Goal: Register for event/course

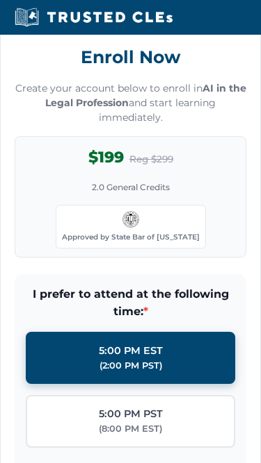
scroll to position [1899, 0]
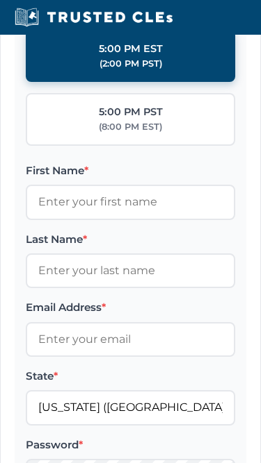
click at [182, 146] on label "5:00 PM PST (8:00 PM EST)" at bounding box center [130, 119] width 209 height 53
click at [0, 0] on input "5:00 PM PST (8:00 PM EST)" at bounding box center [0, 0] width 0 height 0
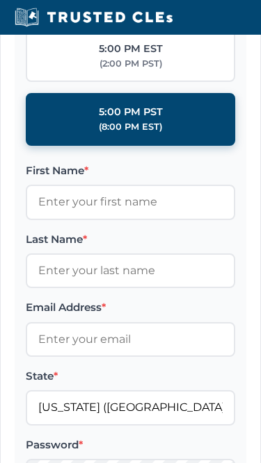
click at [172, 83] on label "5:00 PM EST (2:00 PM PST)" at bounding box center [130, 56] width 209 height 53
click at [0, 0] on input "5:00 PM EST (2:00 PM PST)" at bounding box center [0, 0] width 0 height 0
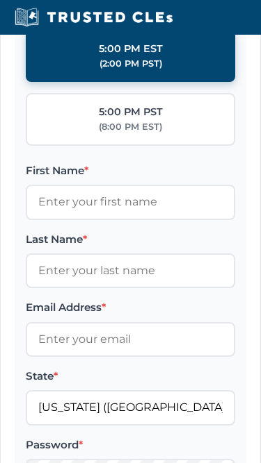
click at [100, 83] on label "5:00 PM EST (2:00 PM PST)" at bounding box center [130, 56] width 209 height 53
click at [0, 0] on input "5:00 PM EST (2:00 PM PST)" at bounding box center [0, 0] width 0 height 0
click at [172, 83] on label "5:00 PM EST (2:00 PM PST)" at bounding box center [130, 56] width 209 height 53
click at [0, 0] on input "5:00 PM EST (2:00 PM PST)" at bounding box center [0, 0] width 0 height 0
click at [100, 83] on label "5:00 PM EST (2:00 PM PST)" at bounding box center [130, 56] width 209 height 53
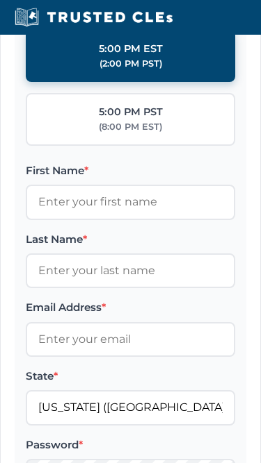
click at [0, 0] on input "5:00 PM EST (2:00 PM PST)" at bounding box center [0, 0] width 0 height 0
click at [100, 83] on label "5:00 PM EST (2:00 PM PST)" at bounding box center [130, 56] width 209 height 53
click at [0, 0] on input "5:00 PM EST (2:00 PM PST)" at bounding box center [0, 0] width 0 height 0
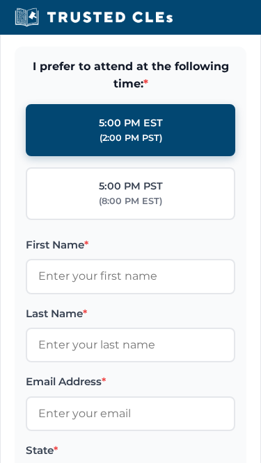
click at [174, 157] on label "5:00 PM EST (2:00 PM PST)" at bounding box center [130, 130] width 209 height 53
click at [0, 0] on input "5:00 PM EST (2:00 PM PST)" at bounding box center [0, 0] width 0 height 0
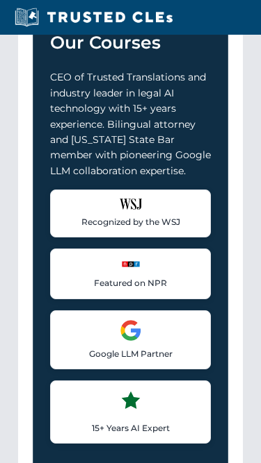
click at [183, 147] on p "CEO of Trusted Translations and industry leader in legal AI technology with 15+…" at bounding box center [130, 124] width 161 height 109
click at [183, 147] on p "CEO of Trusted Translations and industry leader in legal AI technology with 15+…" at bounding box center [130, 123] width 161 height 109
click at [231, 134] on div "Recognized Experts, Trusted Courses [PERSON_NAME], Esq.: The Authority Behind O…" at bounding box center [130, 141] width 224 height 702
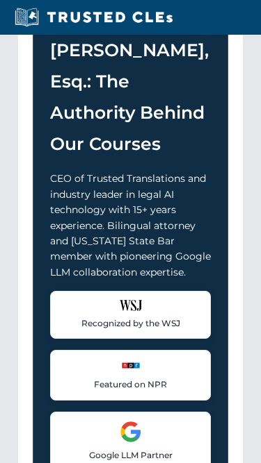
click at [231, 328] on div "Recognized Experts, Trusted Courses [PERSON_NAME], Esq.: The Authority Behind O…" at bounding box center [130, 243] width 224 height 702
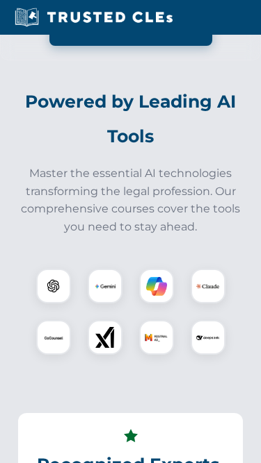
scroll to position [471, 0]
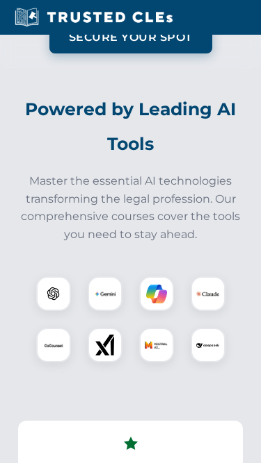
click at [110, 130] on h2 "Powered by Leading AI Tools" at bounding box center [130, 126] width 230 height 69
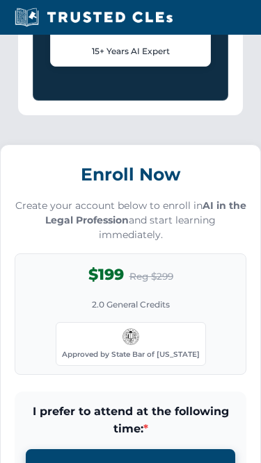
scroll to position [1752, 0]
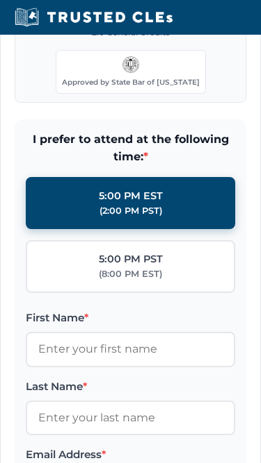
click at [179, 162] on span "I prefer to attend at the following time: *" at bounding box center [130, 148] width 209 height 35
click at [218, 131] on div "Enroll Now Create your account below to enroll in AI in the Legal Profession an…" at bounding box center [130, 335] width 261 height 926
click at [169, 147] on form "I prefer to attend at the following time: * 5:00 PM EST (2:00 PM PST) 5:00 PM P…" at bounding box center [130, 426] width 231 height 612
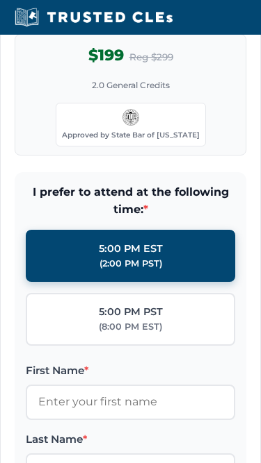
scroll to position [887, 0]
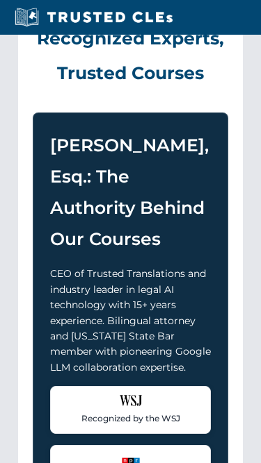
click at [78, 90] on h2 "Recognized Experts, Trusted Courses" at bounding box center [130, 45] width 195 height 89
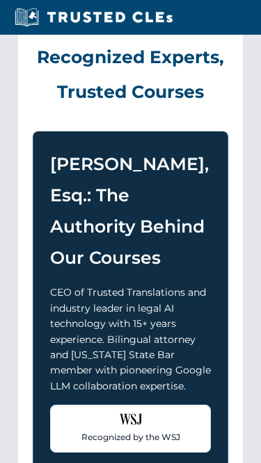
click at [96, 109] on h2 "Recognized Experts, Trusted Courses" at bounding box center [130, 64] width 195 height 89
click at [92, 88] on h2 "Recognized Experts, Trusted Courses" at bounding box center [130, 64] width 195 height 89
click at [31, 92] on div "Recognized Experts, Trusted Courses [PERSON_NAME], Esq.: The Authority Behind O…" at bounding box center [130, 357] width 224 height 702
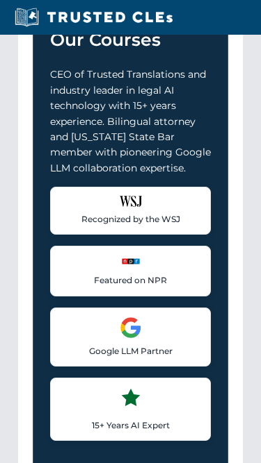
scroll to position [1105, 0]
click at [121, 358] on p "Google LLM Partner" at bounding box center [130, 351] width 142 height 13
click at [217, 133] on div "[PERSON_NAME], Esq.: The Authority Behind Our Courses CEO of Trusted Translatio…" at bounding box center [130, 193] width 195 height 561
click at [121, 358] on p "Google LLM Partner" at bounding box center [130, 351] width 142 height 13
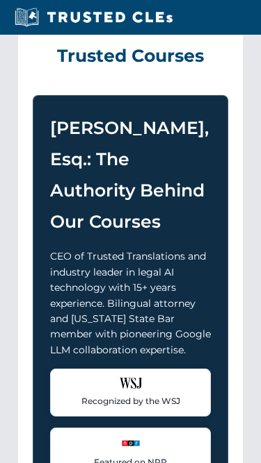
scroll to position [627, 0]
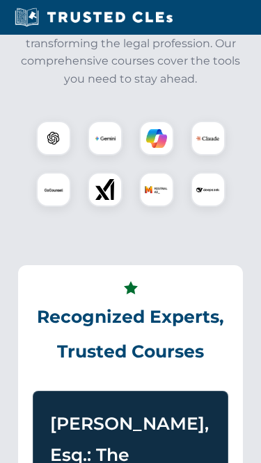
click at [227, 88] on p "Master the essential AI technologies transforming the legal profession. Our com…" at bounding box center [130, 52] width 230 height 71
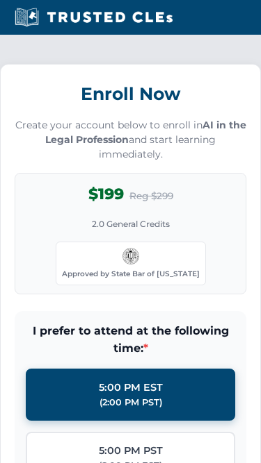
click at [140, 92] on h3 "Enroll Now" at bounding box center [130, 94] width 231 height 31
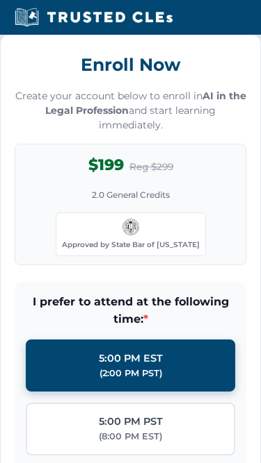
click at [205, 133] on p "Create your account below to enroll in AI in the Legal Profession and start lea…" at bounding box center [130, 112] width 231 height 44
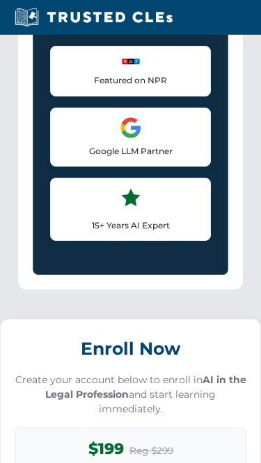
scroll to position [1225, 0]
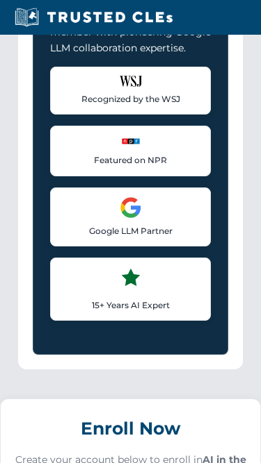
click at [182, 56] on p "CEO of Trusted Translations and industry leader in legal AI technology with 15+…" at bounding box center [130, 0] width 161 height 109
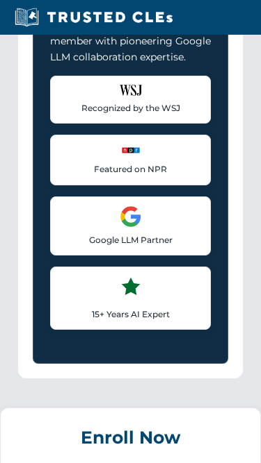
click at [78, 110] on div "CEO of Trusted Translations and industry leader in legal AI technology with 15+…" at bounding box center [130, 143] width 161 height 374
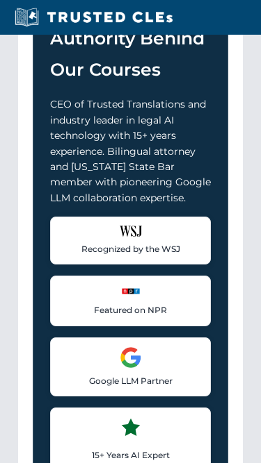
scroll to position [1051, 0]
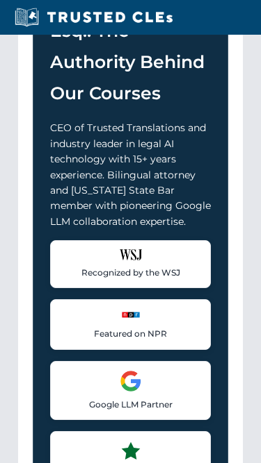
click at [78, 83] on h3 "[PERSON_NAME], Esq.: The Authority Behind Our Courses" at bounding box center [130, 46] width 161 height 125
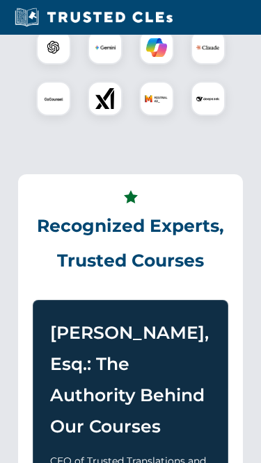
scroll to position [474, 0]
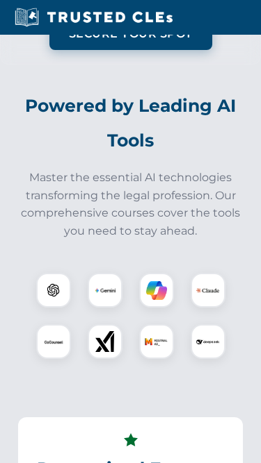
click at [131, 51] on button "Secure Your Spot" at bounding box center [130, 35] width 163 height 32
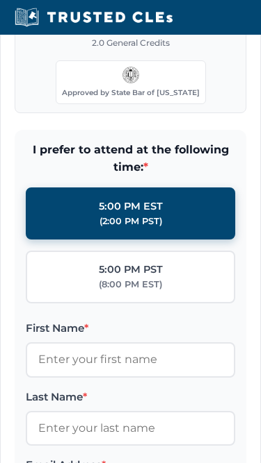
scroll to position [1741, 0]
click at [133, 74] on div "$199 Reg $299 2.0 General Credits Approved by State Bar of [US_STATE]" at bounding box center [130, 53] width 231 height 122
click at [120, 72] on div "$199 Reg $299 2.0 General Credits Approved by State Bar of [US_STATE]" at bounding box center [130, 53] width 231 height 122
click at [187, 56] on div "$199 Reg $299 2.0 General Credits Approved by State Bar of [US_STATE]" at bounding box center [130, 53] width 231 height 122
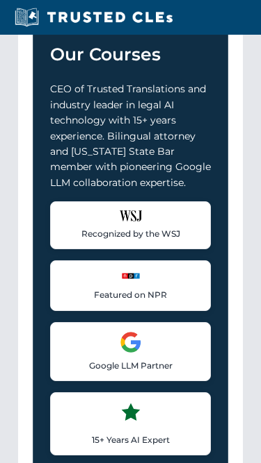
scroll to position [1028, 0]
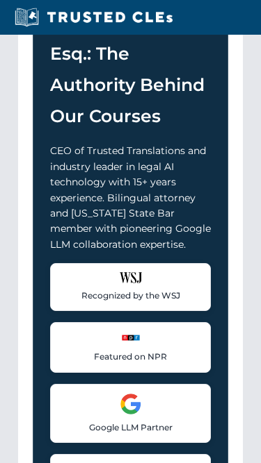
click at [114, 124] on h3 "[PERSON_NAME], Esq.: The Authority Behind Our Courses" at bounding box center [130, 70] width 161 height 125
click at [131, 87] on h3 "[PERSON_NAME], Esq.: The Authority Behind Our Courses" at bounding box center [130, 70] width 161 height 125
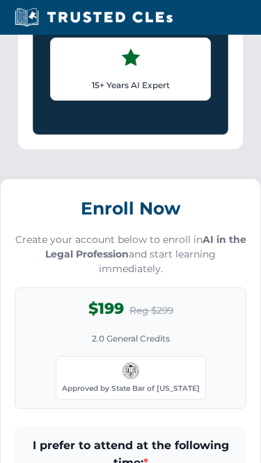
scroll to position [1383, 0]
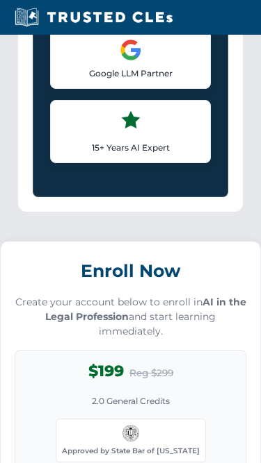
click at [55, 141] on div "15+ Years AI Expert Industry leader in AI technologies and machine learning for…" at bounding box center [130, 131] width 161 height 63
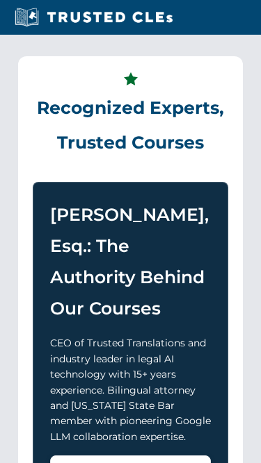
scroll to position [836, 0]
click at [33, 85] on div "Recognized Experts, Trusted Courses [PERSON_NAME], Esq.: The Authority Behind O…" at bounding box center [130, 407] width 224 height 702
click at [72, 65] on section "Recognized Experts, Trusted Courses [PERSON_NAME], Esq.: The Authority Behind O…" at bounding box center [130, 407] width 247 height 746
click at [99, 108] on h2 "Recognized Experts, Trusted Courses" at bounding box center [130, 115] width 195 height 89
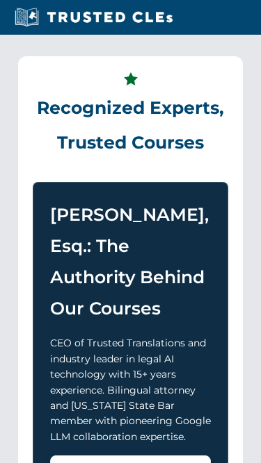
click at [35, 85] on div "Recognized Experts, Trusted Courses [PERSON_NAME], Esq.: The Authority Behind O…" at bounding box center [130, 407] width 224 height 702
click at [72, 65] on section "Recognized Experts, Trusted Courses [PERSON_NAME], Esq.: The Authority Behind O…" at bounding box center [130, 407] width 247 height 746
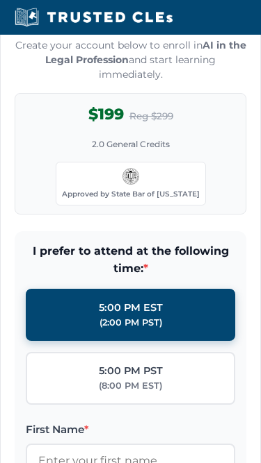
scroll to position [1706, 0]
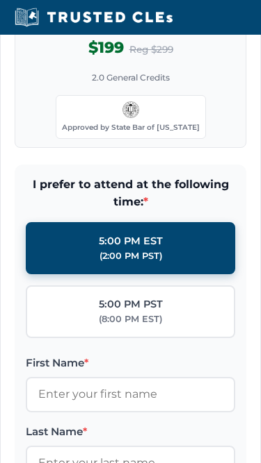
click at [79, 101] on div "$199 Reg $299 2.0 General Credits Approved by State Bar of [US_STATE]" at bounding box center [130, 88] width 231 height 122
click at [233, 75] on div "$199 Reg $299 2.0 General Credits Approved by State Bar of [US_STATE]" at bounding box center [130, 88] width 231 height 122
click at [78, 90] on div "$199 Reg $299 2.0 General Credits Approved by State Bar of [US_STATE]" at bounding box center [130, 88] width 231 height 122
click at [233, 75] on div "$199 Reg $299 2.0 General Credits Approved by State Bar of [US_STATE]" at bounding box center [130, 88] width 231 height 122
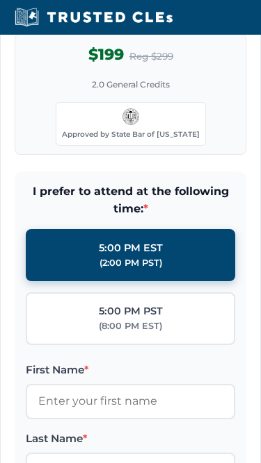
click at [187, 112] on div "$199 Reg $299 2.0 General Credits Approved by State Bar of [US_STATE]" at bounding box center [130, 95] width 231 height 122
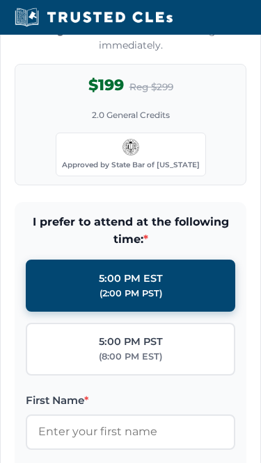
scroll to position [1668, 0]
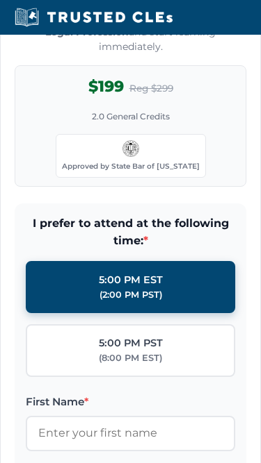
click at [124, 365] on div "(8:00 PM EST)" at bounding box center [130, 359] width 63 height 14
click at [0, 0] on input "5:00 PM PST (8:00 PM EST)" at bounding box center [0, 0] width 0 height 0
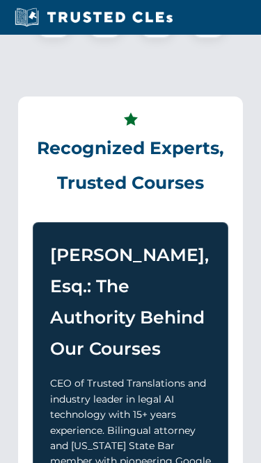
scroll to position [651, 0]
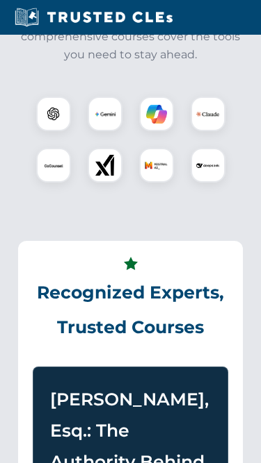
click at [100, 88] on div "Powered by Leading AI Tools Master the essential AI technologies transforming t…" at bounding box center [130, 56] width 247 height 288
click at [83, 186] on div at bounding box center [130, 139] width 230 height 97
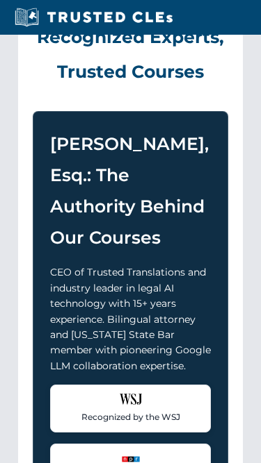
scroll to position [910, 0]
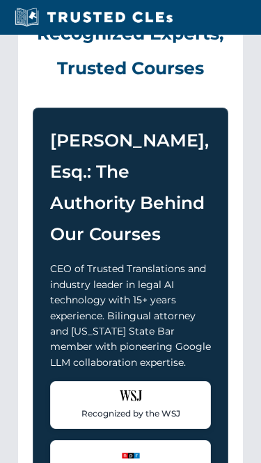
click at [127, 371] on p "CEO of Trusted Translations and industry leader in legal AI technology with 15+…" at bounding box center [130, 316] width 161 height 109
click at [184, 158] on h3 "[PERSON_NAME], Esq.: The Authority Behind Our Courses" at bounding box center [130, 188] width 161 height 125
click at [168, 143] on div "[PERSON_NAME], Esq.: The Authority Behind Our Courses CEO of Trusted Translatio…" at bounding box center [130, 388] width 195 height 561
click at [95, 167] on h3 "[PERSON_NAME], Esq.: The Authority Behind Our Courses" at bounding box center [130, 188] width 161 height 125
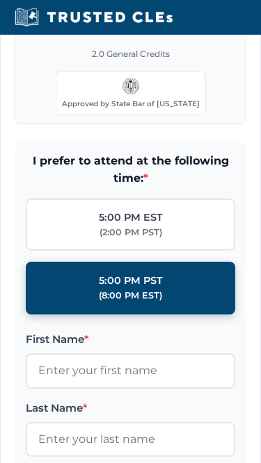
scroll to position [1969, 0]
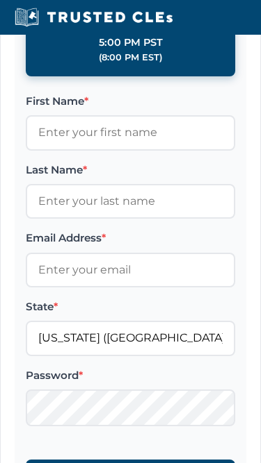
click at [133, 110] on label "First Name *" at bounding box center [130, 101] width 209 height 17
click at [133, 115] on input "First Name *" at bounding box center [130, 132] width 209 height 35
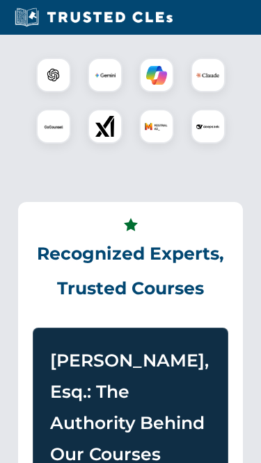
scroll to position [547, 0]
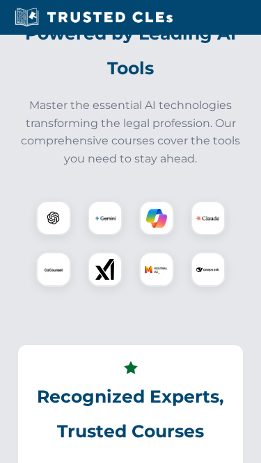
click at [177, 146] on p "Master the essential AI technologies transforming the legal profession. Our com…" at bounding box center [130, 132] width 230 height 71
click at [129, 128] on p "Master the essential AI technologies transforming the legal profession. Our com…" at bounding box center [130, 132] width 230 height 71
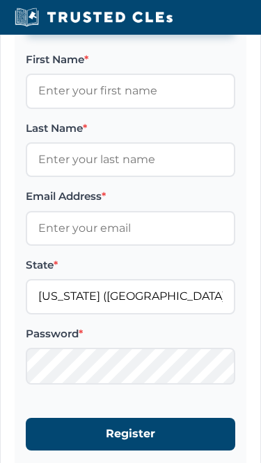
scroll to position [1186, 0]
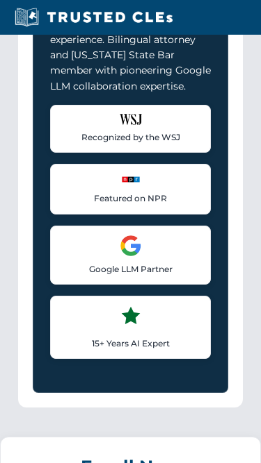
click at [38, 125] on div "[PERSON_NAME], Esq.: The Authority Behind Our Courses CEO of Trusted Translatio…" at bounding box center [130, 112] width 195 height 561
click at [41, 97] on div "[PERSON_NAME], Esq.: The Authority Behind Our Courses CEO of Trusted Translatio…" at bounding box center [130, 112] width 195 height 561
click at [115, 140] on div "Recognized by the WSJ [PERSON_NAME] was featured for his expertise in AI legal …" at bounding box center [130, 129] width 161 height 48
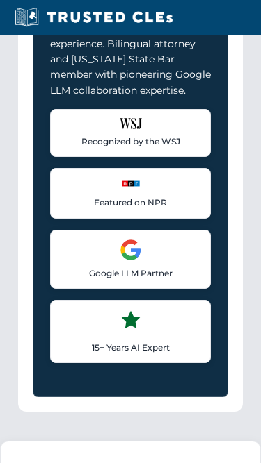
click at [85, 204] on div "Recognized by the WSJ [PERSON_NAME] was featured for his expertise in AI legal …" at bounding box center [130, 237] width 161 height 254
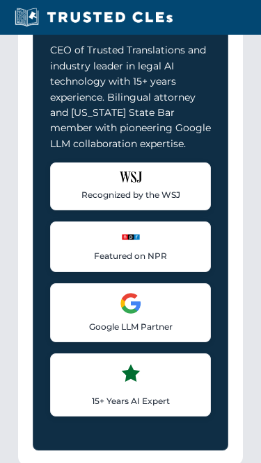
click at [66, 115] on p "CEO of Trusted Translations and industry leader in legal AI technology with 15+…" at bounding box center [130, 96] width 161 height 109
click at [129, 113] on p "CEO of Trusted Translations and industry leader in legal AI technology with 15+…" at bounding box center [130, 96] width 161 height 109
click at [220, 86] on div "[PERSON_NAME], Esq.: The Authority Behind Our Courses CEO of Trusted Translatio…" at bounding box center [130, 169] width 195 height 561
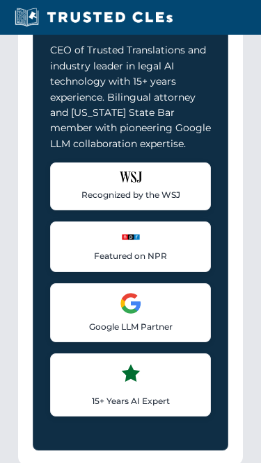
click at [129, 113] on p "CEO of Trusted Translations and industry leader in legal AI technology with 15+…" at bounding box center [130, 96] width 161 height 109
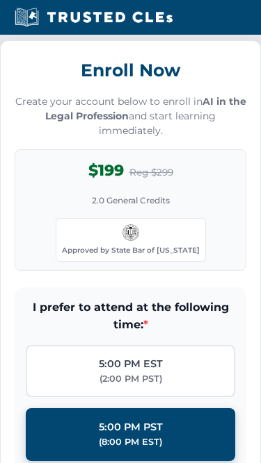
scroll to position [1734, 0]
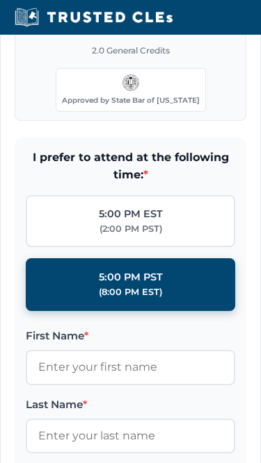
click at [76, 179] on span "I prefer to attend at the following time: *" at bounding box center [130, 166] width 209 height 35
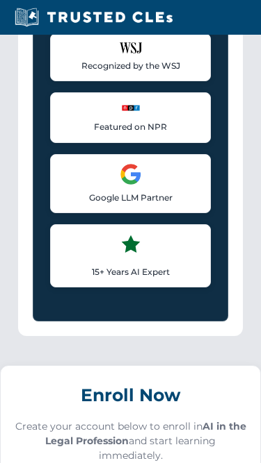
scroll to position [1142, 0]
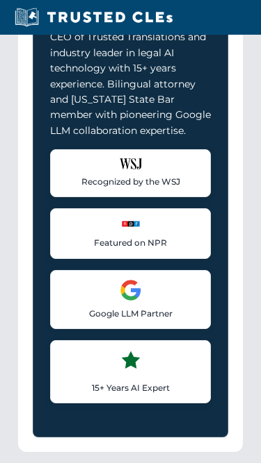
click at [122, 372] on icon at bounding box center [131, 361] width 22 height 22
click at [123, 372] on icon at bounding box center [131, 361] width 22 height 22
click at [121, 123] on p "CEO of Trusted Translations and industry leader in legal AI technology with 15+…" at bounding box center [130, 83] width 161 height 109
click at [229, 81] on div "Recognized Experts, Trusted Courses [PERSON_NAME], Esq.: The Authority Behind O…" at bounding box center [130, 101] width 224 height 702
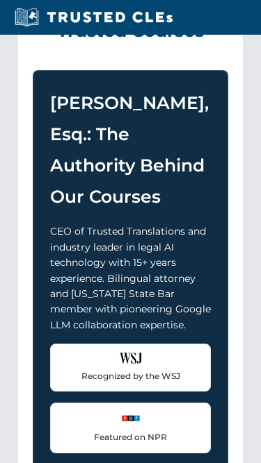
scroll to position [944, 0]
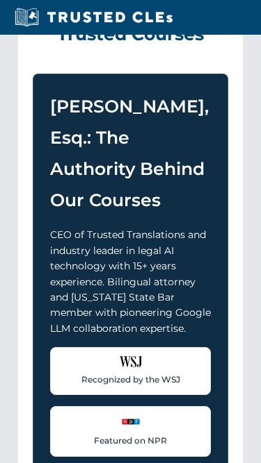
click at [24, 140] on div "Recognized Experts, Trusted Courses [PERSON_NAME], Esq.: The Authority Behind O…" at bounding box center [130, 299] width 224 height 702
click at [87, 88] on div "Recognized Experts, Trusted Courses [PERSON_NAME], Esq.: The Authority Behind O…" at bounding box center [130, 299] width 224 height 702
click at [206, 88] on div "Recognized Experts, Trusted Courses [PERSON_NAME], Esq.: The Authority Behind O…" at bounding box center [130, 299] width 224 height 702
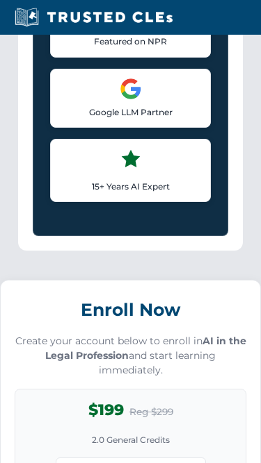
scroll to position [1387, 0]
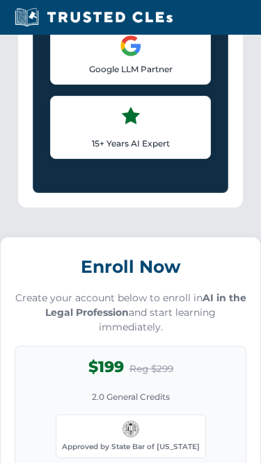
click at [206, 85] on div "Google LLM Partner Collaborated with Google on early Large Language Model techn…" at bounding box center [130, 55] width 161 height 59
click at [170, 85] on div "Google LLM Partner Collaborated with Google on early Large Language Model techn…" at bounding box center [130, 55] width 161 height 59
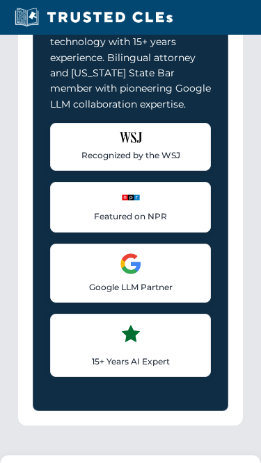
scroll to position [915, 0]
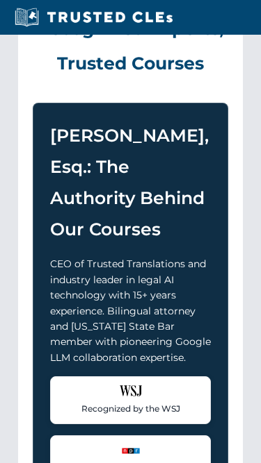
click at [225, 75] on h2 "Recognized Experts, Trusted Courses" at bounding box center [130, 36] width 195 height 89
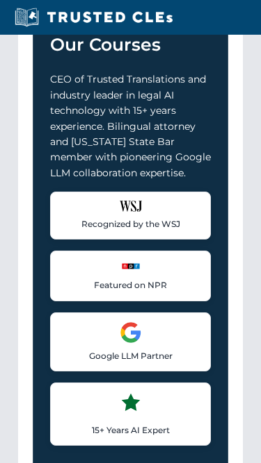
scroll to position [1128, 0]
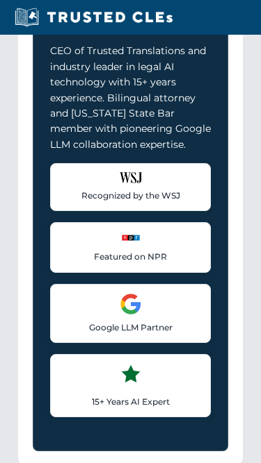
click at [87, 77] on p "CEO of Trusted Translations and industry leader in legal AI technology with 15+…" at bounding box center [130, 98] width 161 height 109
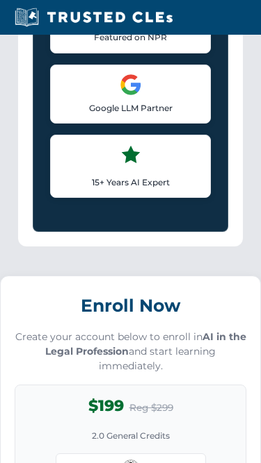
scroll to position [1411, 0]
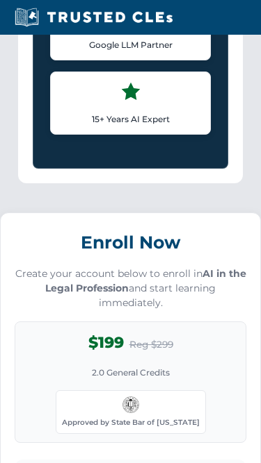
click at [120, 356] on span "$199" at bounding box center [105, 343] width 35 height 24
click at [98, 122] on div "15+ Years AI Expert Industry leader in AI technologies and machine learning for…" at bounding box center [130, 103] width 161 height 63
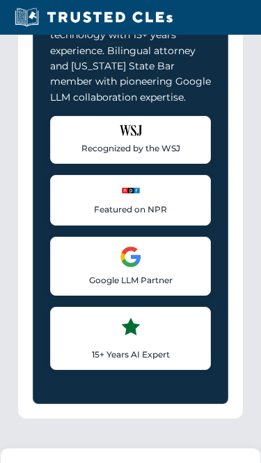
scroll to position [997, 0]
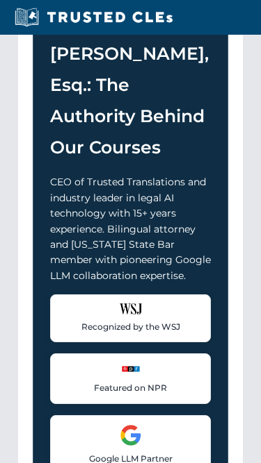
click at [89, 163] on h3 "[PERSON_NAME], Esq.: The Authority Behind Our Courses" at bounding box center [130, 100] width 161 height 125
click at [227, 185] on div "[PERSON_NAME], Esq.: The Authority Behind Our Courses CEO of Trusted Translatio…" at bounding box center [130, 301] width 195 height 561
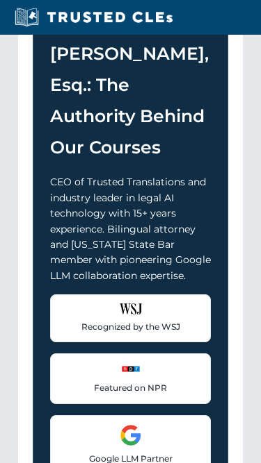
click at [89, 163] on h3 "[PERSON_NAME], Esq.: The Authority Behind Our Courses" at bounding box center [130, 100] width 161 height 125
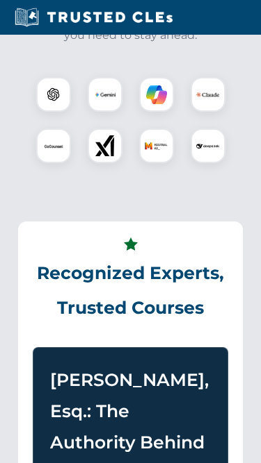
scroll to position [541, 0]
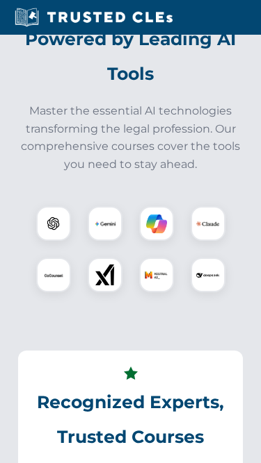
click at [89, 172] on p "Master the essential AI technologies transforming the legal profession. Our com…" at bounding box center [130, 137] width 230 height 71
click at [166, 91] on h2 "Powered by Leading AI Tools" at bounding box center [130, 56] width 230 height 69
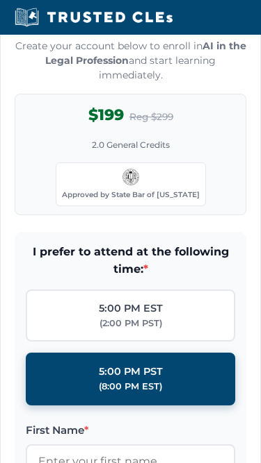
scroll to position [1640, 0]
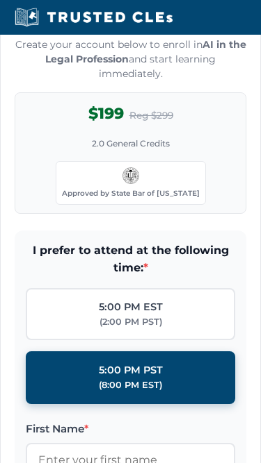
click at [166, 104] on div "Enroll Now Create your account below to enroll in AI in the Legal Profession an…" at bounding box center [130, 107] width 231 height 216
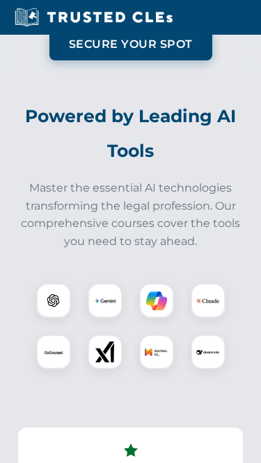
scroll to position [479, 0]
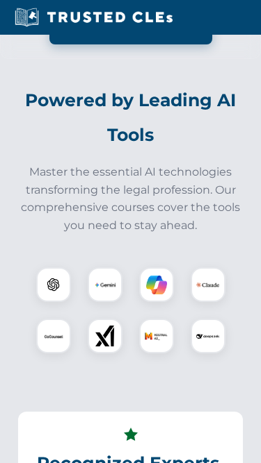
click at [74, 106] on div "Powered by Leading AI Tools Master the essential AI technologies transforming t…" at bounding box center [130, 227] width 247 height 288
click at [113, 347] on img at bounding box center [105, 336] width 21 height 21
click at [176, 152] on h2 "Powered by Leading AI Tools" at bounding box center [130, 117] width 230 height 69
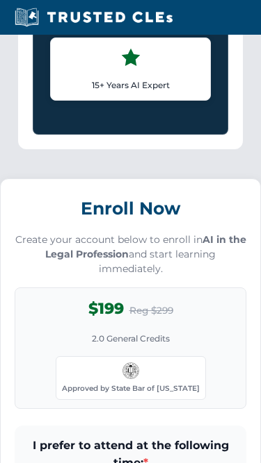
scroll to position [1511, 0]
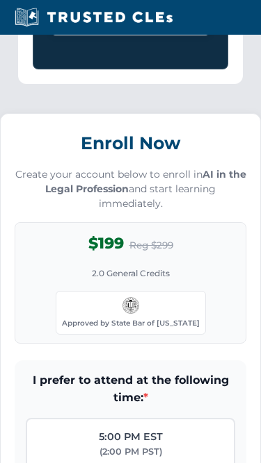
click at [183, 208] on p "Create your account below to enroll in AI in the Legal Profession and start lea…" at bounding box center [130, 189] width 231 height 44
click at [224, 179] on div "Enroll Now Create your account below to enroll in AI in the Legal Profession an…" at bounding box center [130, 236] width 231 height 216
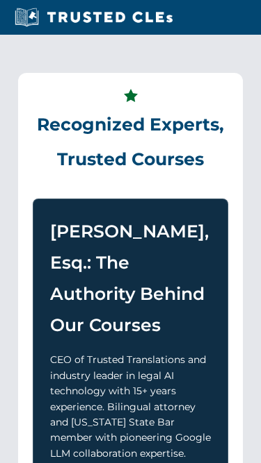
scroll to position [702, 0]
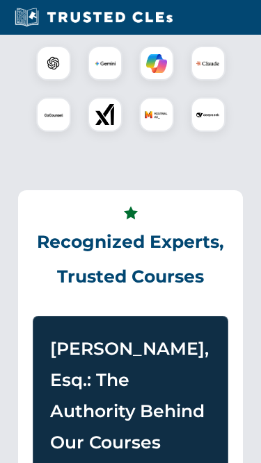
click at [136, 138] on div at bounding box center [130, 88] width 230 height 97
click at [120, 79] on div at bounding box center [105, 63] width 35 height 35
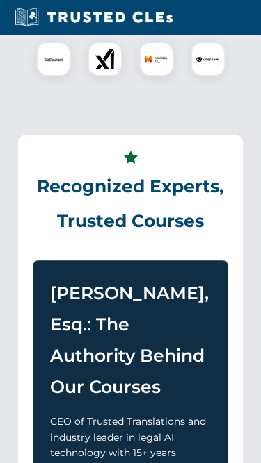
scroll to position [851, 0]
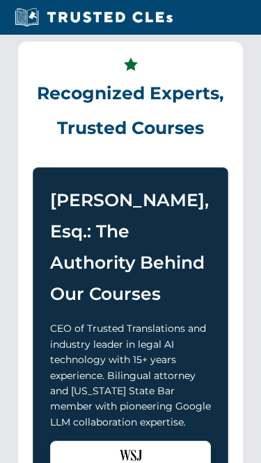
click at [124, 73] on icon at bounding box center [130, 64] width 17 height 17
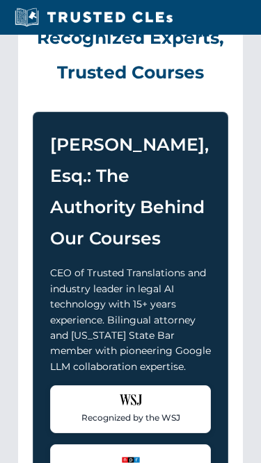
scroll to position [916, 0]
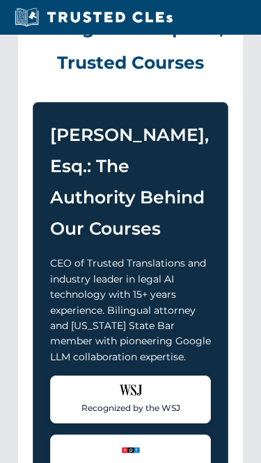
click at [221, 72] on h2 "Recognized Experts, Trusted Courses" at bounding box center [130, 35] width 195 height 89
click at [222, 186] on div "[PERSON_NAME], Esq.: The Authority Behind Our Courses CEO of Trusted Translatio…" at bounding box center [130, 382] width 195 height 561
click at [110, 179] on h3 "[PERSON_NAME], Esq.: The Authority Behind Our Courses" at bounding box center [130, 182] width 161 height 125
click at [126, 125] on div "[PERSON_NAME], Esq.: The Authority Behind Our Courses CEO of Trusted Translatio…" at bounding box center [130, 382] width 195 height 561
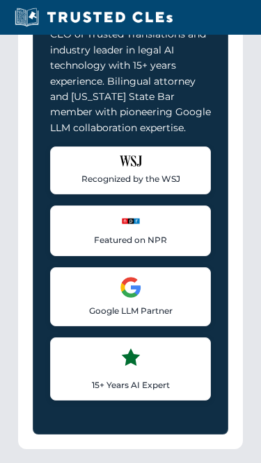
scroll to position [1172, 0]
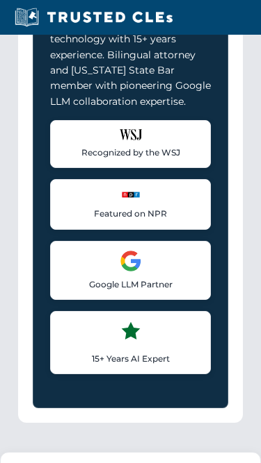
click at [122, 365] on p "15+ Years AI Expert" at bounding box center [130, 358] width 142 height 13
click at [60, 168] on div "Recognized by the WSJ [PERSON_NAME] was featured for his expertise in AI legal …" at bounding box center [130, 144] width 161 height 48
click at [43, 89] on div "[PERSON_NAME], Esq.: The Authority Behind Our Courses CEO of Trusted Translatio…" at bounding box center [130, 126] width 195 height 561
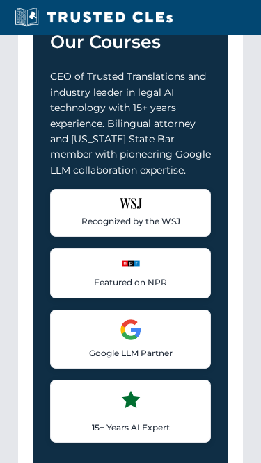
click at [60, 179] on p "CEO of Trusted Translations and industry leader in legal AI technology with 15+…" at bounding box center [130, 123] width 161 height 109
click at [43, 89] on div "[PERSON_NAME], Esq.: The Authority Behind Our Courses CEO of Trusted Translatio…" at bounding box center [130, 196] width 195 height 561
click at [60, 179] on p "CEO of Trusted Translations and industry leader in legal AI technology with 15+…" at bounding box center [130, 123] width 161 height 109
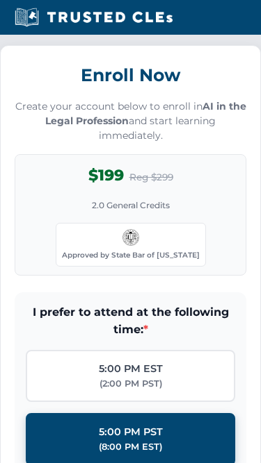
scroll to position [1957, 0]
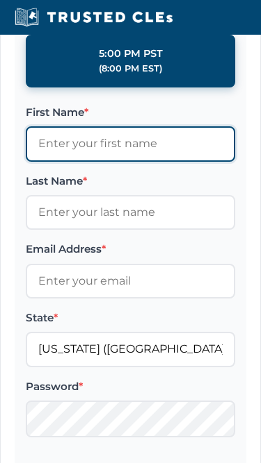
click at [139, 162] on input "First Name *" at bounding box center [130, 144] width 209 height 35
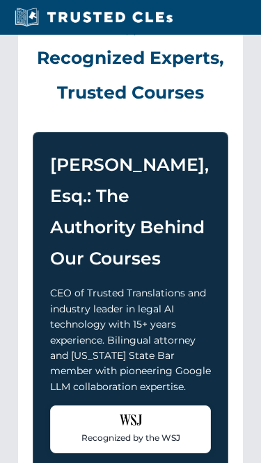
scroll to position [802, 0]
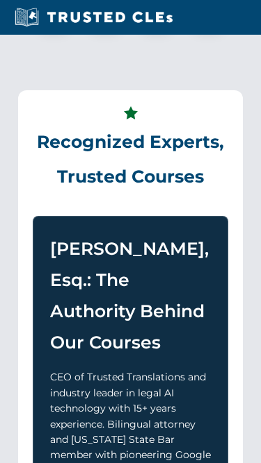
click at [141, 126] on div "Recognized Experts, Trusted Courses [PERSON_NAME], Esq.: The Authority Behind O…" at bounding box center [130, 441] width 224 height 702
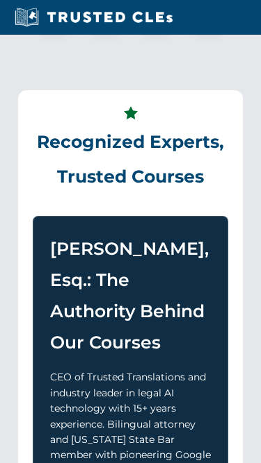
click at [170, 104] on section "Recognized Experts, Trusted Courses [PERSON_NAME], Esq.: The Authority Behind O…" at bounding box center [130, 441] width 247 height 746
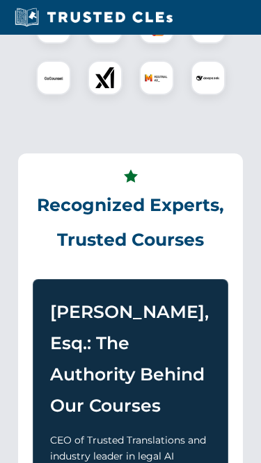
scroll to position [726, 0]
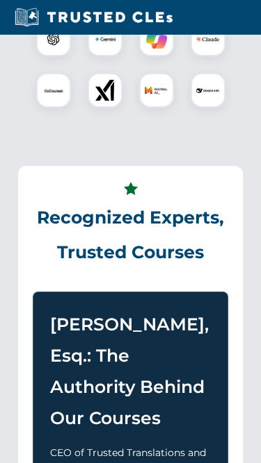
click at [170, 104] on div at bounding box center [156, 90] width 35 height 35
click at [165, 102] on img at bounding box center [156, 90] width 23 height 23
click at [183, 67] on div at bounding box center [130, 64] width 230 height 97
click at [165, 102] on img at bounding box center [156, 90] width 23 height 23
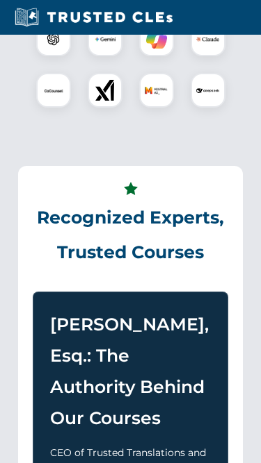
scroll to position [632, 0]
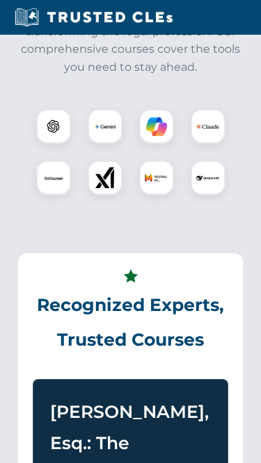
click at [183, 67] on p "Master the essential AI technologies transforming the legal profession. Our com…" at bounding box center [130, 40] width 230 height 71
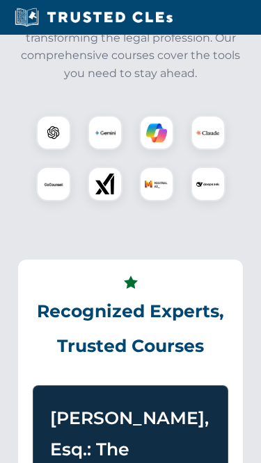
click at [28, 69] on p "Master the essential AI technologies transforming the legal profession. Our com…" at bounding box center [130, 46] width 230 height 71
click at [226, 82] on p "Master the essential AI technologies transforming the legal profession. Our com…" at bounding box center [130, 46] width 230 height 71
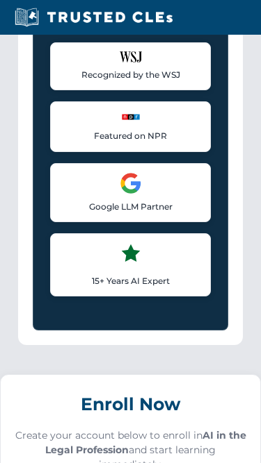
scroll to position [1348, 0]
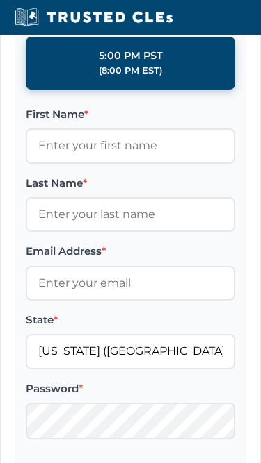
scroll to position [1963, 0]
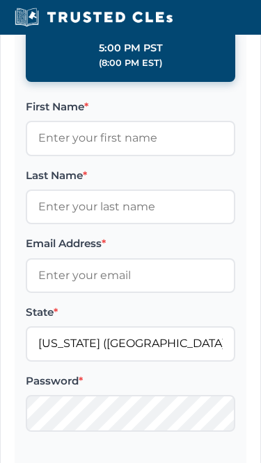
click at [228, 115] on label "First Name *" at bounding box center [130, 107] width 209 height 17
click at [228, 128] on input "First Name *" at bounding box center [130, 138] width 209 height 35
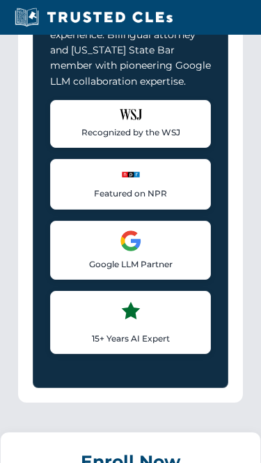
scroll to position [1069, 0]
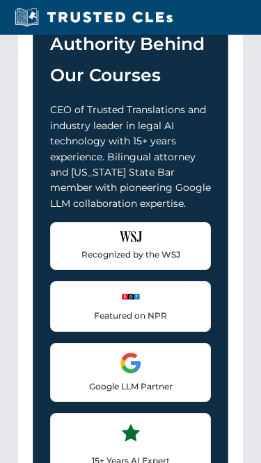
click at [125, 372] on img at bounding box center [131, 363] width 22 height 22
click at [36, 109] on div "[PERSON_NAME], Esq.: The Authority Behind Our Courses CEO of Trusted Translatio…" at bounding box center [130, 229] width 195 height 561
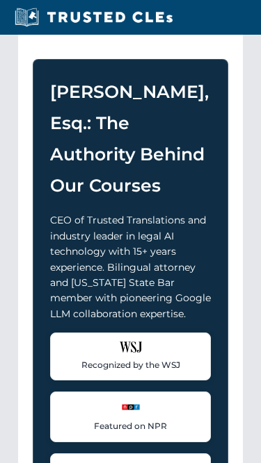
scroll to position [941, 0]
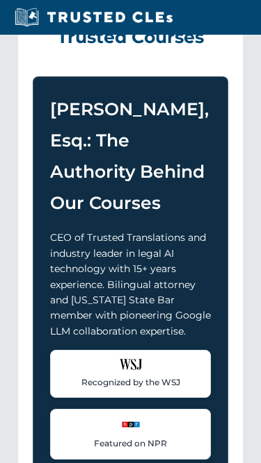
click at [224, 55] on h2 "Recognized Experts, Trusted Courses" at bounding box center [130, 10] width 195 height 89
click at [24, 67] on div "Recognized Experts, Trusted Courses [PERSON_NAME], Esq.: The Authority Behind O…" at bounding box center [130, 302] width 224 height 702
click at [224, 55] on h2 "Recognized Experts, Trusted Courses" at bounding box center [130, 10] width 195 height 89
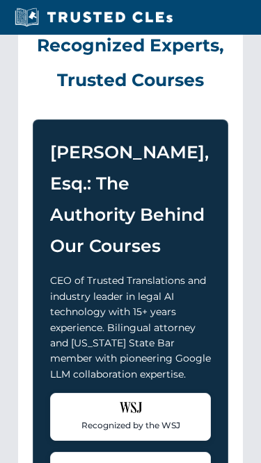
scroll to position [886, 0]
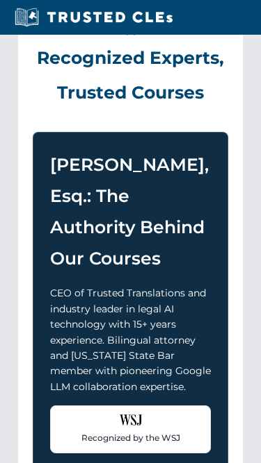
click at [194, 98] on h2 "Recognized Experts, Trusted Courses" at bounding box center [130, 65] width 195 height 89
click at [136, 76] on h2 "Recognized Experts, Trusted Courses" at bounding box center [130, 65] width 195 height 89
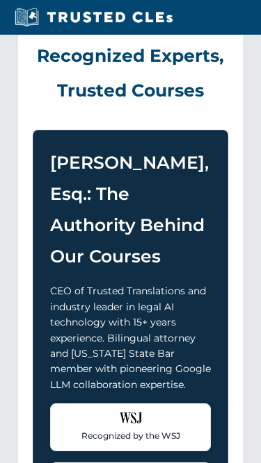
click at [133, 119] on div "Recognized Experts, Trusted Courses [PERSON_NAME], Esq.: The Authority Behind O…" at bounding box center [130, 356] width 224 height 702
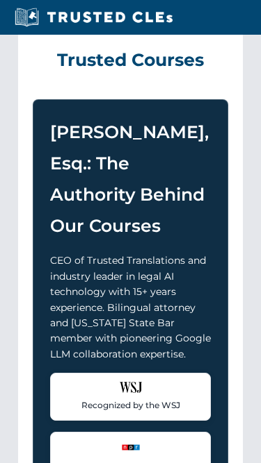
scroll to position [921, 0]
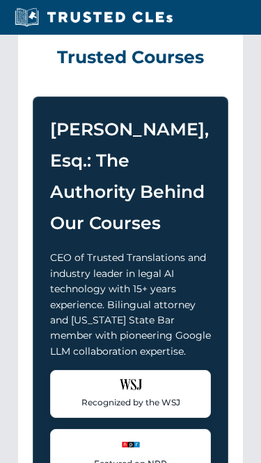
click at [136, 75] on h2 "Recognized Experts, Trusted Courses" at bounding box center [130, 30] width 195 height 89
click at [129, 75] on h2 "Recognized Experts, Trusted Courses" at bounding box center [130, 30] width 195 height 89
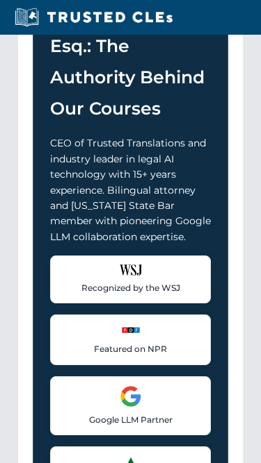
scroll to position [1272, 0]
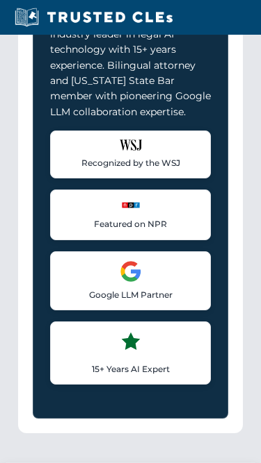
scroll to position [523, 0]
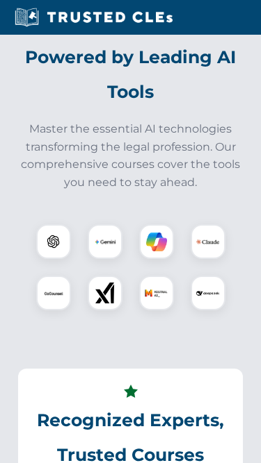
click at [132, 174] on p "Master the essential AI technologies transforming the legal profession. Our com…" at bounding box center [130, 156] width 230 height 71
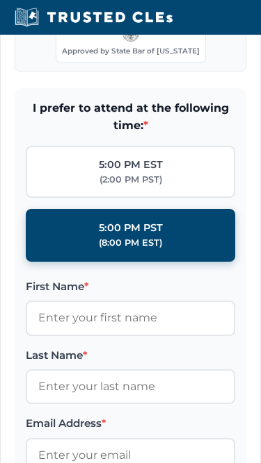
scroll to position [1775, 0]
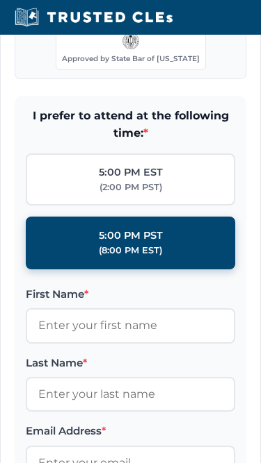
click at [220, 135] on span "I prefer to attend at the following time: *" at bounding box center [130, 125] width 209 height 35
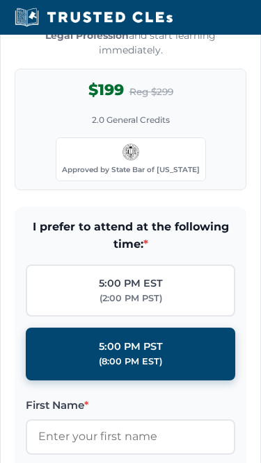
scroll to position [1626, 0]
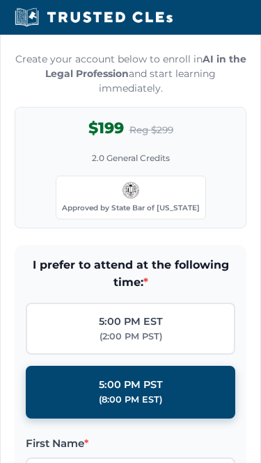
click at [114, 356] on div "5:00 PM EST (2:00 PM PST)" at bounding box center [130, 329] width 209 height 53
click at [143, 168] on div "$199 Reg $299 2.0 General Credits Approved by State Bar of [US_STATE]" at bounding box center [130, 168] width 231 height 122
click at [227, 179] on div "$199 Reg $299 2.0 General Credits Approved by State Bar of [US_STATE]" at bounding box center [130, 168] width 231 height 122
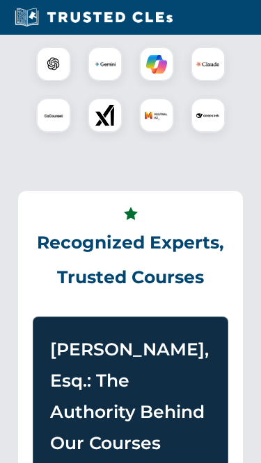
scroll to position [605, 0]
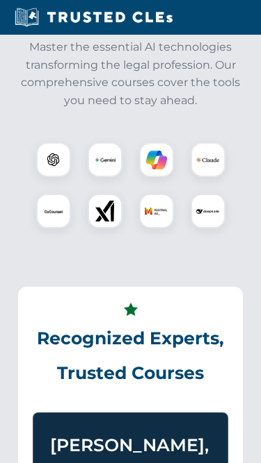
click at [117, 372] on h2 "Recognized Experts, Trusted Courses" at bounding box center [130, 346] width 195 height 89
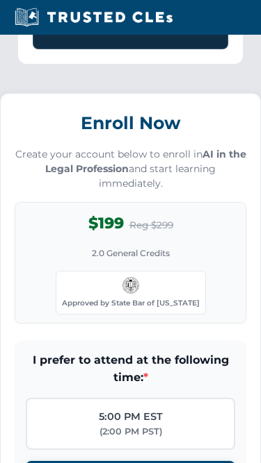
click at [0, 0] on input "5:00 PM PST (8:00 PM EST)" at bounding box center [0, 0] width 0 height 0
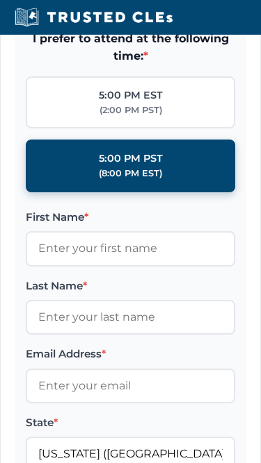
click at [92, 90] on div "I prefer to attend at the following time: * 5:00 PM EST (2:00 PM PST) 5:00 PM P…" at bounding box center [130, 111] width 209 height 163
click at [144, 117] on div "(2:00 PM PST)" at bounding box center [130, 111] width 63 height 14
click at [0, 0] on input "5:00 PM EST (2:00 PM PST)" at bounding box center [0, 0] width 0 height 0
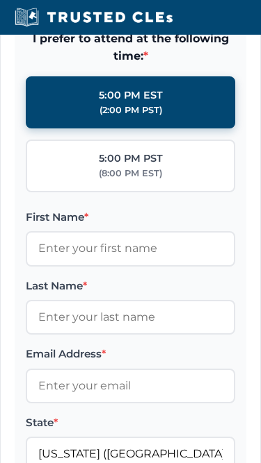
click at [108, 167] on div "5:00 PM PST" at bounding box center [131, 159] width 64 height 16
click at [0, 0] on input "5:00 PM PST (8:00 PM EST)" at bounding box center [0, 0] width 0 height 0
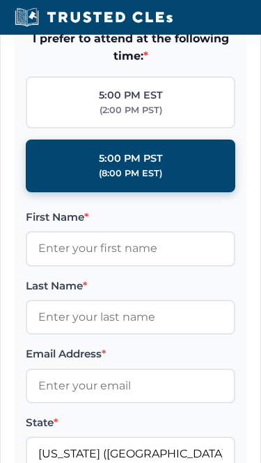
click at [108, 167] on div "5:00 PM PST" at bounding box center [131, 159] width 64 height 16
click at [0, 0] on input "5:00 PM PST (8:00 PM EST)" at bounding box center [0, 0] width 0 height 0
click at [119, 167] on div "5:00 PM PST" at bounding box center [131, 159] width 64 height 16
click at [0, 0] on input "5:00 PM PST (8:00 PM EST)" at bounding box center [0, 0] width 0 height 0
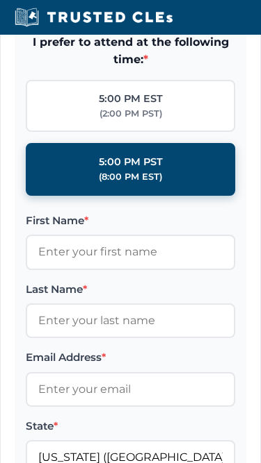
click at [33, 188] on label "5:00 PM PST (8:00 PM EST)" at bounding box center [130, 170] width 209 height 53
click at [0, 0] on input "5:00 PM PST (8:00 PM EST)" at bounding box center [0, 0] width 0 height 0
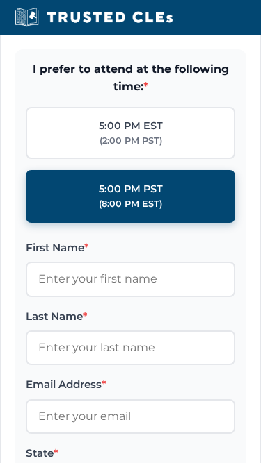
scroll to position [1819, 0]
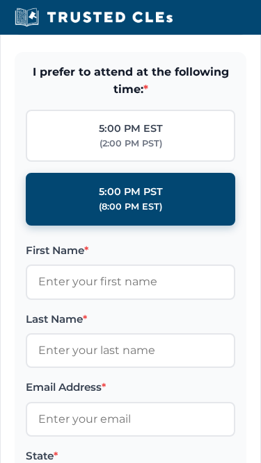
click at [119, 163] on label "5:00 PM EST (2:00 PM PST)" at bounding box center [130, 136] width 209 height 53
click at [0, 0] on input "5:00 PM EST (2:00 PM PST)" at bounding box center [0, 0] width 0 height 0
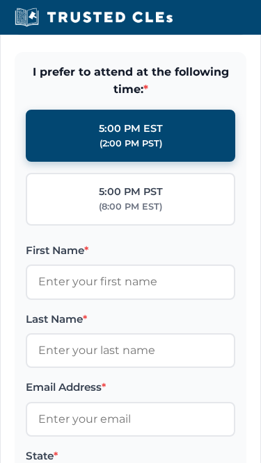
click at [222, 186] on div "5:00 PM EST (2:00 PM PST) 5:00 PM PST (8:00 PM EST)" at bounding box center [130, 168] width 209 height 116
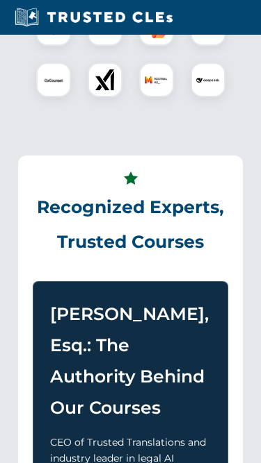
scroll to position [534, 0]
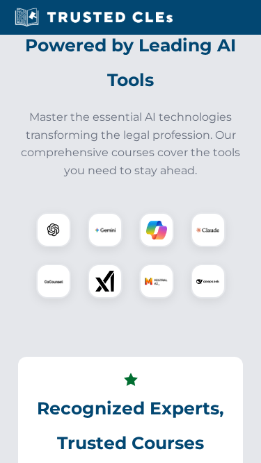
click at [81, 180] on p "Master the essential AI technologies transforming the legal profession. Our com…" at bounding box center [130, 144] width 230 height 71
click at [90, 140] on p "Master the essential AI technologies transforming the legal profession. Our com…" at bounding box center [130, 144] width 230 height 71
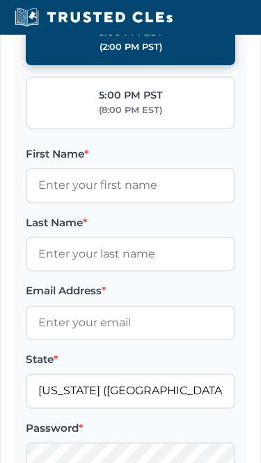
scroll to position [1916, 0]
click at [31, 126] on label "5:00 PM PST (8:00 PM EST)" at bounding box center [130, 102] width 209 height 53
click at [0, 0] on input "5:00 PM PST (8:00 PM EST)" at bounding box center [0, 0] width 0 height 0
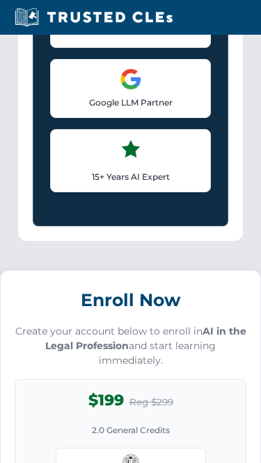
scroll to position [1306, 0]
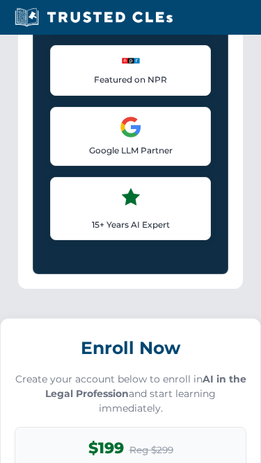
click at [96, 166] on div "Google LLM Partner Collaborated with Google on early Large Language Model techn…" at bounding box center [130, 136] width 161 height 59
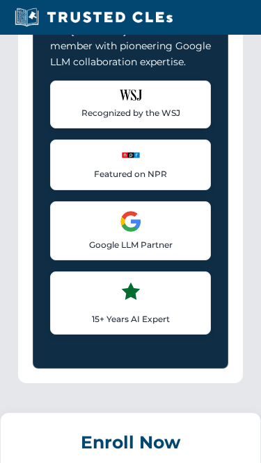
scroll to position [1210, 0]
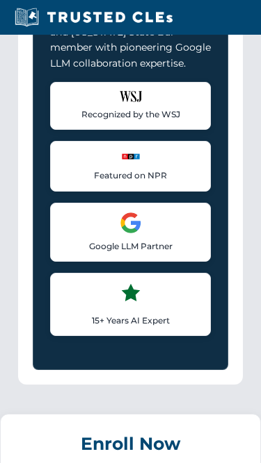
click at [169, 117] on div "Recognized by the WSJ [PERSON_NAME] was featured for his expertise in AI legal …" at bounding box center [130, 106] width 161 height 48
click at [104, 175] on div "Featured on NPR Recognized for thought leadership in legal AI applications" at bounding box center [130, 166] width 161 height 50
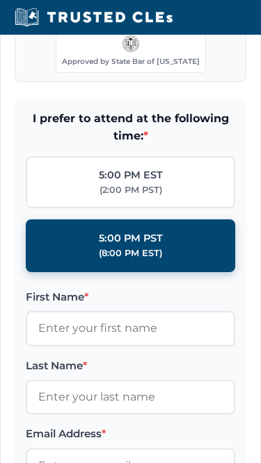
scroll to position [1838, 0]
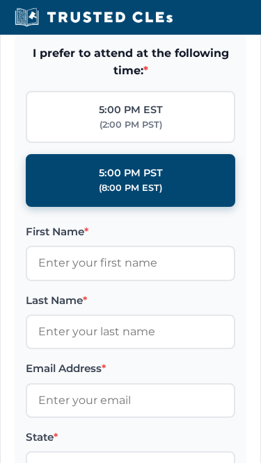
click at [170, 118] on label "5:00 PM EST (2:00 PM PST)" at bounding box center [130, 117] width 209 height 53
click at [0, 0] on input "5:00 PM EST (2:00 PM PST)" at bounding box center [0, 0] width 0 height 0
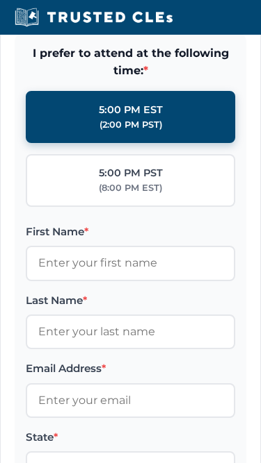
click at [146, 77] on span "*" at bounding box center [145, 70] width 5 height 13
click at [41, 131] on label "5:00 PM EST (2:00 PM PST)" at bounding box center [130, 117] width 209 height 53
click at [0, 0] on input "5:00 PM EST (2:00 PM PST)" at bounding box center [0, 0] width 0 height 0
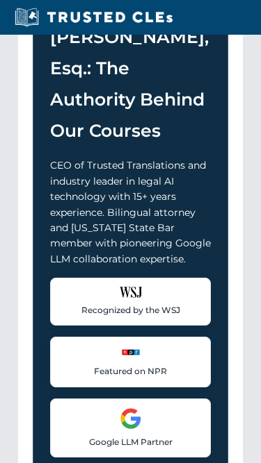
scroll to position [908, 0]
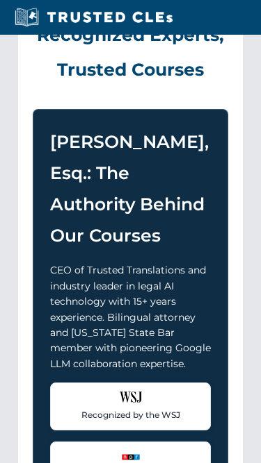
click at [134, 88] on h2 "Recognized Experts, Trusted Courses" at bounding box center [130, 43] width 195 height 89
click at [140, 58] on h2 "Recognized Experts, Trusted Courses" at bounding box center [130, 42] width 195 height 89
click at [48, 79] on h2 "Recognized Experts, Trusted Courses" at bounding box center [130, 42] width 195 height 89
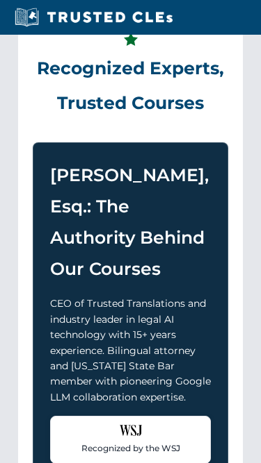
click at [190, 121] on h2 "Recognized Experts, Trusted Courses" at bounding box center [130, 76] width 195 height 89
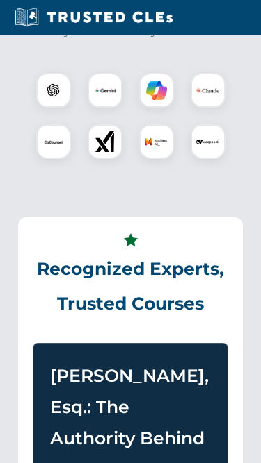
scroll to position [675, 0]
click at [90, 159] on div at bounding box center [105, 141] width 35 height 35
click at [65, 138] on div at bounding box center [130, 115] width 230 height 97
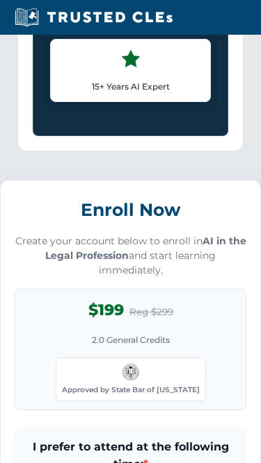
scroll to position [1522, 0]
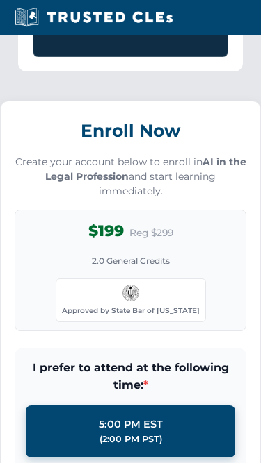
click at [178, 135] on h3 "Enroll Now" at bounding box center [130, 131] width 231 height 31
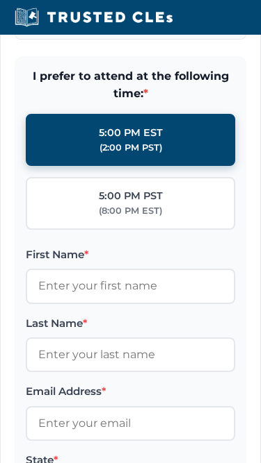
scroll to position [1815, 0]
click at [88, 167] on label "5:00 PM EST (2:00 PM PST)" at bounding box center [130, 140] width 209 height 53
click at [0, 0] on input "5:00 PM EST (2:00 PM PST)" at bounding box center [0, 0] width 0 height 0
click at [149, 155] on div "(2:00 PM PST)" at bounding box center [130, 148] width 63 height 14
click at [0, 0] on input "5:00 PM EST (2:00 PM PST)" at bounding box center [0, 0] width 0 height 0
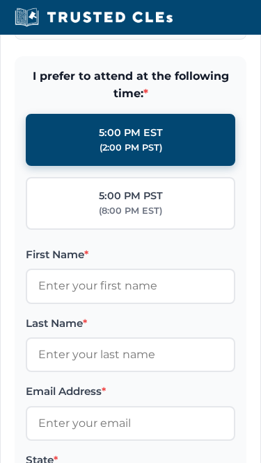
click at [122, 123] on div "I prefer to attend at the following time: * 5:00 PM EST (2:00 PM PST) 5:00 PM P…" at bounding box center [130, 148] width 209 height 163
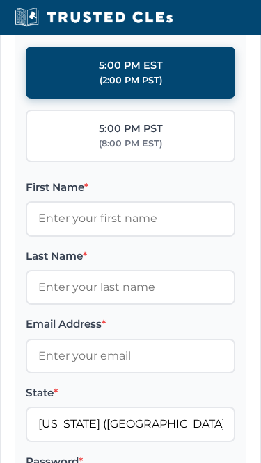
scroll to position [1895, 0]
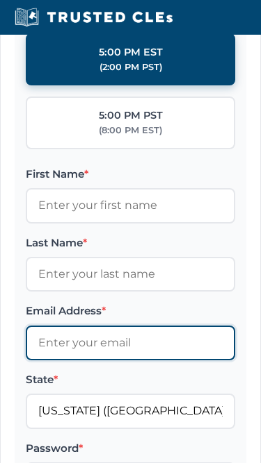
click at [118, 361] on input "Email Address *" at bounding box center [130, 344] width 209 height 35
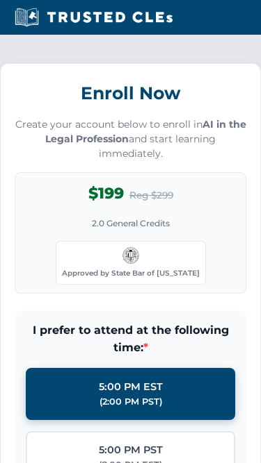
scroll to position [1561, 0]
click at [150, 161] on p "Create your account below to enroll in AI in the Legal Profession and start lea…" at bounding box center [130, 139] width 231 height 44
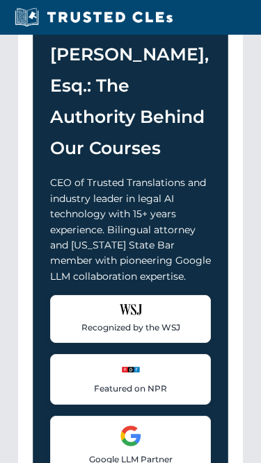
scroll to position [900, 0]
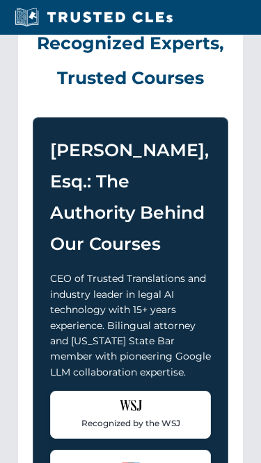
click at [150, 171] on h3 "[PERSON_NAME], Esq.: The Authority Behind Our Courses" at bounding box center [130, 197] width 161 height 125
click at [225, 122] on div "Recognized Experts, Trusted Courses [PERSON_NAME], Esq.: The Authority Behind O…" at bounding box center [130, 343] width 224 height 702
click at [84, 178] on h3 "[PERSON_NAME], Esq.: The Authority Behind Our Courses" at bounding box center [130, 197] width 161 height 125
click at [40, 133] on div "Recognized Experts, Trusted Courses [PERSON_NAME], Esq.: The Authority Behind O…" at bounding box center [130, 343] width 224 height 702
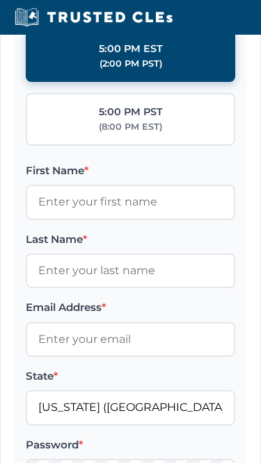
scroll to position [894, 0]
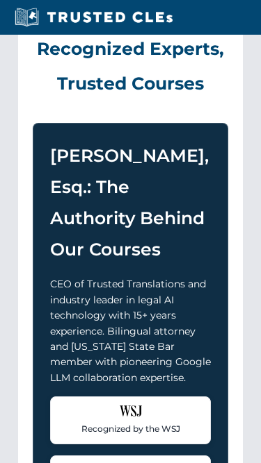
click at [118, 379] on p "CEO of Trusted Translations and industry leader in legal AI technology with 15+…" at bounding box center [130, 331] width 161 height 109
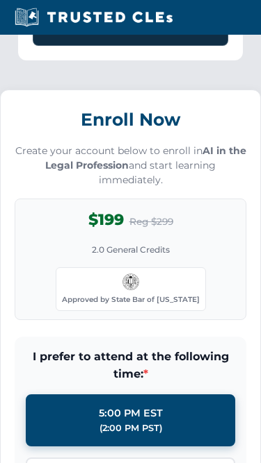
scroll to position [1504, 0]
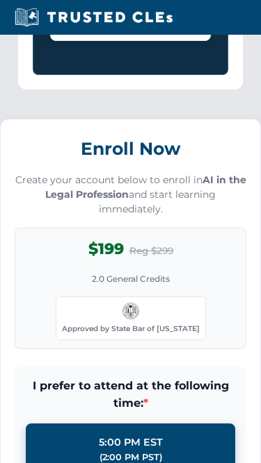
click at [170, 32] on p "15+ Years AI Expert" at bounding box center [130, 25] width 142 height 13
click at [169, 41] on div "15+ Years AI Expert Industry leader in AI technologies and machine learning for…" at bounding box center [130, 9] width 161 height 63
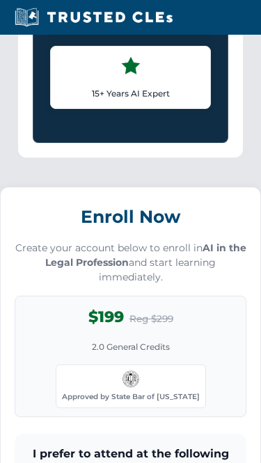
scroll to position [1407, 0]
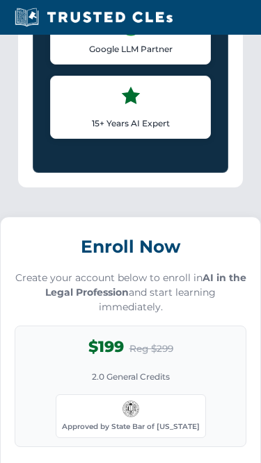
click at [169, 139] on div "15+ Years AI Expert Industry leader in AI technologies and machine learning for…" at bounding box center [130, 107] width 161 height 63
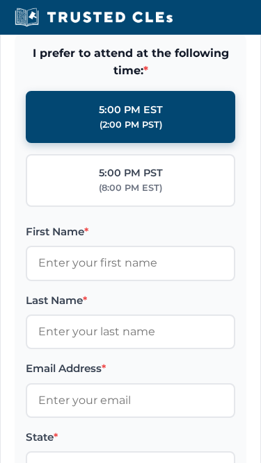
scroll to position [1842, 0]
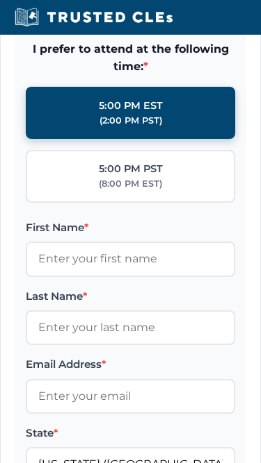
click at [181, 56] on form "I prefer to attend at the following time: * 5:00 PM EST (2:00 PM PST) 5:00 PM P…" at bounding box center [130, 335] width 231 height 612
click at [97, 76] on span "I prefer to attend at the following time: *" at bounding box center [130, 57] width 209 height 35
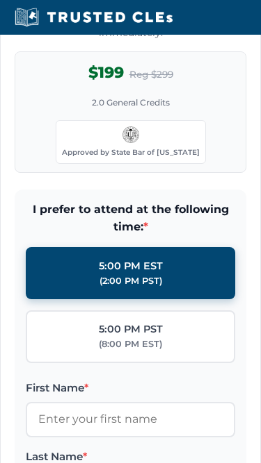
scroll to position [1652, 0]
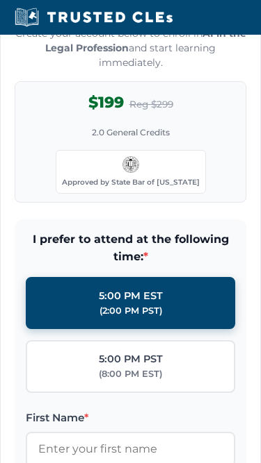
click at [97, 70] on p "Create your account below to enroll in AI in the Legal Profession and start lea…" at bounding box center [130, 48] width 231 height 44
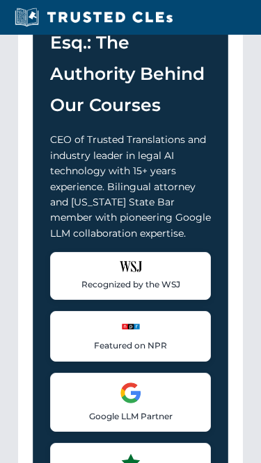
scroll to position [1157, 0]
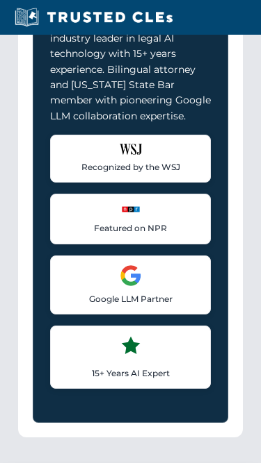
click at [115, 371] on div "15+ Years AI Expert Industry leader in AI technologies and machine learning for…" at bounding box center [130, 357] width 161 height 63
click at [41, 120] on div "[PERSON_NAME], Esq.: The Authority Behind Our Courses CEO of Trusted Translatio…" at bounding box center [130, 141] width 195 height 561
click at [115, 371] on div "15+ Years AI Expert Industry leader in AI technologies and machine learning for…" at bounding box center [130, 357] width 161 height 63
click at [121, 65] on p "CEO of Trusted Translations and industry leader in legal AI technology with 15+…" at bounding box center [130, 69] width 161 height 109
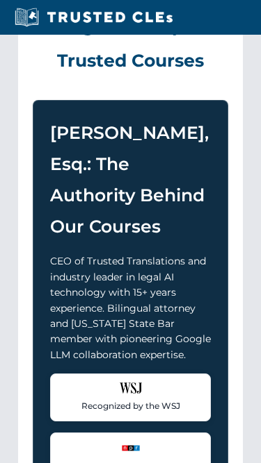
scroll to position [659, 0]
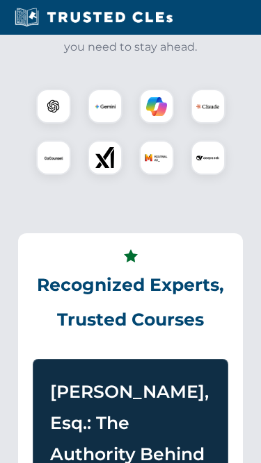
click at [38, 119] on div at bounding box center [53, 106] width 35 height 35
click at [74, 95] on div at bounding box center [130, 132] width 230 height 120
click at [54, 119] on img at bounding box center [53, 107] width 24 height 24
click at [83, 85] on div "Powered by Leading AI Tools Master the essential AI technologies transforming t…" at bounding box center [130, 48] width 247 height 288
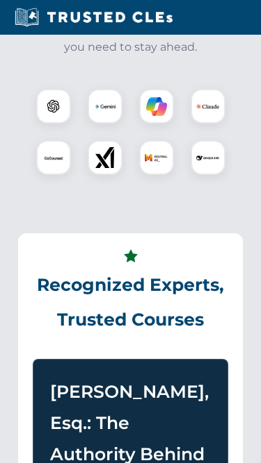
click at [31, 85] on div "Powered by Leading AI Tools Master the essential AI technologies transforming t…" at bounding box center [130, 48] width 247 height 288
click at [83, 88] on div "Powered by Leading AI Tools Master the essential AI technologies transforming t…" at bounding box center [130, 48] width 247 height 288
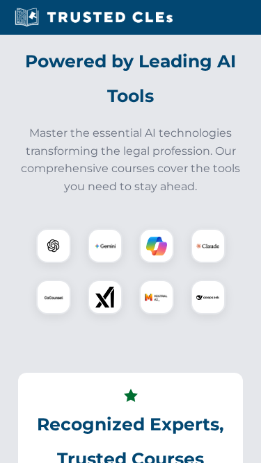
scroll to position [505, 0]
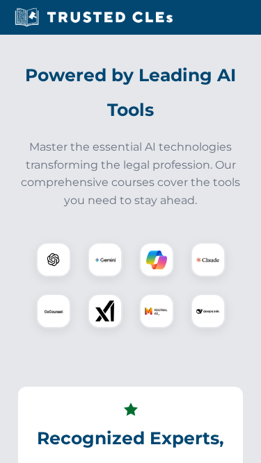
click at [169, 106] on h2 "Powered by Leading AI Tools" at bounding box center [130, 92] width 230 height 69
click at [225, 126] on h2 "Powered by Leading AI Tools" at bounding box center [130, 92] width 230 height 69
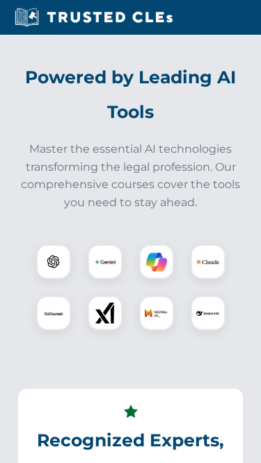
scroll to position [502, 0]
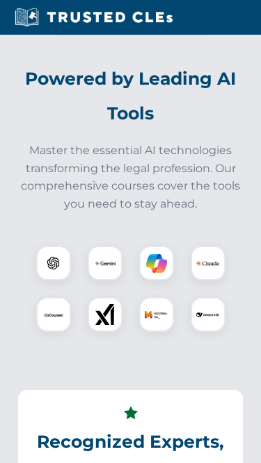
click at [120, 88] on h2 "Powered by Leading AI Tools" at bounding box center [130, 95] width 230 height 69
click at [213, 115] on h2 "Powered by Leading AI Tools" at bounding box center [130, 95] width 230 height 69
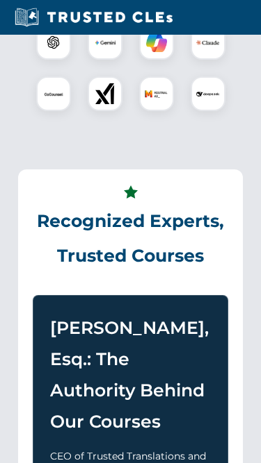
scroll to position [727, 0]
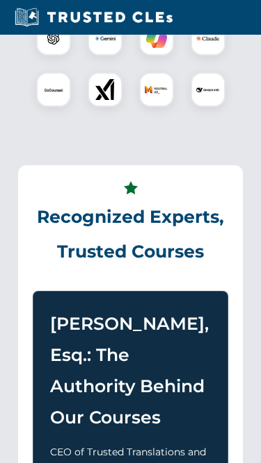
click at [44, 100] on img at bounding box center [53, 89] width 21 height 21
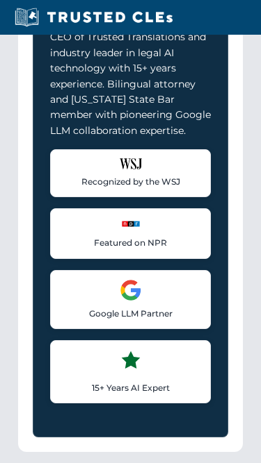
scroll to position [1162, 0]
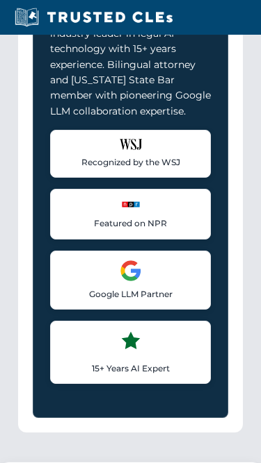
click at [227, 86] on div "[PERSON_NAME], Esq.: The Authority Behind Our Courses CEO of Trusted Translatio…" at bounding box center [130, 136] width 195 height 561
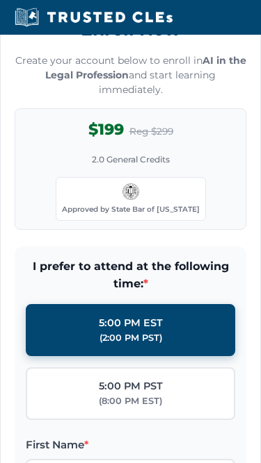
click at [111, 206] on span "Approved by State Bar of [US_STATE]" at bounding box center [131, 210] width 138 height 8
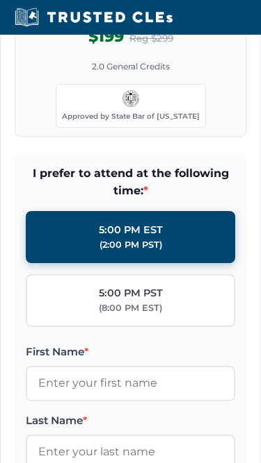
click at [38, 79] on div "$199 Reg $299 2.0 General Credits Approved by State Bar of [US_STATE]" at bounding box center [130, 76] width 231 height 122
click at [89, 115] on div "Approved by State Bar of [US_STATE]" at bounding box center [131, 105] width 150 height 43
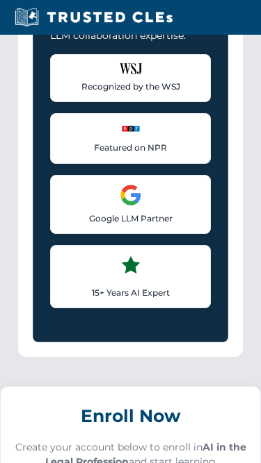
click at [35, 83] on div "[PERSON_NAME], Esq.: The Authority Behind Our Courses CEO of Trusted Translatio…" at bounding box center [130, 61] width 195 height 561
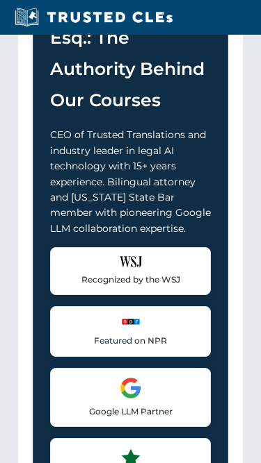
click at [87, 100] on h3 "[PERSON_NAME], Esq.: The Authority Behind Our Courses" at bounding box center [130, 53] width 161 height 125
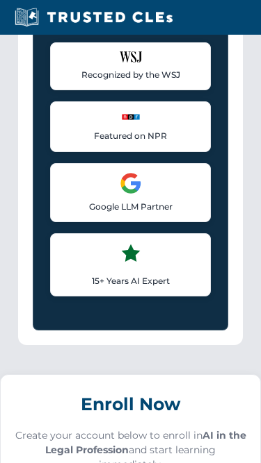
click at [87, 81] on p "Recognized by the WSJ" at bounding box center [130, 74] width 142 height 13
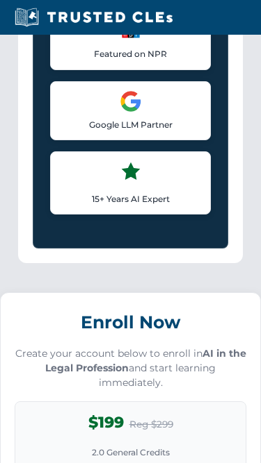
scroll to position [1335, 0]
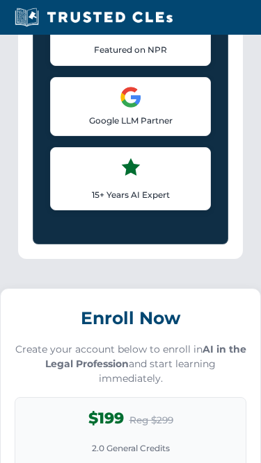
click at [118, 370] on p "Create your account below to enroll in AI in the Legal Profession and start lea…" at bounding box center [130, 365] width 231 height 44
click at [120, 370] on p "Create your account below to enroll in AI in the Legal Profession and start lea…" at bounding box center [130, 365] width 231 height 44
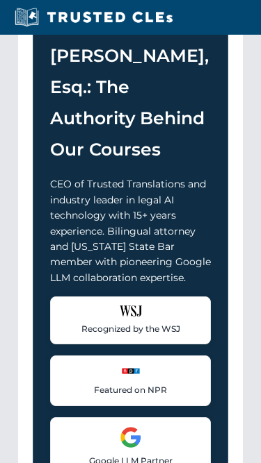
scroll to position [865, 0]
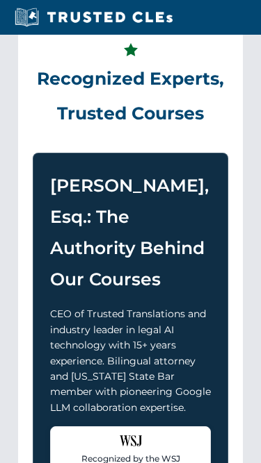
click at [118, 370] on p "CEO of Trusted Translations and industry leader in legal AI technology with 15+…" at bounding box center [130, 360] width 161 height 109
click at [115, 131] on h2 "Recognized Experts, Trusted Courses" at bounding box center [130, 86] width 195 height 89
click at [118, 370] on p "CEO of Trusted Translations and industry leader in legal AI technology with 15+…" at bounding box center [130, 360] width 161 height 109
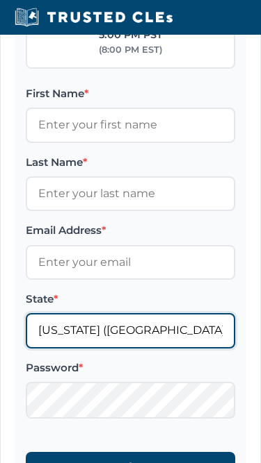
click at [120, 349] on input "[US_STATE] ([GEOGRAPHIC_DATA])" at bounding box center [130, 331] width 209 height 35
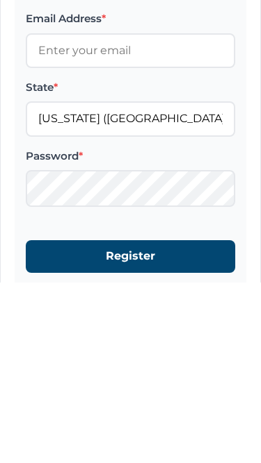
scroll to position [2189, 0]
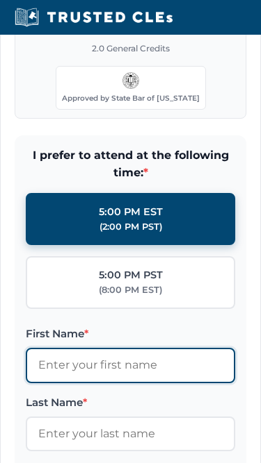
click at [122, 375] on input "First Name *" at bounding box center [130, 365] width 209 height 35
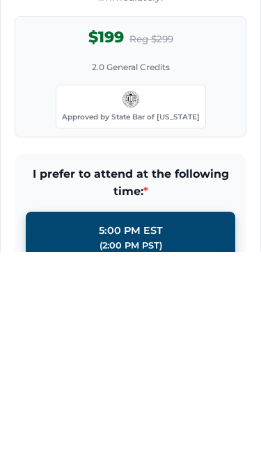
scroll to position [1718, 0]
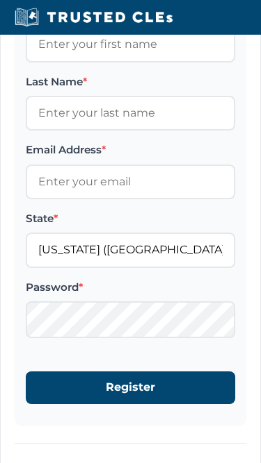
click at [186, 158] on form "I prefer to attend at the following time: * 5:00 PM EST (2:00 PM PST) 5:00 PM P…" at bounding box center [130, 120] width 231 height 612
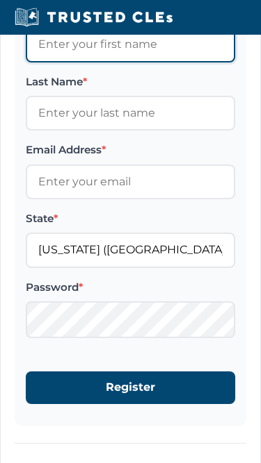
click at [93, 56] on input "First Name *" at bounding box center [130, 44] width 209 height 35
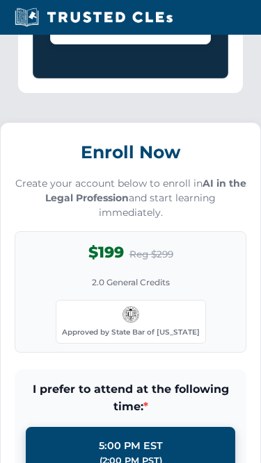
scroll to position [560, 0]
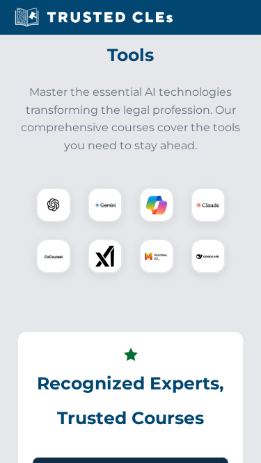
click at [121, 133] on p "Master the essential AI technologies transforming the legal profession. Our com…" at bounding box center [130, 118] width 230 height 71
click at [220, 123] on p "Master the essential AI technologies transforming the legal profession. Our com…" at bounding box center [130, 118] width 230 height 71
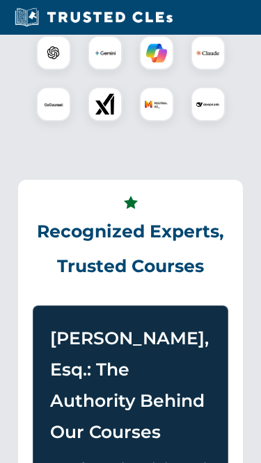
scroll to position [832, 0]
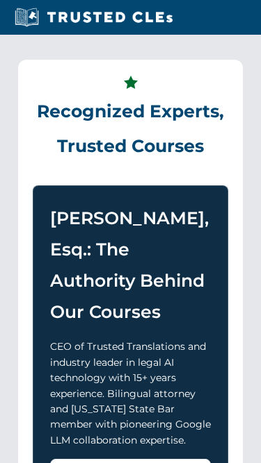
click at [220, 123] on h2 "Recognized Experts, Trusted Courses" at bounding box center [130, 119] width 195 height 89
click at [83, 89] on div "Recognized Experts, Trusted Courses [PERSON_NAME], Esq.: The Authority Behind O…" at bounding box center [130, 411] width 224 height 702
click at [49, 127] on h2 "Recognized Experts, Trusted Courses" at bounding box center [130, 119] width 195 height 89
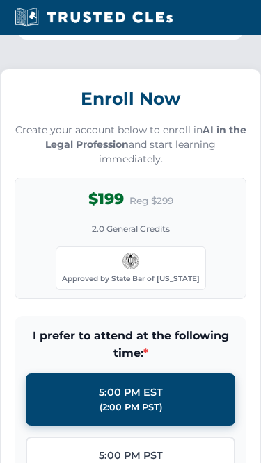
scroll to position [1640, 0]
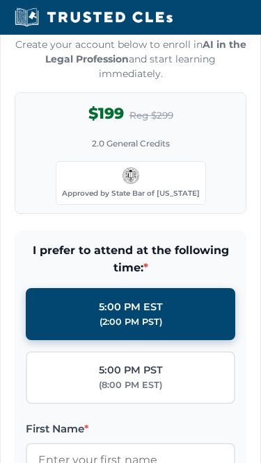
click at [229, 82] on p "Create your account below to enroll in AI in the Legal Profession and start lea…" at bounding box center [130, 60] width 231 height 44
click at [135, 78] on p "Create your account below to enroll in AI in the Legal Profession and start lea…" at bounding box center [130, 60] width 231 height 44
click at [187, 108] on div "Enroll Now Create your account below to enroll in AI in the Legal Profession an…" at bounding box center [130, 107] width 231 height 216
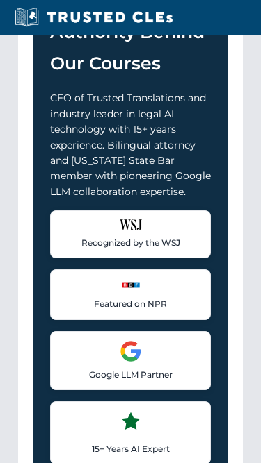
scroll to position [1044, 0]
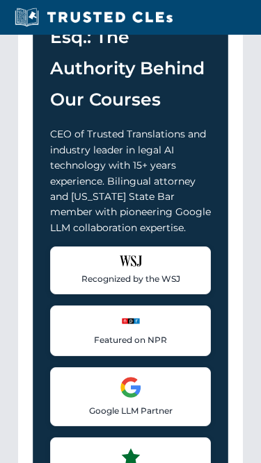
click at [75, 65] on h3 "[PERSON_NAME], Esq.: The Authority Behind Our Courses" at bounding box center [130, 53] width 161 height 125
click at [114, 376] on div "Recognized by the WSJ [PERSON_NAME] was featured for his expertise in AI legal …" at bounding box center [130, 374] width 161 height 254
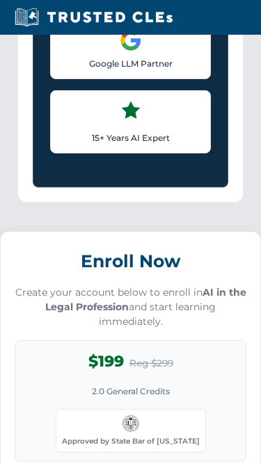
scroll to position [1424, 0]
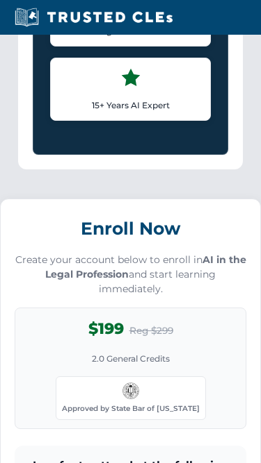
click at [114, 366] on span "2.0 General Credits" at bounding box center [131, 359] width 78 height 13
click at [84, 112] on p "15+ Years AI Expert" at bounding box center [130, 105] width 142 height 13
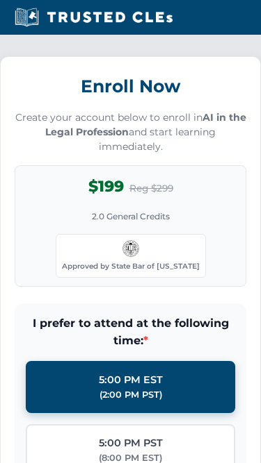
scroll to position [1925, 0]
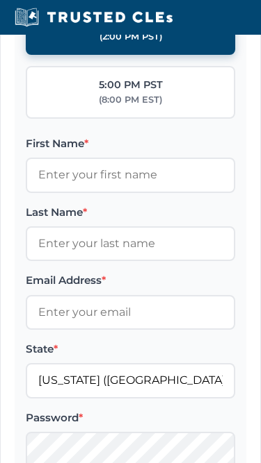
click at [120, 358] on label "State *" at bounding box center [130, 349] width 209 height 17
click at [120, 378] on input "[US_STATE] ([GEOGRAPHIC_DATA])" at bounding box center [130, 380] width 209 height 35
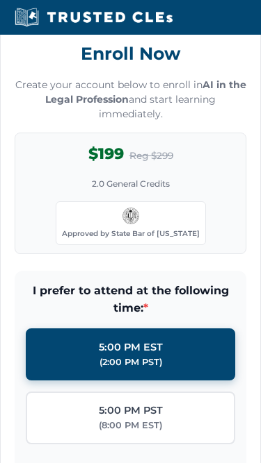
scroll to position [1486, 0]
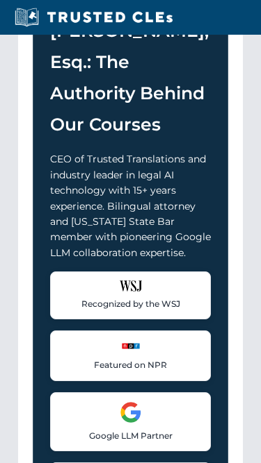
scroll to position [894, 0]
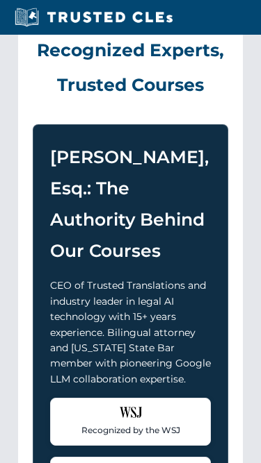
click at [125, 99] on h2 "Recognized Experts, Trusted Courses" at bounding box center [130, 57] width 195 height 89
click at [79, 96] on h2 "Recognized Experts, Trusted Courses" at bounding box center [130, 57] width 195 height 89
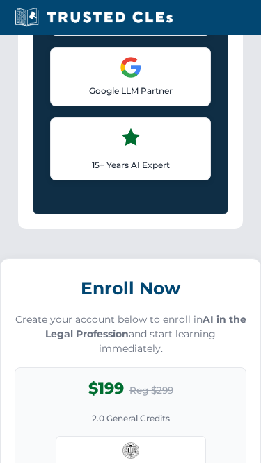
scroll to position [1365, 0]
click at [167, 106] on div "Google LLM Partner Collaborated with Google on early Large Language Model techn…" at bounding box center [130, 76] width 161 height 59
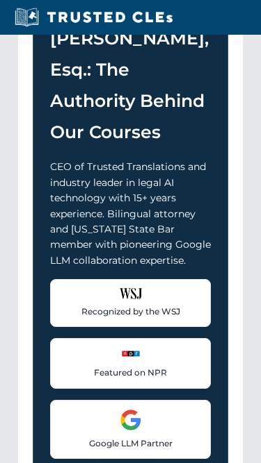
scroll to position [942, 0]
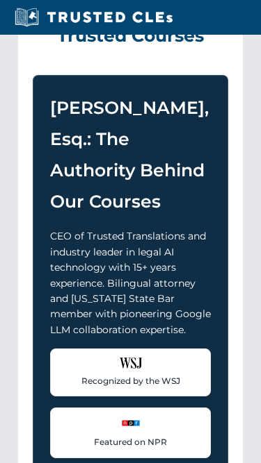
click at [184, 129] on h3 "[PERSON_NAME], Esq.: The Authority Behind Our Courses" at bounding box center [130, 155] width 161 height 125
click at [224, 134] on div "[PERSON_NAME], Esq.: The Authority Behind Our Courses CEO of Trusted Translatio…" at bounding box center [130, 356] width 195 height 561
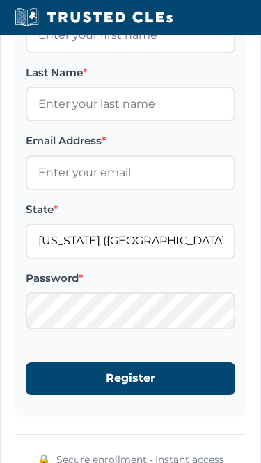
click at [217, 54] on input "First Name *" at bounding box center [130, 36] width 209 height 35
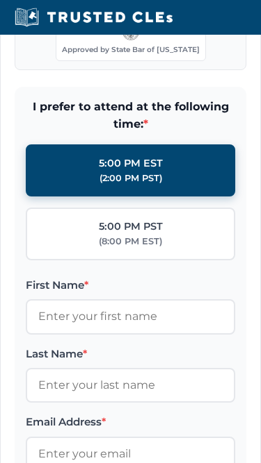
scroll to position [1718, 0]
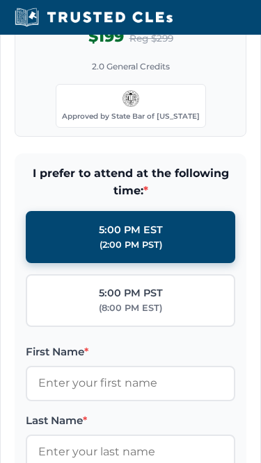
click at [83, 57] on div "$199 Reg $299 2.0 General Credits Approved by State Bar of [US_STATE]" at bounding box center [130, 76] width 231 height 122
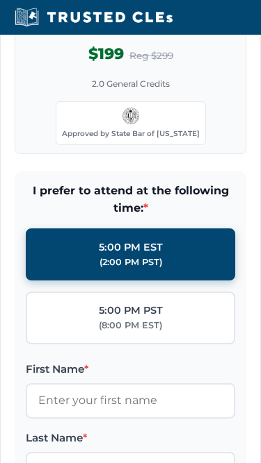
scroll to position [1699, 0]
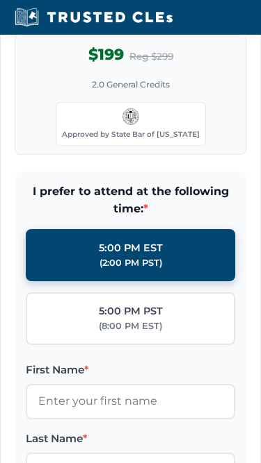
click at [95, 92] on span "2.0 General Credits" at bounding box center [131, 85] width 78 height 13
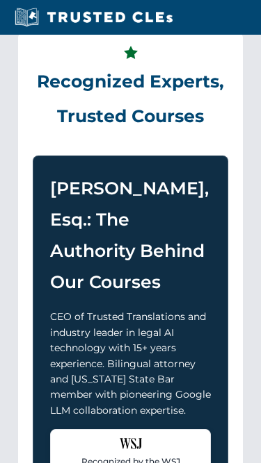
scroll to position [499, 0]
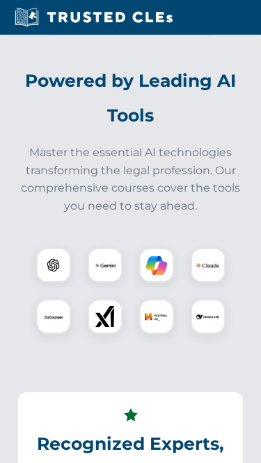
click at [120, 352] on div at bounding box center [130, 292] width 230 height 120
click at [172, 208] on p "Master the essential AI technologies transforming the legal profession. Our com…" at bounding box center [130, 180] width 230 height 71
click at [150, 172] on p "Master the essential AI technologies transforming the legal profession. Our com…" at bounding box center [130, 180] width 230 height 71
click at [127, 133] on h2 "Powered by Leading AI Tools" at bounding box center [130, 98] width 230 height 69
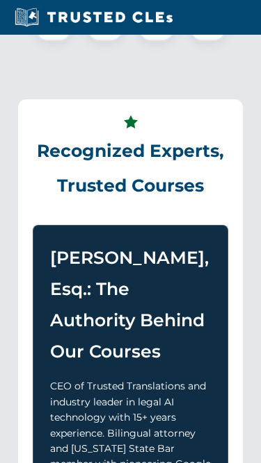
scroll to position [1178, 0]
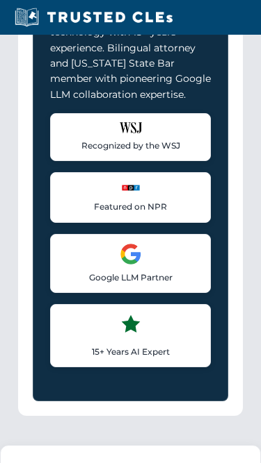
click at [172, 208] on div "Featured on NPR Recognized for thought leadership in legal AI applications" at bounding box center [130, 197] width 161 height 50
click at [150, 161] on div "Recognized by the WSJ [PERSON_NAME] was featured for his expertise in AI legal …" at bounding box center [130, 137] width 161 height 48
click at [118, 359] on p "15+ Years AI Expert" at bounding box center [130, 351] width 142 height 13
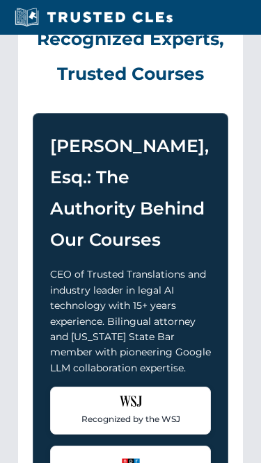
scroll to position [653, 0]
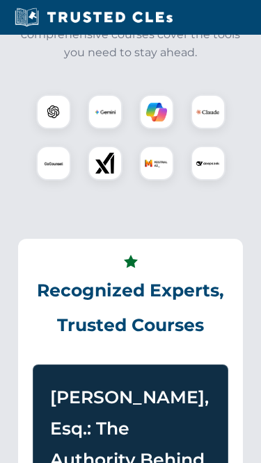
click at [224, 177] on div at bounding box center [207, 163] width 35 height 35
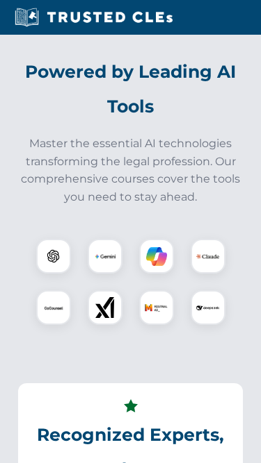
scroll to position [424, 0]
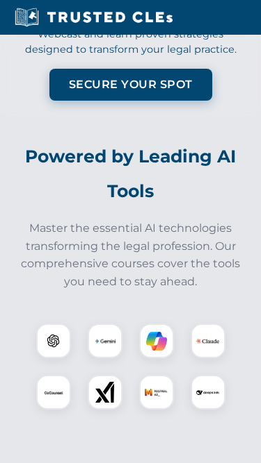
click at [181, 208] on h2 "Powered by Leading AI Tools" at bounding box center [130, 173] width 230 height 69
click at [33, 58] on p "Secure 2.0 General Credits in our Live Webcast and learn proven strategies desi…" at bounding box center [130, 35] width 231 height 45
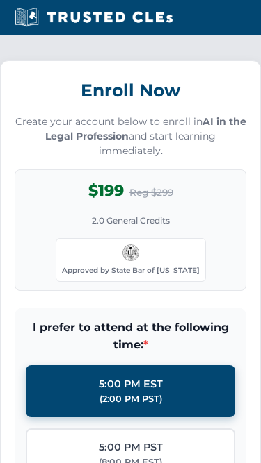
scroll to position [1682, 0]
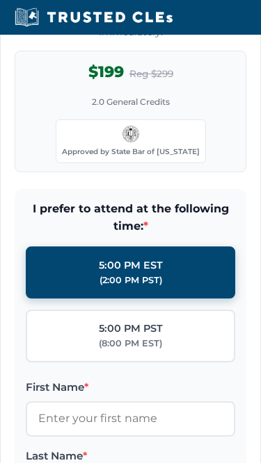
click at [221, 131] on div "$199 Reg $299 2.0 General Credits Approved by State Bar of [US_STATE]" at bounding box center [130, 112] width 231 height 122
click at [64, 143] on div "Approved by State Bar of [US_STATE]" at bounding box center [131, 141] width 150 height 43
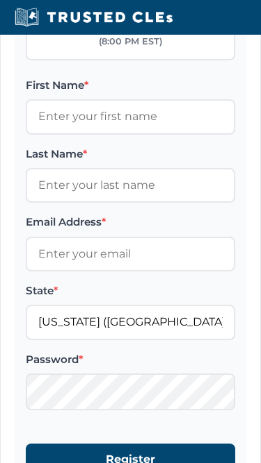
scroll to position [2037, 0]
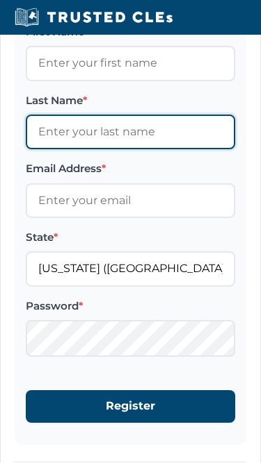
click at [64, 143] on input "Last Name *" at bounding box center [130, 132] width 209 height 35
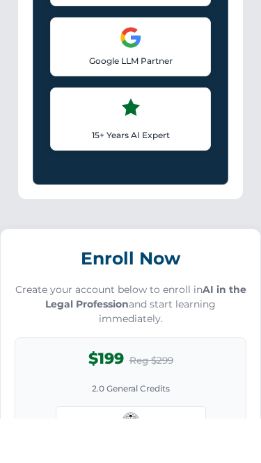
scroll to position [1395, 0]
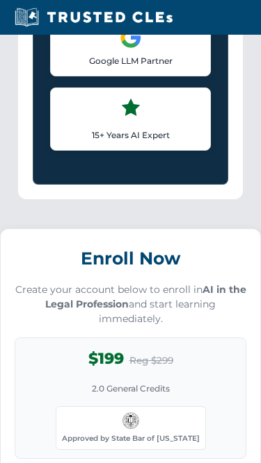
click at [151, 151] on div "Recognized by the WSJ [PERSON_NAME] was featured for his expertise in AI legal …" at bounding box center [130, 23] width 161 height 254
click at [190, 76] on div "Google LLM Partner Collaborated with Google on early Large Language Model techn…" at bounding box center [130, 46] width 161 height 59
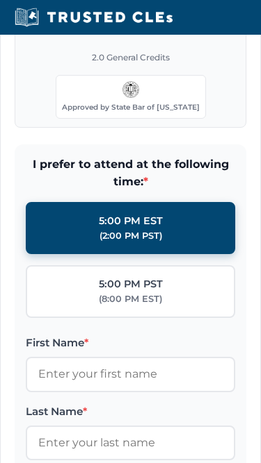
scroll to position [1783, 0]
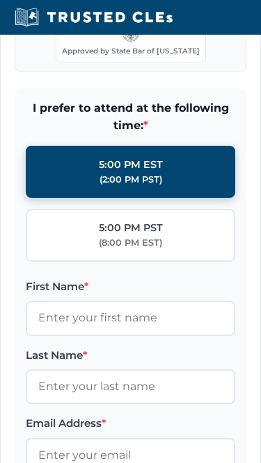
click at [80, 62] on div "Approved by State Bar of [US_STATE]" at bounding box center [131, 40] width 150 height 43
click at [218, 126] on span "I prefer to attend at the following time: *" at bounding box center [130, 116] width 209 height 35
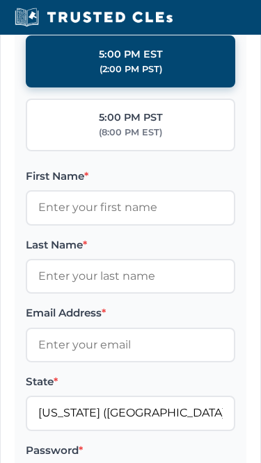
scroll to position [1893, 0]
click at [173, 123] on label "5:00 PM PST (8:00 PM EST)" at bounding box center [130, 125] width 209 height 53
click at [0, 0] on input "5:00 PM PST (8:00 PM EST)" at bounding box center [0, 0] width 0 height 0
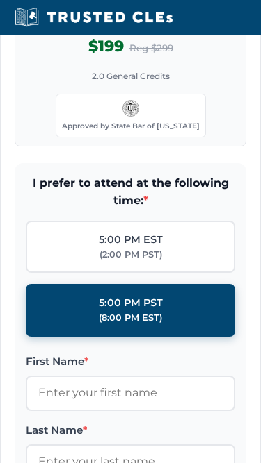
scroll to position [2010, 0]
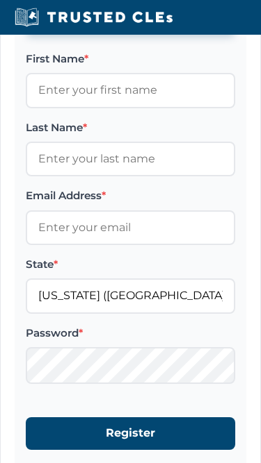
click at [225, 61] on form "I prefer to attend at the following time: * 5:00 PM EST (2:00 PM PST) 5:00 PM P…" at bounding box center [130, 167] width 231 height 612
click at [131, 67] on label "First Name *" at bounding box center [130, 59] width 209 height 17
click at [131, 75] on input "First Name *" at bounding box center [130, 90] width 209 height 35
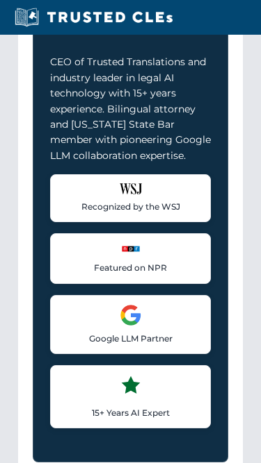
scroll to position [1117, 0]
click at [69, 142] on p "CEO of Trusted Translations and industry leader in legal AI technology with 15+…" at bounding box center [130, 108] width 161 height 109
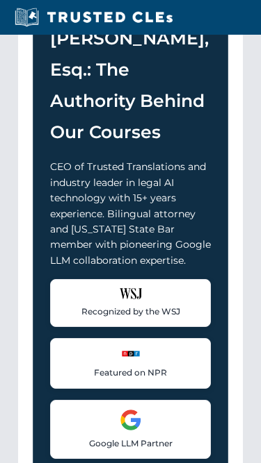
scroll to position [983, 0]
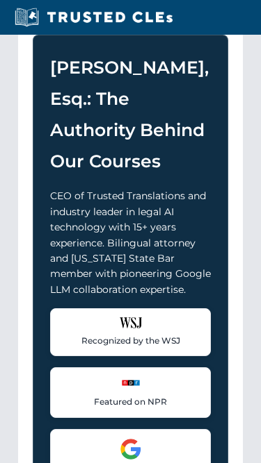
click at [120, 356] on div "Recognized by the WSJ [PERSON_NAME] was featured for his expertise in AI legal …" at bounding box center [130, 333] width 161 height 48
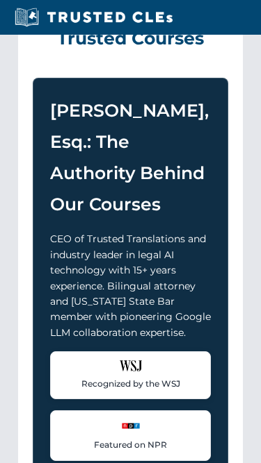
scroll to position [902, 0]
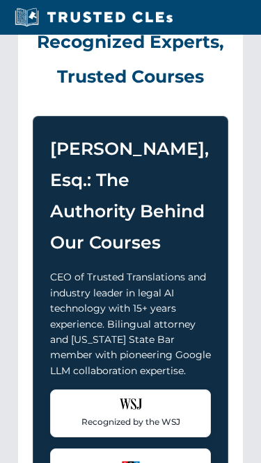
click at [118, 373] on p "CEO of Trusted Translations and industry leader in legal AI technology with 15+…" at bounding box center [130, 324] width 161 height 109
click at [176, 76] on h2 "Recognized Experts, Trusted Courses" at bounding box center [130, 49] width 195 height 89
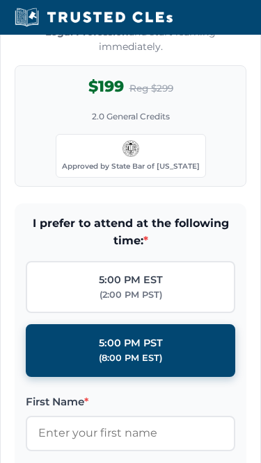
scroll to position [1880, 0]
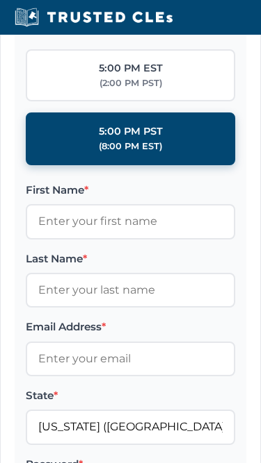
click at [90, 131] on label "5:00 PM PST (8:00 PM EST)" at bounding box center [130, 139] width 209 height 53
click at [0, 0] on input "5:00 PM PST (8:00 PM EST)" at bounding box center [0, 0] width 0 height 0
click at [76, 131] on label "5:00 PM PST (8:00 PM EST)" at bounding box center [130, 139] width 209 height 53
click at [0, 0] on input "5:00 PM PST (8:00 PM EST)" at bounding box center [0, 0] width 0 height 0
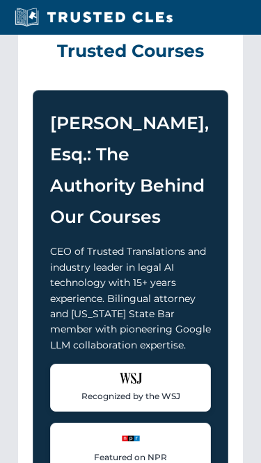
scroll to position [726, 0]
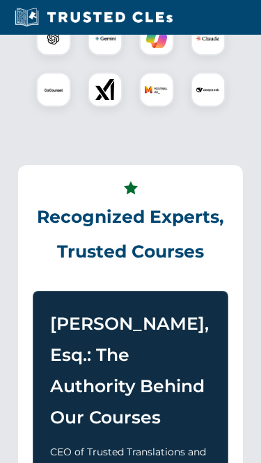
click at [183, 88] on div at bounding box center [130, 64] width 230 height 97
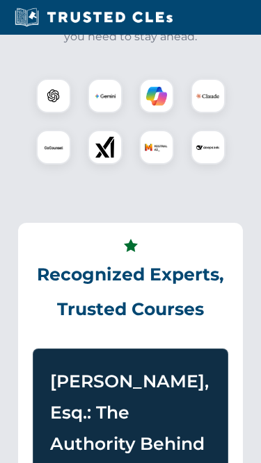
scroll to position [663, 0]
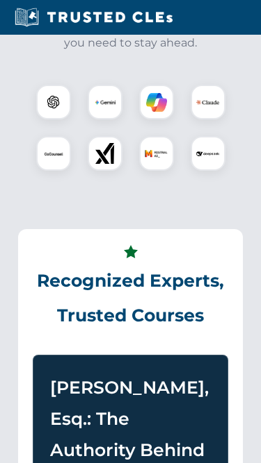
click at [147, 113] on img at bounding box center [156, 102] width 21 height 21
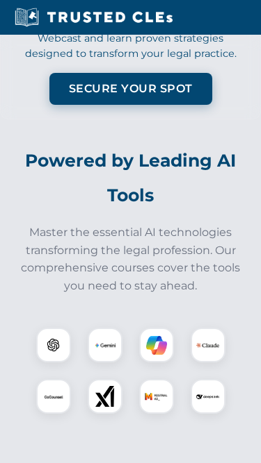
scroll to position [360, 0]
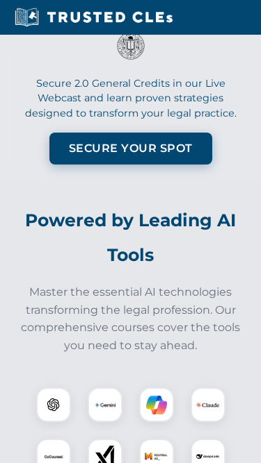
click at [130, 122] on p "Secure 2.0 General Credits in our Live Webcast and learn proven strategies desi…" at bounding box center [130, 98] width 231 height 45
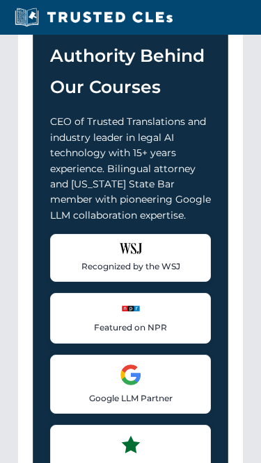
scroll to position [1169, 0]
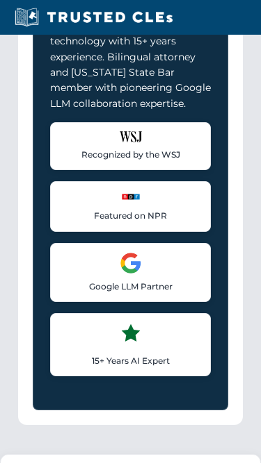
click at [35, 108] on div "[PERSON_NAME], Esq.: The Authority Behind Our Courses CEO of Trusted Translatio…" at bounding box center [130, 129] width 195 height 561
click at [96, 95] on p "CEO of Trusted Translations and industry leader in legal AI technology with 15+…" at bounding box center [130, 57] width 161 height 109
click at [30, 66] on div "Recognized Experts, Trusted Courses [PERSON_NAME], Esq.: The Authority Behind O…" at bounding box center [130, 74] width 224 height 702
click at [139, 112] on p "CEO of Trusted Translations and industry leader in legal AI technology with 15+…" at bounding box center [130, 57] width 161 height 109
click at [69, 140] on div "CEO of Trusted Translations and industry leader in legal AI technology with 15+…" at bounding box center [130, 190] width 161 height 374
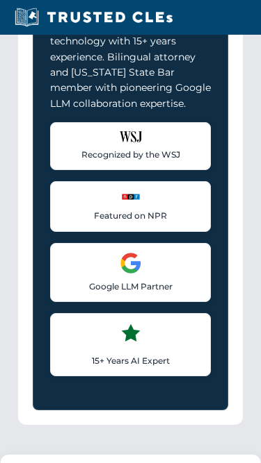
click at [139, 112] on p "CEO of Trusted Translations and industry leader in legal AI technology with 15+…" at bounding box center [130, 57] width 161 height 109
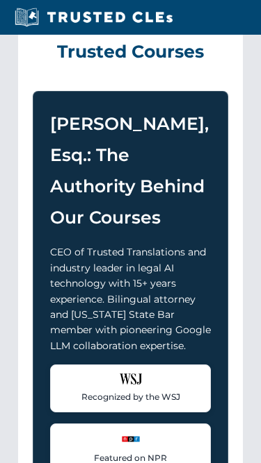
scroll to position [889, 0]
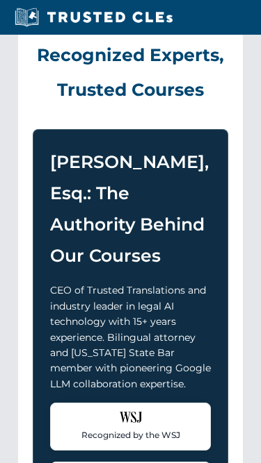
click at [69, 140] on div "Recognized Experts, Trusted Courses [PERSON_NAME], Esq.: The Authority Behind O…" at bounding box center [130, 354] width 224 height 702
click at [133, 80] on h2 "Recognized Experts, Trusted Courses" at bounding box center [130, 62] width 195 height 89
click at [182, 70] on h2 "Recognized Experts, Trusted Courses" at bounding box center [130, 62] width 195 height 89
click at [133, 80] on h2 "Recognized Experts, Trusted Courses" at bounding box center [130, 62] width 195 height 89
click at [182, 70] on h2 "Recognized Experts, Trusted Courses" at bounding box center [130, 62] width 195 height 89
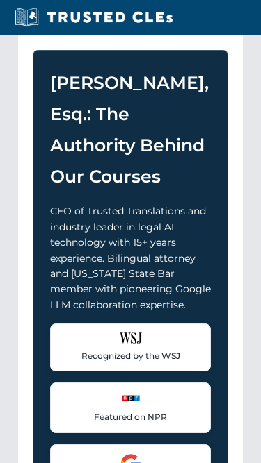
scroll to position [944, 0]
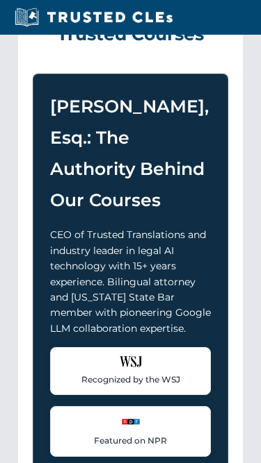
click at [156, 111] on div "[PERSON_NAME], Esq.: The Authority Behind Our Courses CEO of Trusted Translatio…" at bounding box center [130, 354] width 195 height 561
click at [117, 51] on h2 "Recognized Experts, Trusted Courses" at bounding box center [130, 6] width 195 height 89
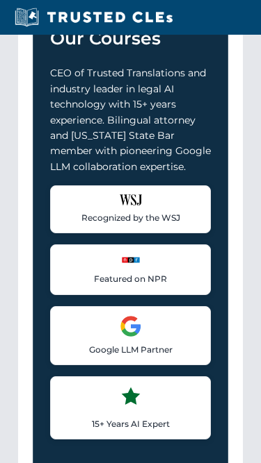
scroll to position [1167, 0]
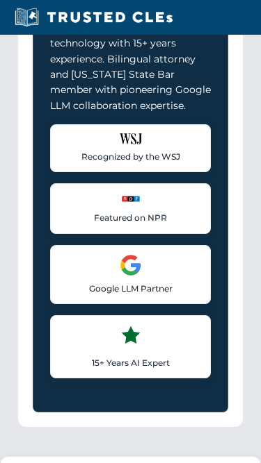
click at [28, 126] on div "Recognized Experts, Trusted Courses [PERSON_NAME], Esq.: The Authority Behind O…" at bounding box center [130, 76] width 224 height 702
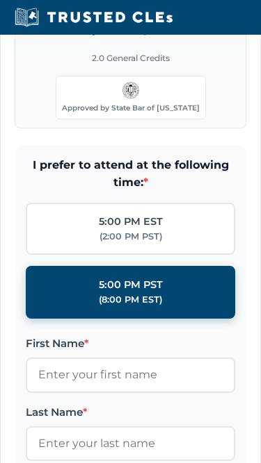
scroll to position [1629, 0]
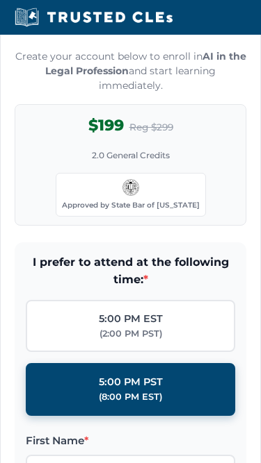
click at [158, 93] on p "Create your account below to enroll in AI in the Legal Profession and start lea…" at bounding box center [130, 71] width 231 height 44
click at [35, 130] on div "$199 Reg $299 2.0 General Credits Approved by State Bar of [US_STATE]" at bounding box center [130, 165] width 231 height 122
click at [158, 93] on p "Create your account below to enroll in AI in the Legal Profession and start lea…" at bounding box center [130, 71] width 231 height 44
click at [118, 77] on strong "AI in the Legal Profession" at bounding box center [145, 63] width 201 height 27
click at [31, 69] on p "Create your account below to enroll in AI in the Legal Profession and start lea…" at bounding box center [130, 71] width 231 height 44
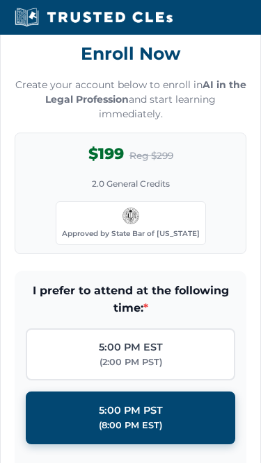
scroll to position [1593, 0]
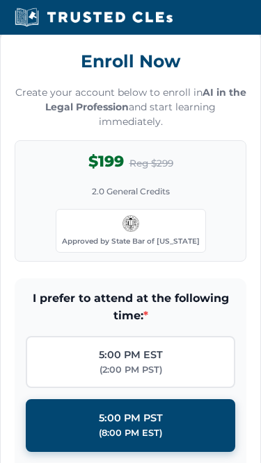
click at [122, 129] on p "Create your account below to enroll in AI in the Legal Profession and start lea…" at bounding box center [130, 107] width 231 height 44
click at [224, 70] on h3 "Enroll Now" at bounding box center [130, 61] width 231 height 31
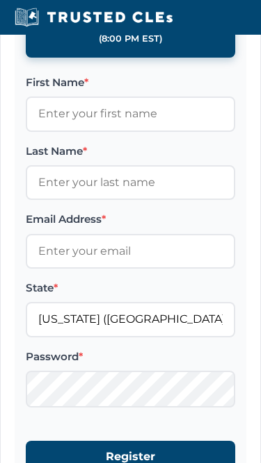
scroll to position [1987, 0]
click at [134, 58] on label "5:00 PM PST (8:00 PM EST)" at bounding box center [130, 31] width 209 height 53
click at [0, 0] on input "5:00 PM PST (8:00 PM EST)" at bounding box center [0, 0] width 0 height 0
click at [26, 48] on label "5:00 PM PST (8:00 PM EST)" at bounding box center [130, 31] width 209 height 53
click at [0, 0] on input "5:00 PM PST (8:00 PM EST)" at bounding box center [0, 0] width 0 height 0
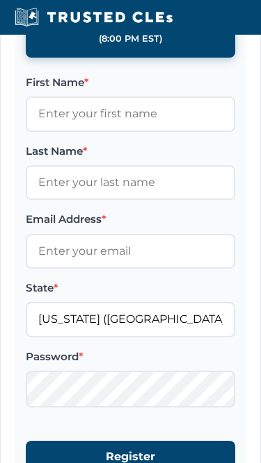
click at [87, 91] on label "First Name *" at bounding box center [130, 82] width 209 height 17
click at [87, 97] on input "First Name *" at bounding box center [130, 114] width 209 height 35
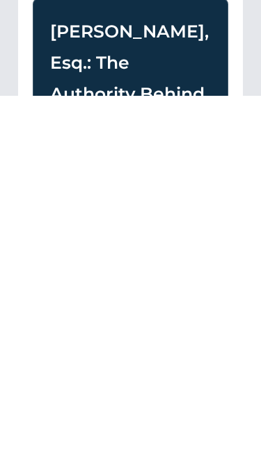
scroll to position [525, 0]
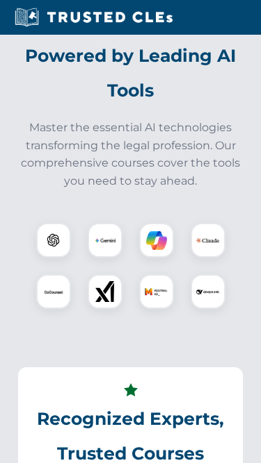
click at [153, 108] on h2 "Powered by Leading AI Tools" at bounding box center [130, 72] width 230 height 69
click at [30, 108] on h2 "Powered by Leading AI Tools" at bounding box center [130, 72] width 230 height 69
click at [153, 108] on h2 "Powered by Leading AI Tools" at bounding box center [130, 72] width 230 height 69
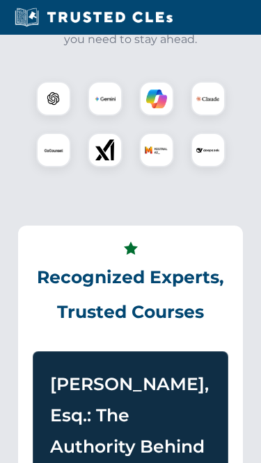
click at [62, 106] on div at bounding box center [53, 98] width 35 height 35
click at [152, 109] on img at bounding box center [156, 98] width 21 height 21
click at [76, 19] on img at bounding box center [93, 17] width 166 height 21
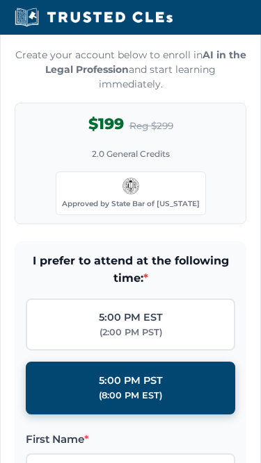
scroll to position [1630, 0]
click at [74, 76] on strong "AI in the Legal Profession" at bounding box center [145, 62] width 201 height 27
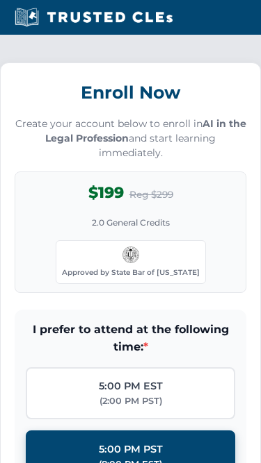
scroll to position [1533, 0]
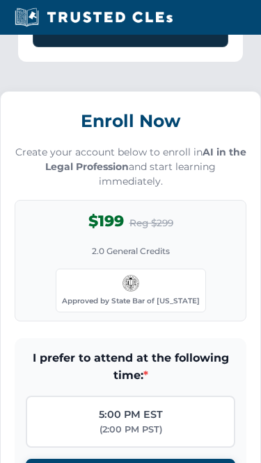
click at [31, 128] on h3 "Enroll Now" at bounding box center [130, 121] width 231 height 31
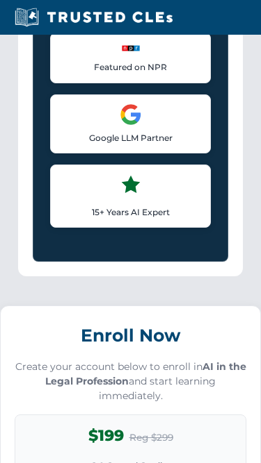
scroll to position [1285, 0]
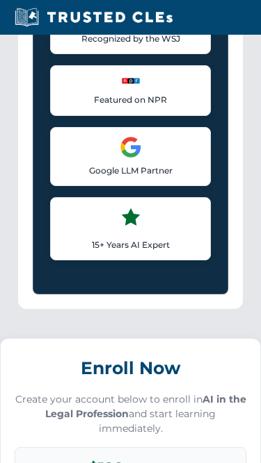
click at [117, 375] on h3 "Enroll Now" at bounding box center [130, 369] width 231 height 31
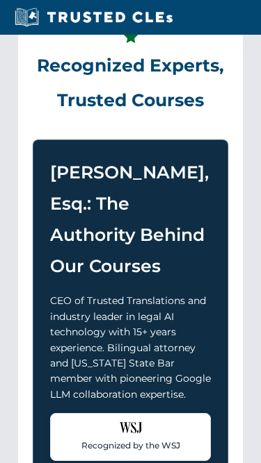
scroll to position [766, 0]
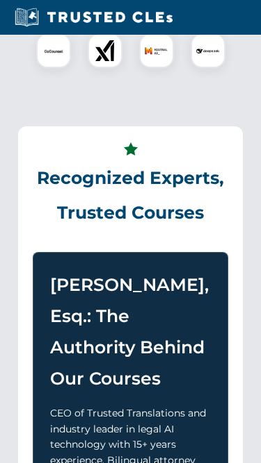
click at [187, 58] on div at bounding box center [130, 24] width 230 height 97
click at [83, 42] on div at bounding box center [130, 24] width 230 height 97
click at [76, 52] on div at bounding box center [130, 24] width 230 height 97
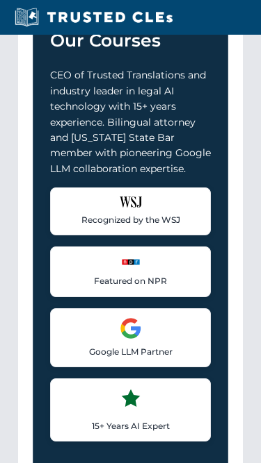
scroll to position [655, 0]
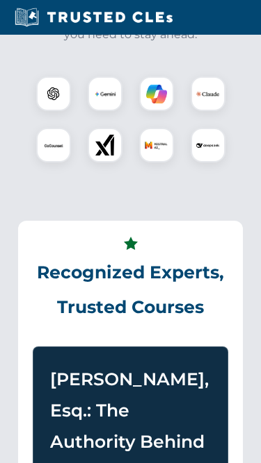
click at [96, 86] on div "Powered by Leading AI Tools Master the essential AI technologies transforming t…" at bounding box center [130, 36] width 247 height 288
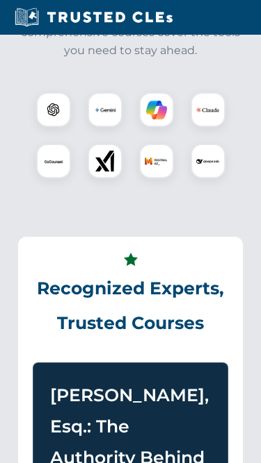
click at [38, 54] on p "Master the essential AI technologies transforming the legal profession. Our com…" at bounding box center [130, 24] width 230 height 71
click at [96, 86] on div "Powered by Leading AI Tools Master the essential AI technologies transforming t…" at bounding box center [130, 52] width 247 height 288
click at [36, 89] on div "Powered by Leading AI Tools Master the essential AI technologies transforming t…" at bounding box center [130, 52] width 247 height 288
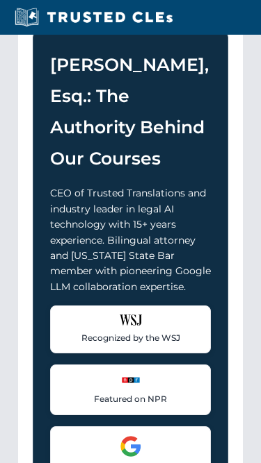
scroll to position [1067, 0]
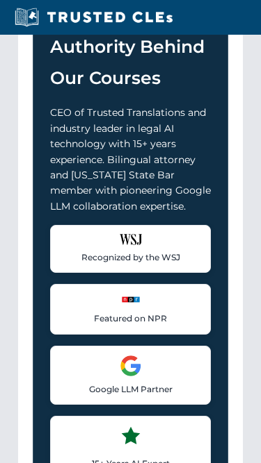
click at [224, 44] on div "[PERSON_NAME], Esq.: The Authority Behind Our Courses CEO of Trusted Translatio…" at bounding box center [130, 231] width 195 height 561
click at [180, 81] on h3 "[PERSON_NAME], Esq.: The Authority Behind Our Courses" at bounding box center [130, 31] width 161 height 125
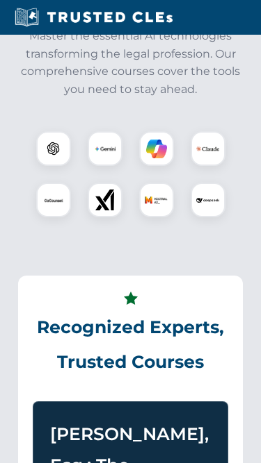
scroll to position [615, 0]
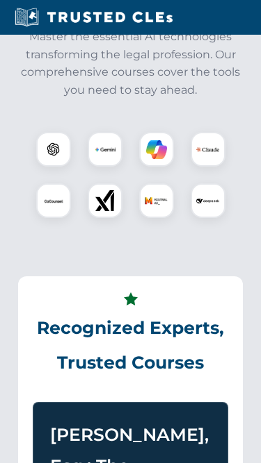
click at [181, 54] on p "Master the essential AI technologies transforming the legal profession. Our com…" at bounding box center [130, 63] width 230 height 71
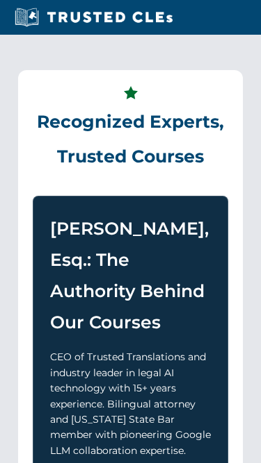
scroll to position [855, 0]
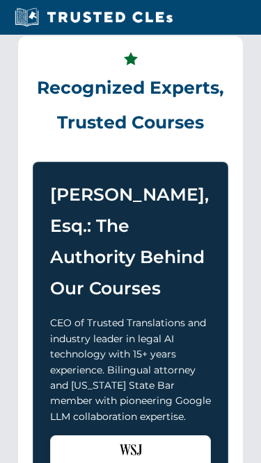
click at [181, 54] on section "Recognized Experts, Trusted Courses [PERSON_NAME], Esq.: The Authority Behind O…" at bounding box center [130, 388] width 247 height 746
click at [225, 77] on h2 "Recognized Experts, Trusted Courses" at bounding box center [130, 95] width 195 height 89
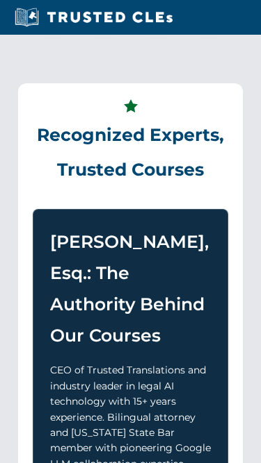
scroll to position [801, 0]
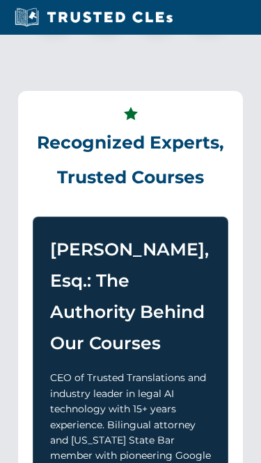
click at [110, 122] on div "Recognized Experts, Trusted Courses [PERSON_NAME], Esq.: The Authority Behind O…" at bounding box center [130, 442] width 224 height 702
click at [27, 97] on section "Recognized Experts, Trusted Courses [PERSON_NAME], Esq.: The Authority Behind O…" at bounding box center [130, 442] width 247 height 746
click at [110, 122] on div "Recognized Experts, Trusted Courses [PERSON_NAME], Esq.: The Authority Behind O…" at bounding box center [130, 442] width 224 height 702
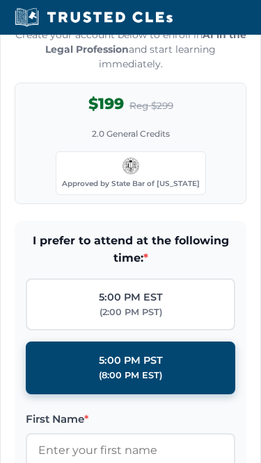
scroll to position [1797, 0]
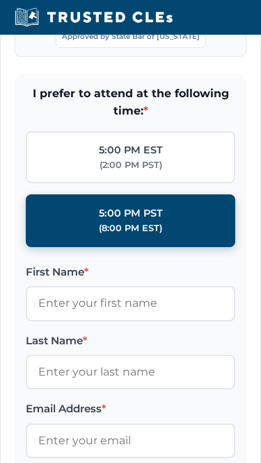
click at [27, 97] on form "I prefer to attend at the following time: * 5:00 PM EST (2:00 PM PST) 5:00 PM P…" at bounding box center [130, 380] width 231 height 612
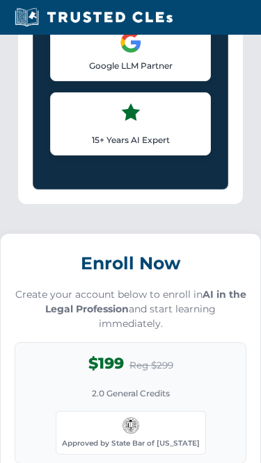
scroll to position [1659, 0]
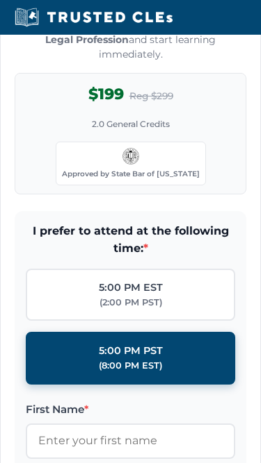
click at [151, 128] on div "$199 Reg $299 2.0 General Credits Approved by State Bar of [US_STATE]" at bounding box center [130, 135] width 231 height 122
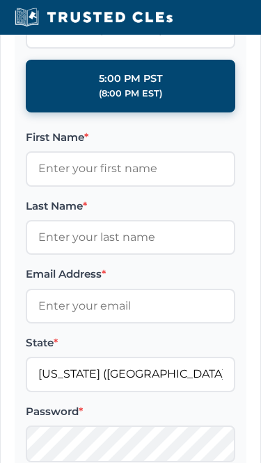
scroll to position [1981, 0]
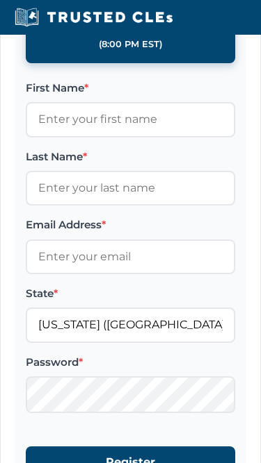
click at [165, 97] on label "First Name *" at bounding box center [130, 88] width 209 height 17
click at [165, 113] on input "First Name *" at bounding box center [130, 119] width 209 height 35
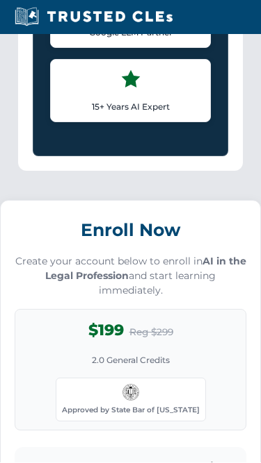
scroll to position [1552, 0]
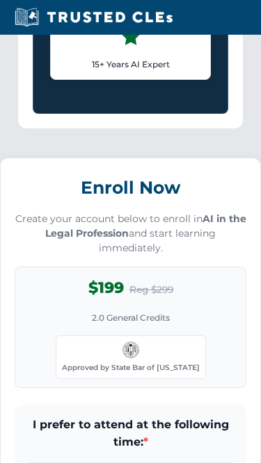
scroll to position [1450, 0]
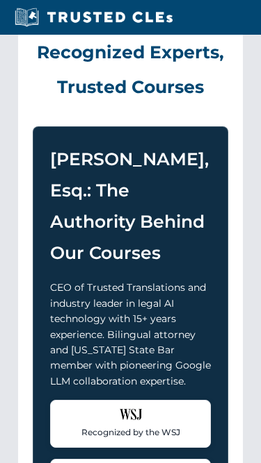
scroll to position [825, 0]
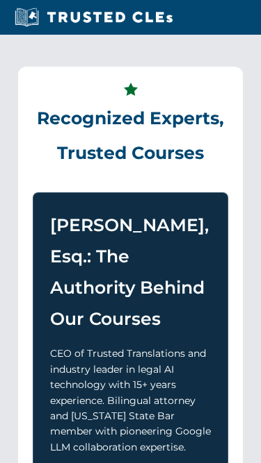
click at [85, 79] on section "Recognized Experts, Trusted Courses [PERSON_NAME], Esq.: The Authority Behind O…" at bounding box center [130, 418] width 247 height 746
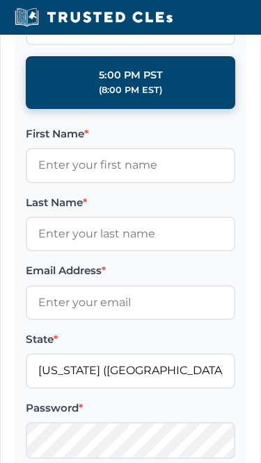
scroll to position [1938, 0]
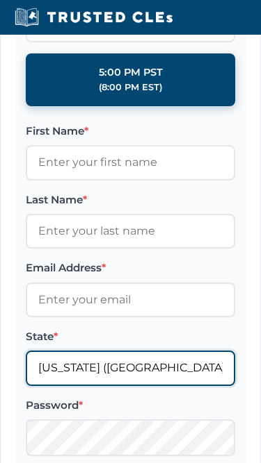
click at [120, 377] on input "[US_STATE] ([GEOGRAPHIC_DATA])" at bounding box center [130, 369] width 209 height 35
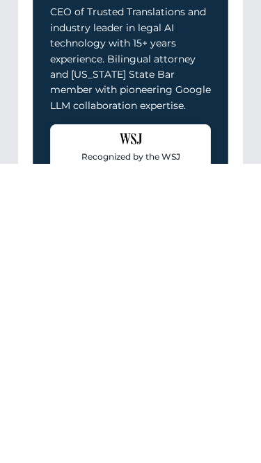
scroll to position [720, 0]
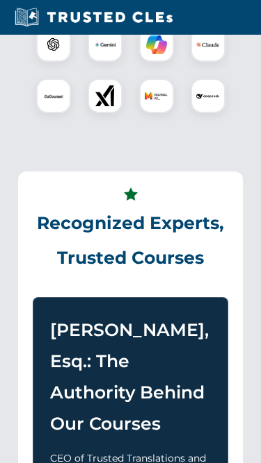
click at [130, 377] on h3 "[PERSON_NAME], Esq.: The Authority Behind Our Courses" at bounding box center [130, 377] width 161 height 125
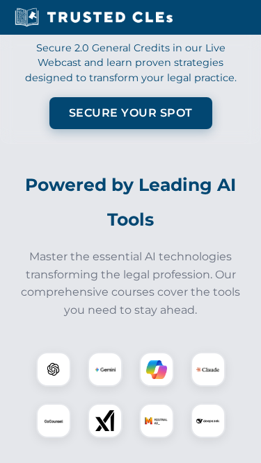
scroll to position [394, 0]
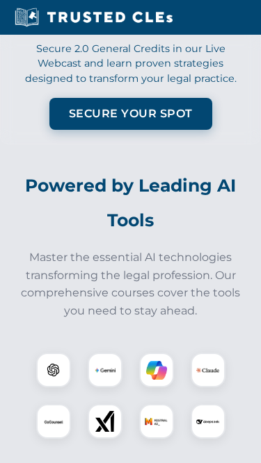
click at [33, 61] on div "Approved by the State Bar of [US_STATE] Secure 2.0 General Credits in our Live …" at bounding box center [130, 36] width 261 height 218
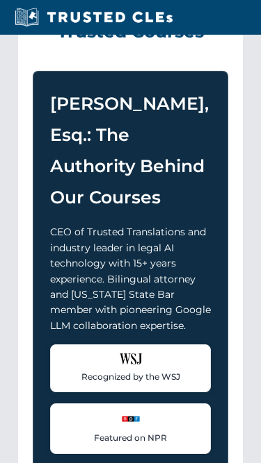
click at [90, 88] on div "Recognized Experts, Trusted Courses [PERSON_NAME], Esq.: The Authority Behind O…" at bounding box center [130, 296] width 224 height 702
click at [120, 365] on img at bounding box center [131, 359] width 22 height 11
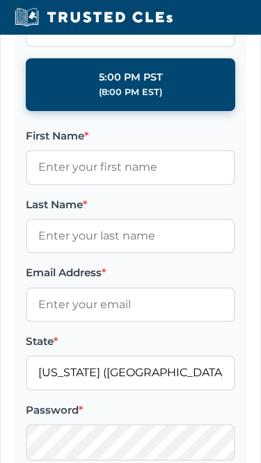
scroll to position [1934, 0]
click at [216, 48] on label "5:00 PM EST (2:00 PM PST)" at bounding box center [130, 21] width 209 height 53
click at [0, 0] on input "5:00 PM EST (2:00 PM PST)" at bounding box center [0, 0] width 0 height 0
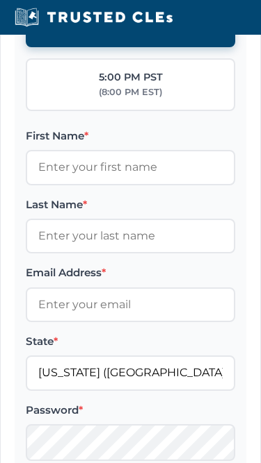
click at [177, 145] on label "First Name *" at bounding box center [130, 136] width 209 height 17
click at [177, 155] on input "First Name *" at bounding box center [130, 167] width 209 height 35
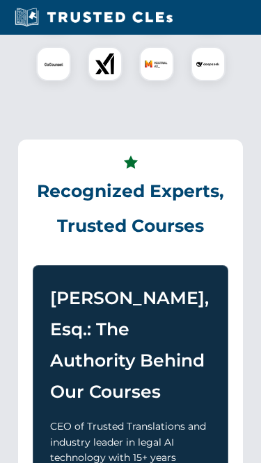
scroll to position [370, 0]
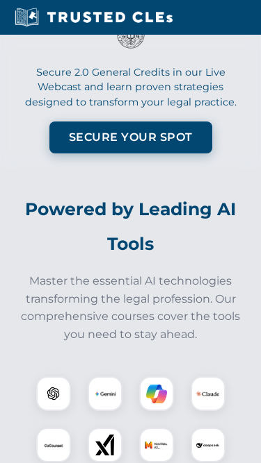
click at [35, 58] on div "Approved by the State Bar of [US_STATE]" at bounding box center [130, 11] width 231 height 92
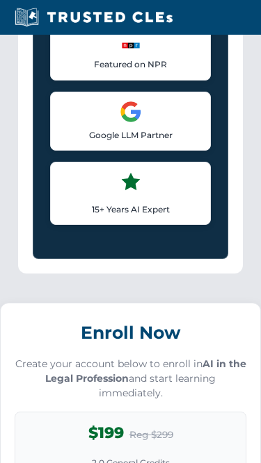
scroll to position [1324, 0]
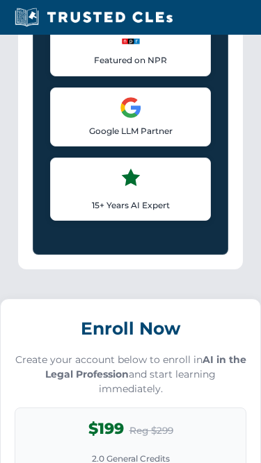
click at [141, 119] on img at bounding box center [131, 108] width 22 height 22
click at [81, 129] on div "Google LLM Partner Collaborated with Google on early Large Language Model techn…" at bounding box center [130, 117] width 161 height 59
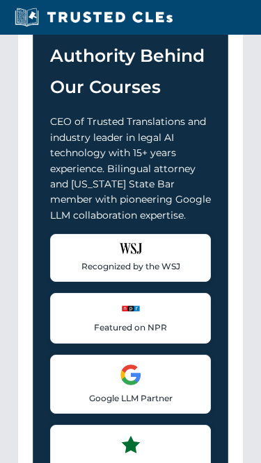
scroll to position [854, 0]
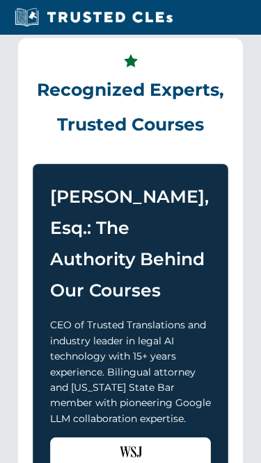
click at [146, 133] on h2 "Recognized Experts, Trusted Courses" at bounding box center [130, 97] width 195 height 89
click at [90, 124] on h2 "Recognized Experts, Trusted Courses" at bounding box center [130, 97] width 195 height 89
click at [38, 79] on h2 "Recognized Experts, Trusted Courses" at bounding box center [130, 97] width 195 height 89
click at [140, 122] on h2 "Recognized Experts, Trusted Courses" at bounding box center [130, 97] width 195 height 89
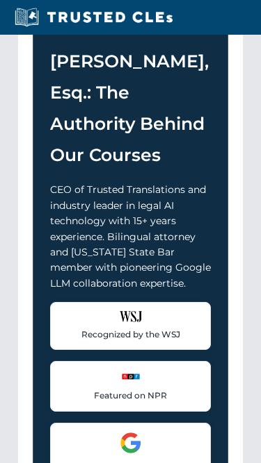
scroll to position [1135, 0]
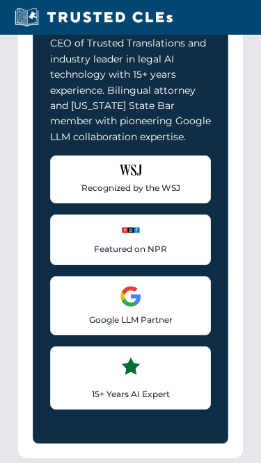
click at [127, 85] on p "CEO of Trusted Translations and industry leader in legal AI technology with 15+…" at bounding box center [130, 90] width 161 height 109
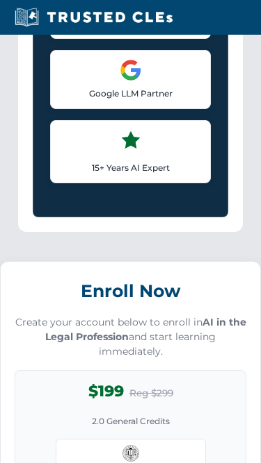
scroll to position [1386, 0]
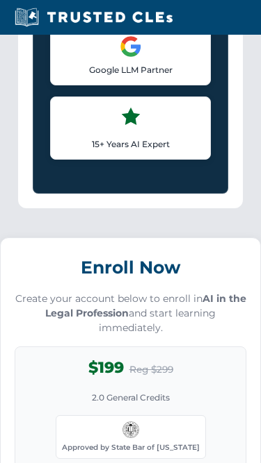
click at [106, 135] on div "15+ Years AI Expert Industry leader in AI technologies and machine learning for…" at bounding box center [130, 128] width 161 height 63
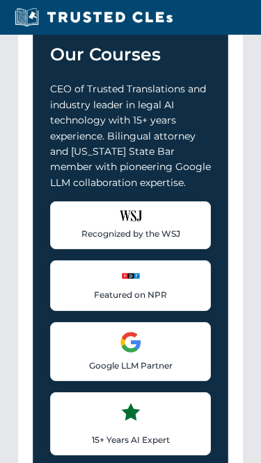
scroll to position [967, 0]
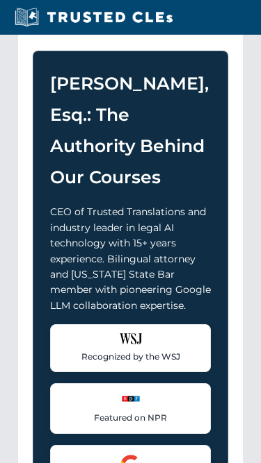
click at [35, 129] on div "[PERSON_NAME], Esq.: The Authority Behind Our Courses CEO of Trusted Translatio…" at bounding box center [130, 331] width 195 height 561
click at [77, 90] on h3 "[PERSON_NAME], Esq.: The Authority Behind Our Courses" at bounding box center [130, 130] width 161 height 125
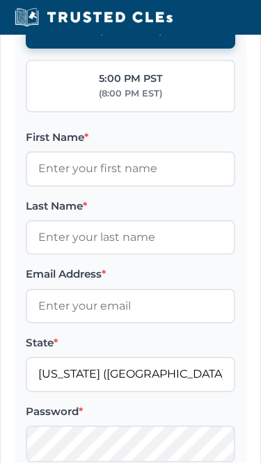
scroll to position [2037, 0]
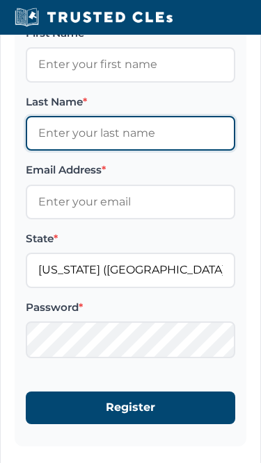
click at [51, 134] on input "Last Name *" at bounding box center [130, 133] width 209 height 35
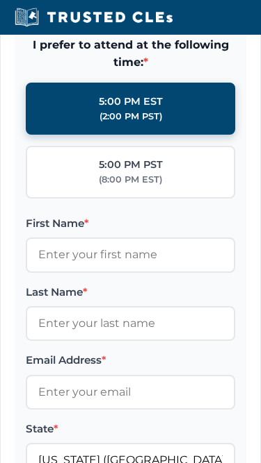
scroll to position [1846, 0]
click at [186, 108] on label "5:00 PM EST (2:00 PM PST)" at bounding box center [130, 109] width 209 height 53
click at [0, 0] on input "5:00 PM EST (2:00 PM PST)" at bounding box center [0, 0] width 0 height 0
click at [187, 69] on span "I prefer to attend at the following time: *" at bounding box center [130, 53] width 209 height 35
click at [87, 135] on label "5:00 PM EST (2:00 PM PST)" at bounding box center [130, 109] width 209 height 53
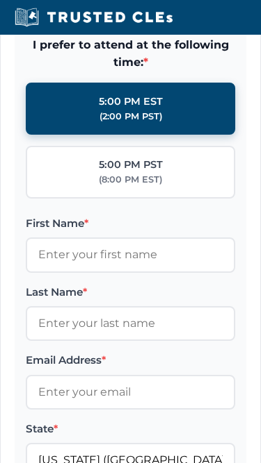
click at [0, 0] on input "5:00 PM EST (2:00 PM PST)" at bounding box center [0, 0] width 0 height 0
click at [186, 108] on label "5:00 PM EST (2:00 PM PST)" at bounding box center [130, 109] width 209 height 53
click at [0, 0] on input "5:00 PM EST (2:00 PM PST)" at bounding box center [0, 0] width 0 height 0
click at [87, 135] on label "5:00 PM EST (2:00 PM PST)" at bounding box center [130, 109] width 209 height 53
click at [0, 0] on input "5:00 PM EST (2:00 PM PST)" at bounding box center [0, 0] width 0 height 0
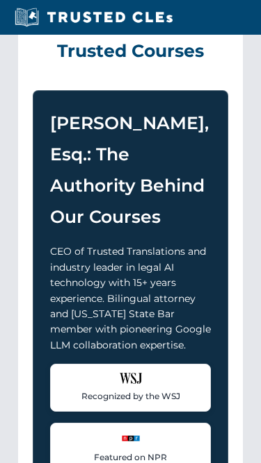
scroll to position [415, 0]
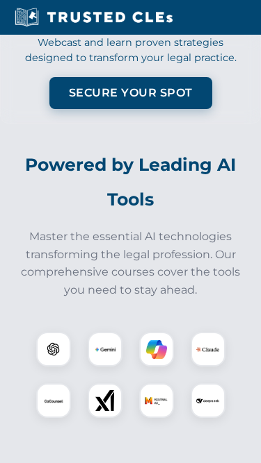
click at [181, 67] on p "Secure 2.0 General Credits in our Live Webcast and learn proven strategies desi…" at bounding box center [130, 44] width 231 height 45
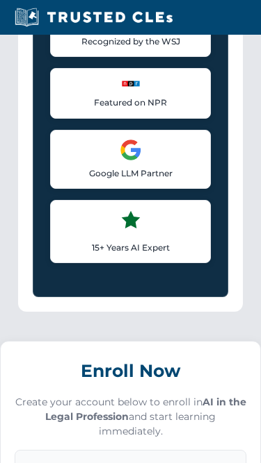
scroll to position [1468, 0]
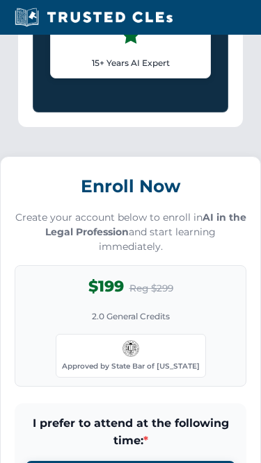
click at [118, 69] on p "15+ Years AI Expert" at bounding box center [130, 62] width 142 height 13
click at [117, 376] on div "Approved by State Bar of [US_STATE]" at bounding box center [131, 355] width 150 height 43
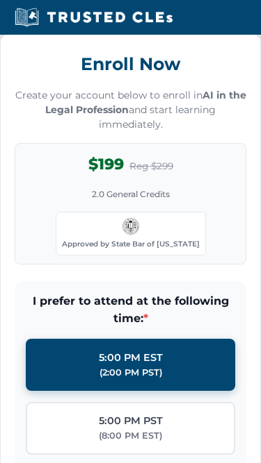
scroll to position [1611, 0]
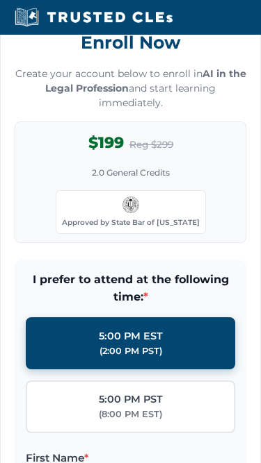
click at [197, 95] on p "Create your account below to enroll in AI in the Legal Profession and start lea…" at bounding box center [130, 89] width 231 height 44
click at [138, 111] on p "Create your account below to enroll in AI in the Legal Profession and start lea…" at bounding box center [130, 89] width 231 height 44
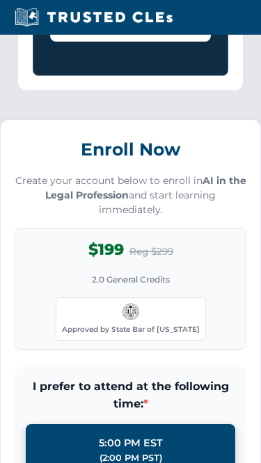
scroll to position [1474, 0]
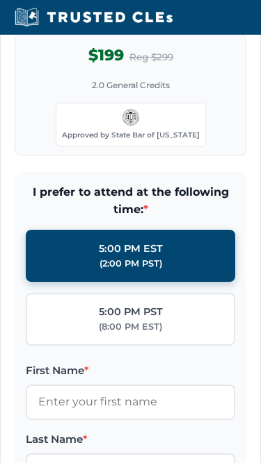
scroll to position [1766, 0]
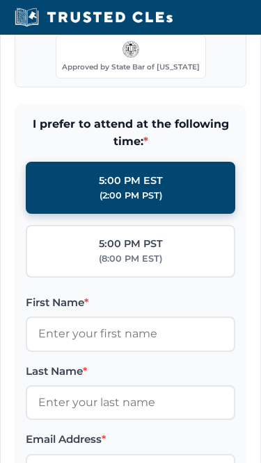
click at [178, 117] on div "Enroll Now Create your account below to enroll in AI in the Legal Profession an…" at bounding box center [130, 321] width 261 height 926
click at [177, 88] on div "$199 Reg $299 2.0 General Credits Approved by State Bar of [US_STATE]" at bounding box center [130, 28] width 231 height 122
click at [80, 49] on div "$199 Reg $299 2.0 General Credits Approved by State Bar of [US_STATE]" at bounding box center [130, 28] width 231 height 122
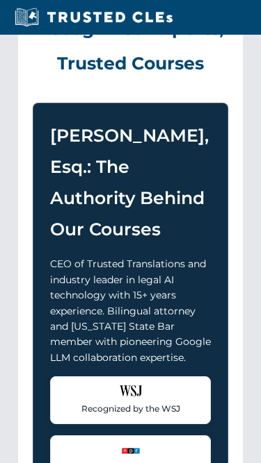
scroll to position [828, 0]
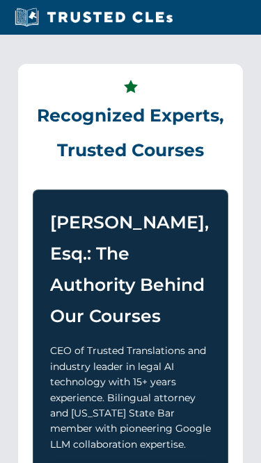
click at [147, 88] on div "Recognized Experts, Trusted Courses [PERSON_NAME], Esq.: The Authority Behind O…" at bounding box center [130, 415] width 224 height 702
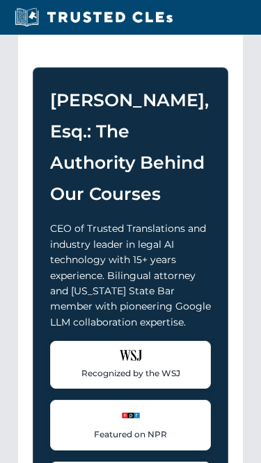
click at [147, 88] on div "Recognized Experts, Trusted Courses [PERSON_NAME], Esq.: The Authority Behind O…" at bounding box center [130, 293] width 224 height 702
click at [92, 46] on h2 "Recognized Experts, Trusted Courses" at bounding box center [130, 1] width 195 height 89
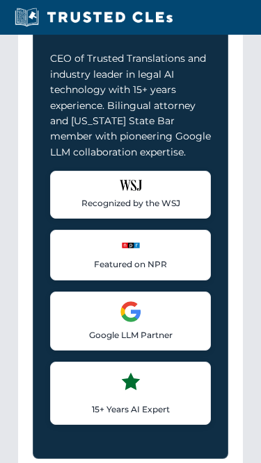
scroll to position [1175, 0]
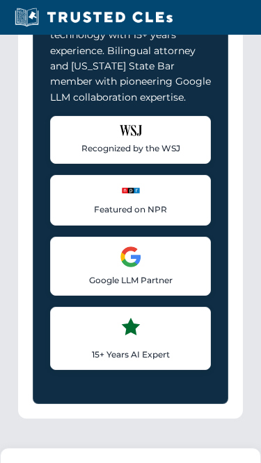
click at [48, 128] on div "[PERSON_NAME], Esq.: The Authority Behind Our Courses CEO of Trusted Translatio…" at bounding box center [130, 123] width 195 height 561
click at [193, 68] on p "CEO of Trusted Translations and industry leader in legal AI technology with 15+…" at bounding box center [130, 51] width 161 height 109
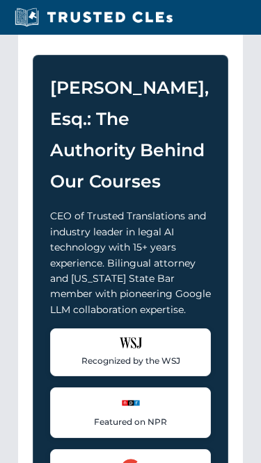
scroll to position [963, 0]
click at [120, 368] on p "Recognized by the WSJ" at bounding box center [130, 360] width 142 height 13
click at [110, 124] on h3 "[PERSON_NAME], Esq.: The Authority Behind Our Courses" at bounding box center [130, 134] width 161 height 125
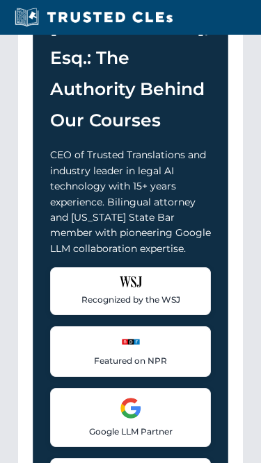
click at [183, 65] on h3 "[PERSON_NAME], Esq.: The Authority Behind Our Courses" at bounding box center [130, 73] width 161 height 125
click at [146, 53] on h3 "[PERSON_NAME], Esq.: The Authority Behind Our Courses" at bounding box center [130, 73] width 161 height 125
click at [179, 50] on h3 "[PERSON_NAME], Esq.: The Authority Behind Our Courses" at bounding box center [130, 73] width 161 height 125
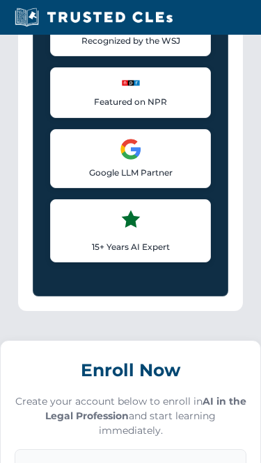
scroll to position [1388, 0]
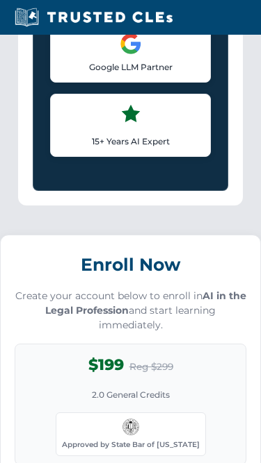
click at [110, 74] on p "Google LLM Partner" at bounding box center [130, 66] width 142 height 13
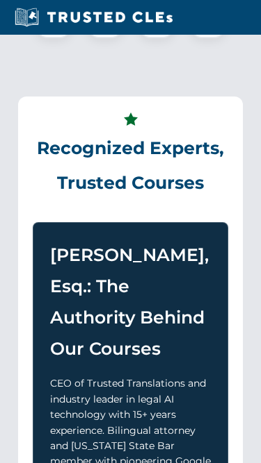
click at [102, 132] on div "Recognized Experts, Trusted Courses [PERSON_NAME], Esq.: The Authority Behind O…" at bounding box center [130, 448] width 224 height 702
click at [147, 111] on section "Recognized Experts, Trusted Courses [PERSON_NAME], Esq.: The Authority Behind O…" at bounding box center [130, 447] width 247 height 746
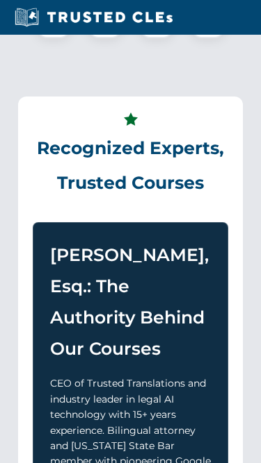
scroll to position [889, 0]
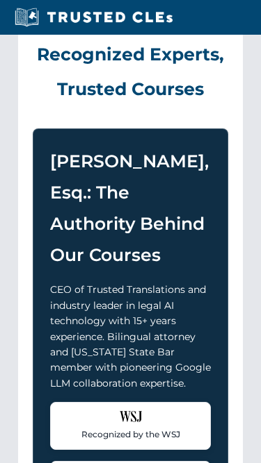
click at [91, 83] on h2 "Recognized Experts, Trusted Courses" at bounding box center [130, 61] width 195 height 89
click at [37, 81] on h2 "Recognized Experts, Trusted Courses" at bounding box center [130, 61] width 195 height 89
click at [88, 49] on h2 "Recognized Experts, Trusted Courses" at bounding box center [130, 61] width 195 height 89
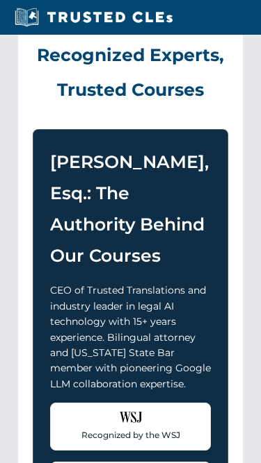
click at [88, 49] on h2 "Recognized Experts, Trusted Courses" at bounding box center [130, 62] width 195 height 89
click at [182, 97] on h2 "Recognized Experts, Trusted Courses" at bounding box center [130, 62] width 195 height 89
click at [101, 95] on h2 "Recognized Experts, Trusted Courses" at bounding box center [130, 62] width 195 height 89
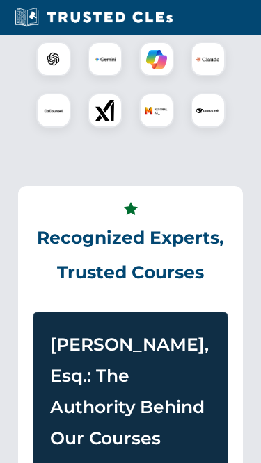
scroll to position [613, 0]
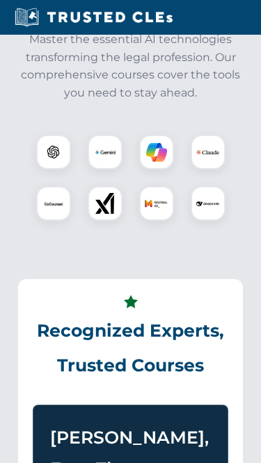
click at [44, 88] on p "Master the essential AI technologies transforming the legal profession. Our com…" at bounding box center [130, 66] width 230 height 71
click at [95, 133] on div "Powered by Leading AI Tools Master the essential AI technologies transforming t…" at bounding box center [130, 94] width 247 height 288
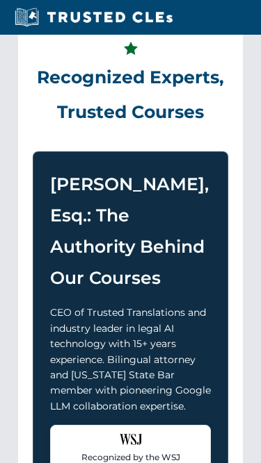
scroll to position [1830, 0]
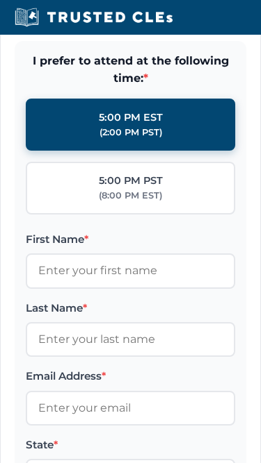
click at [139, 119] on label "5:00 PM EST (2:00 PM PST)" at bounding box center [130, 125] width 209 height 53
click at [0, 0] on input "5:00 PM EST (2:00 PM PST)" at bounding box center [0, 0] width 0 height 0
click at [35, 126] on label "5:00 PM EST (2:00 PM PST)" at bounding box center [130, 125] width 209 height 53
click at [0, 0] on input "5:00 PM EST (2:00 PM PST)" at bounding box center [0, 0] width 0 height 0
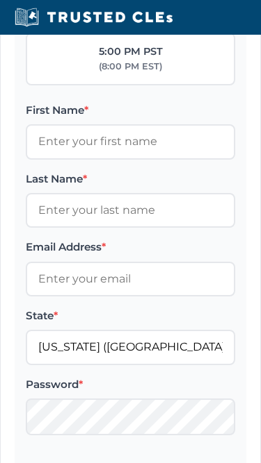
scroll to position [1976, 0]
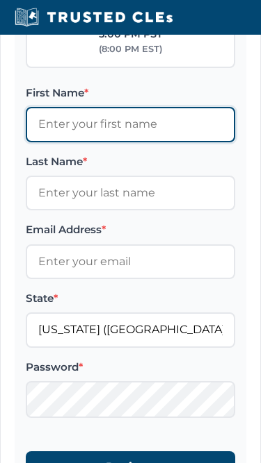
click at [92, 129] on input "First Name *" at bounding box center [130, 125] width 209 height 35
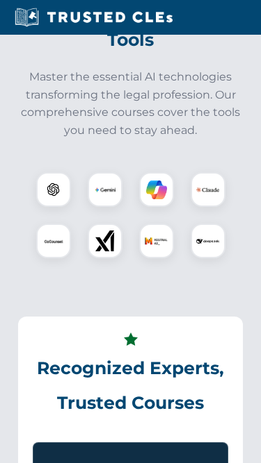
scroll to position [575, 0]
click at [40, 124] on p "Master the essential AI technologies transforming the legal profession. Our com…" at bounding box center [130, 103] width 230 height 71
click at [35, 57] on h2 "Powered by Leading AI Tools" at bounding box center [130, 21] width 230 height 69
click at [58, 83] on div "Powered by Leading AI Tools Master the essential AI technologies transforming t…" at bounding box center [130, 62] width 230 height 151
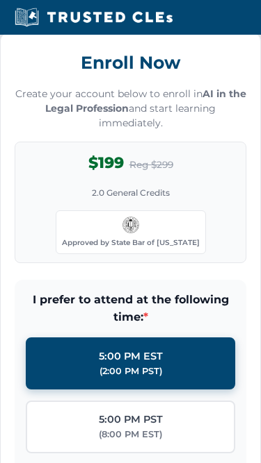
scroll to position [1993, 0]
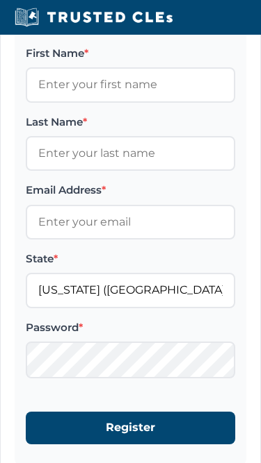
click at [58, 83] on input "First Name *" at bounding box center [130, 84] width 209 height 35
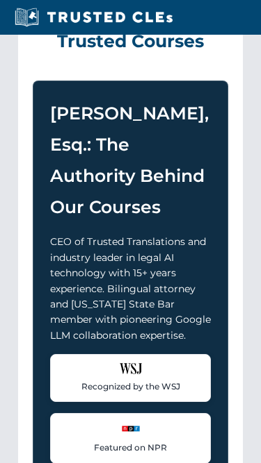
scroll to position [735, 0]
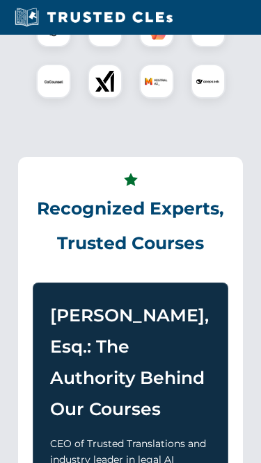
click at [183, 99] on div at bounding box center [130, 55] width 230 height 97
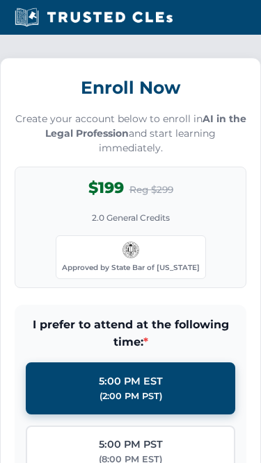
scroll to position [1729, 0]
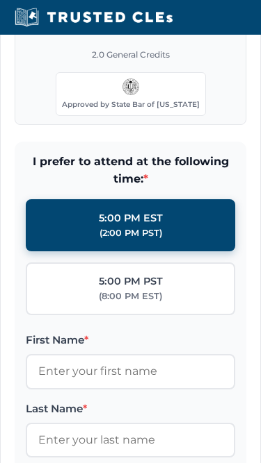
click at [127, 38] on div "$199 Reg $299" at bounding box center [130, 25] width 85 height 24
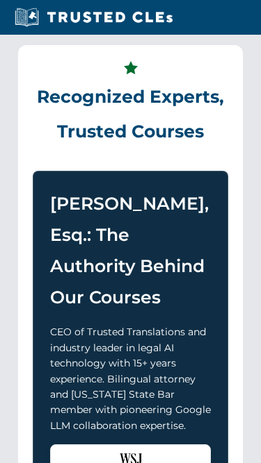
scroll to position [686, 0]
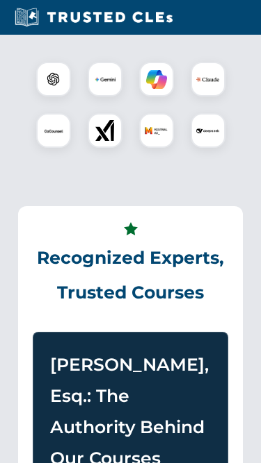
click at [44, 123] on div at bounding box center [130, 104] width 230 height 97
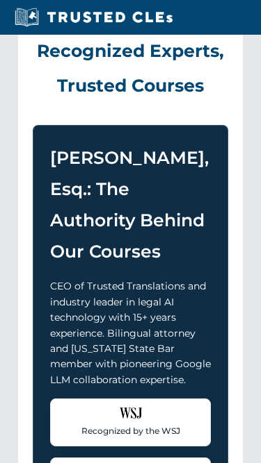
click at [44, 103] on h2 "Recognized Experts, Trusted Courses" at bounding box center [130, 58] width 195 height 89
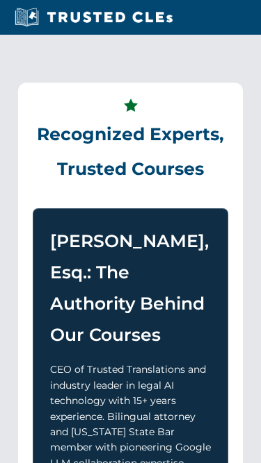
scroll to position [783, 0]
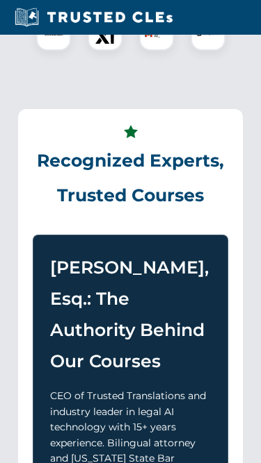
click at [119, 373] on h3 "[PERSON_NAME], Esq.: The Authority Behind Our Courses" at bounding box center [130, 314] width 161 height 125
click at [228, 67] on div at bounding box center [130, 8] width 230 height 120
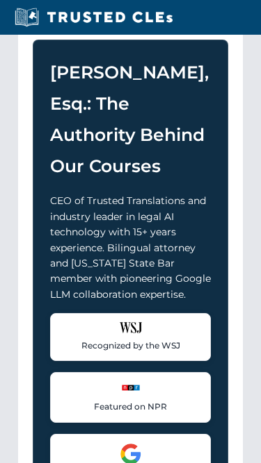
scroll to position [1014, 0]
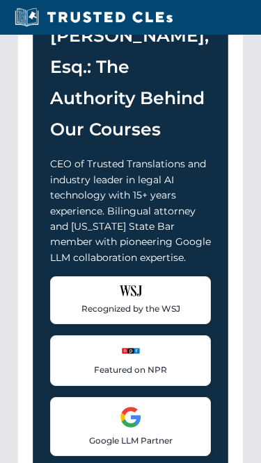
click at [99, 131] on h3 "[PERSON_NAME], Esq.: The Authority Behind Our Courses" at bounding box center [130, 83] width 161 height 125
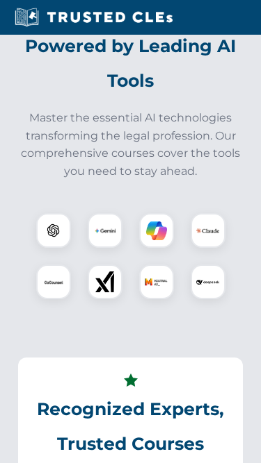
scroll to position [452, 0]
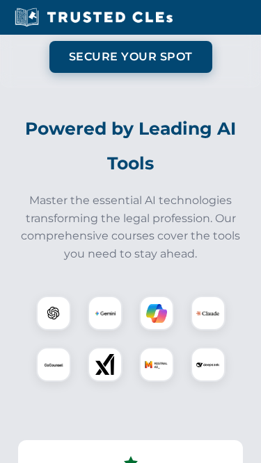
click at [118, 373] on div at bounding box center [105, 364] width 35 height 35
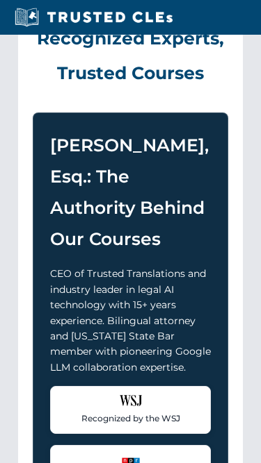
scroll to position [722, 0]
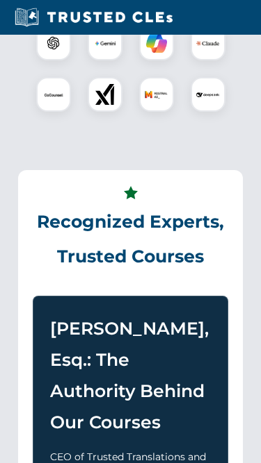
click at [120, 375] on h3 "[PERSON_NAME], Esq.: The Authority Behind Our Courses" at bounding box center [130, 375] width 161 height 125
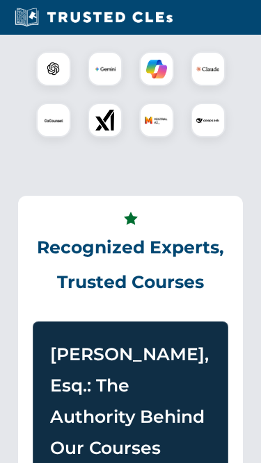
click at [133, 32] on nav "+ Home Courses States Faculty Login" at bounding box center [130, 17] width 261 height 35
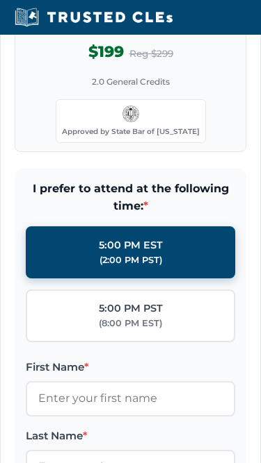
scroll to position [1890, 0]
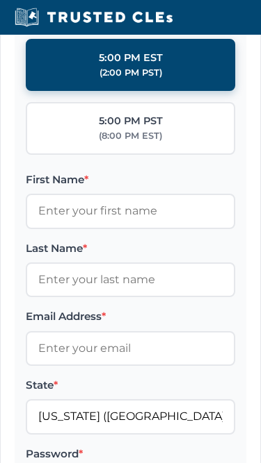
click at [174, 73] on label "5:00 PM EST (2:00 PM PST)" at bounding box center [130, 65] width 209 height 53
click at [0, 0] on input "5:00 PM EST (2:00 PM PST)" at bounding box center [0, 0] width 0 height 0
click at [40, 155] on label "5:00 PM PST (8:00 PM EST)" at bounding box center [130, 128] width 209 height 53
click at [0, 0] on input "5:00 PM PST (8:00 PM EST)" at bounding box center [0, 0] width 0 height 0
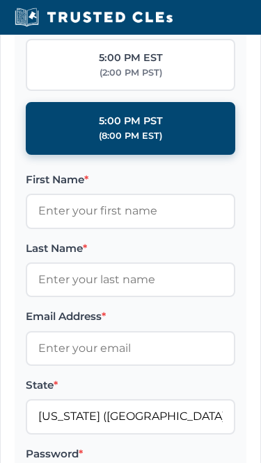
click at [174, 73] on label "5:00 PM EST (2:00 PM PST)" at bounding box center [130, 65] width 209 height 53
click at [0, 0] on input "5:00 PM EST (2:00 PM PST)" at bounding box center [0, 0] width 0 height 0
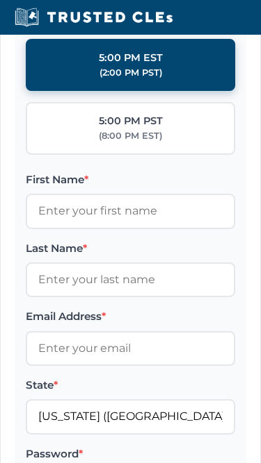
click at [40, 155] on label "5:00 PM PST (8:00 PM EST)" at bounding box center [130, 128] width 209 height 53
click at [0, 0] on input "5:00 PM PST (8:00 PM EST)" at bounding box center [0, 0] width 0 height 0
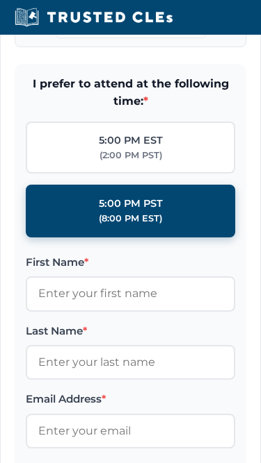
click at [174, 73] on div "Enroll Now Create your account below to enroll in AI in the Legal Profession an…" at bounding box center [130, 280] width 261 height 926
click at [40, 165] on label "5:00 PM EST (2:00 PM PST)" at bounding box center [130, 148] width 209 height 53
click at [0, 0] on input "5:00 PM EST (2:00 PM PST)" at bounding box center [0, 0] width 0 height 0
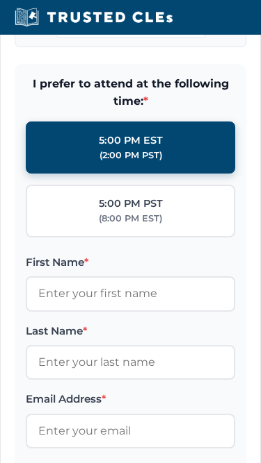
click at [224, 108] on span "I prefer to attend at the following time: *" at bounding box center [130, 92] width 209 height 35
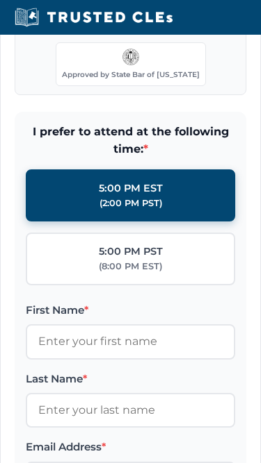
scroll to position [1749, 0]
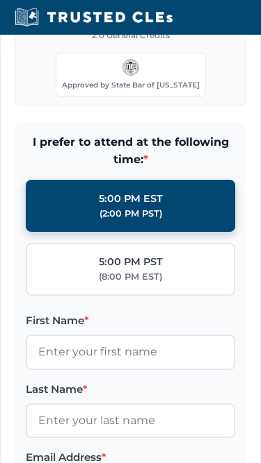
click at [128, 71] on div "$199 Reg $299 2.0 General Credits Approved by State Bar of [US_STATE]" at bounding box center [130, 45] width 231 height 122
click at [69, 138] on div "Enroll Now Create your account below to enroll in AI in the Legal Profession an…" at bounding box center [130, 338] width 261 height 926
click at [181, 67] on div "$199 Reg $299 2.0 General Credits Approved by State Bar of [US_STATE]" at bounding box center [130, 45] width 231 height 122
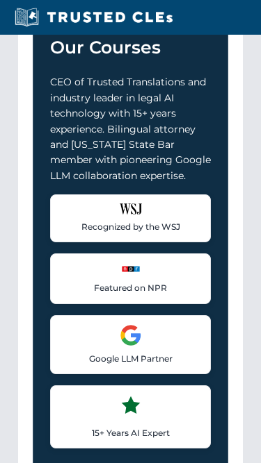
scroll to position [900, 0]
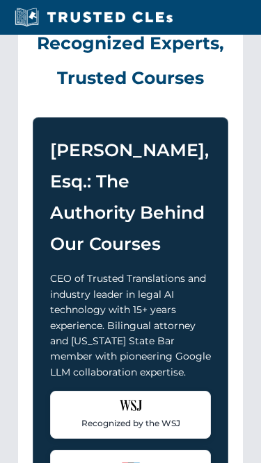
click at [181, 66] on h2 "Recognized Experts, Trusted Courses" at bounding box center [130, 51] width 195 height 89
click at [228, 72] on div "Recognized Experts, Trusted Courses [PERSON_NAME], Esq.: The Authority Behind O…" at bounding box center [130, 343] width 224 height 702
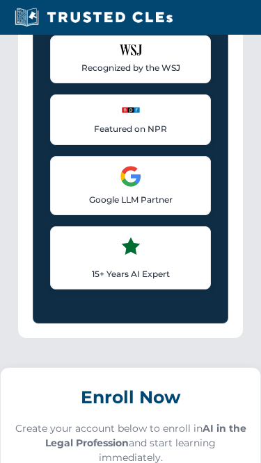
scroll to position [1340, 0]
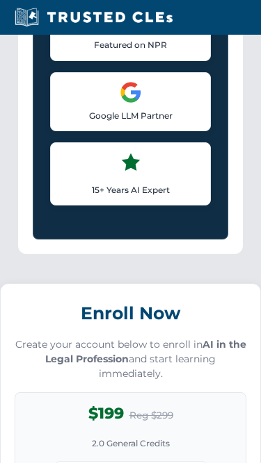
click at [76, 49] on div "Featured on NPR Recognized for thought leadership in legal AI applications" at bounding box center [130, 35] width 161 height 50
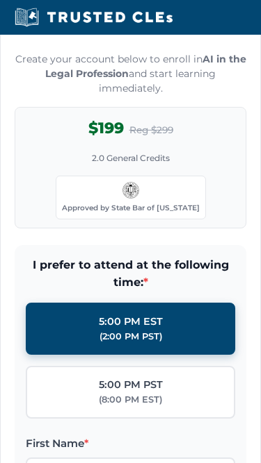
scroll to position [1626, 0]
click at [31, 96] on p "Create your account below to enroll in AI in the Legal Profession and start lea…" at bounding box center [130, 74] width 231 height 44
click at [74, 83] on p "Create your account below to enroll in AI in the Legal Profession and start lea…" at bounding box center [130, 74] width 231 height 44
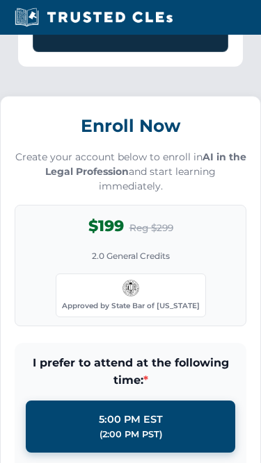
click at [171, 295] on div "Enroll Now Create your account below to enroll in AI in the Legal Profession an…" at bounding box center [130, 218] width 231 height 216
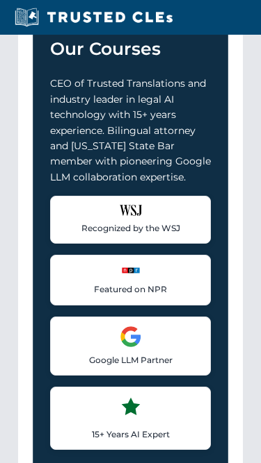
scroll to position [1078, 0]
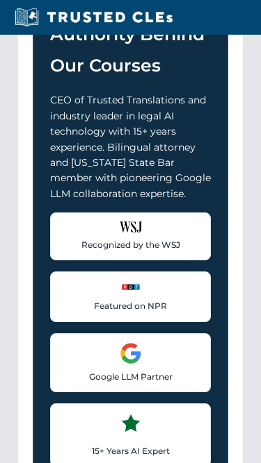
click at [225, 79] on div "[PERSON_NAME], Esq.: The Authority Behind Our Courses CEO of Trusted Translatio…" at bounding box center [130, 220] width 195 height 561
click at [172, 156] on p "CEO of Trusted Translations and industry leader in legal AI technology with 15+…" at bounding box center [130, 147] width 161 height 109
click at [144, 81] on h3 "[PERSON_NAME], Esq.: The Authority Behind Our Courses" at bounding box center [130, 19] width 161 height 125
click at [95, 58] on h3 "[PERSON_NAME], Esq.: The Authority Behind Our Courses" at bounding box center [130, 19] width 161 height 125
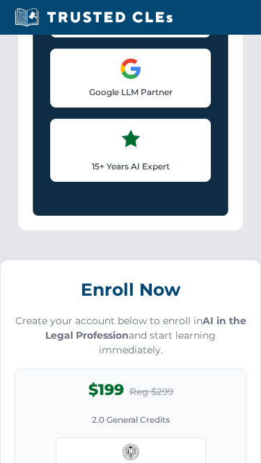
scroll to position [1526, 0]
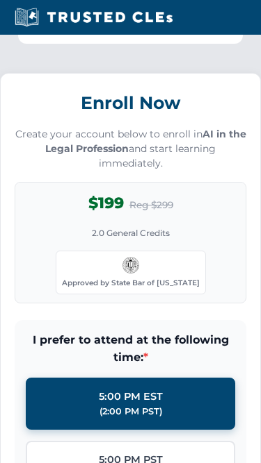
scroll to position [1556, 0]
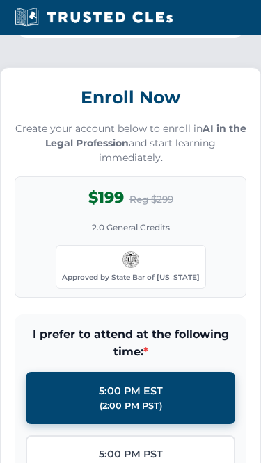
click at [28, 166] on p "Create your account below to enroll in AI in the Legal Profession and start lea…" at bounding box center [130, 144] width 231 height 44
click at [32, 109] on h3 "Enroll Now" at bounding box center [130, 98] width 231 height 31
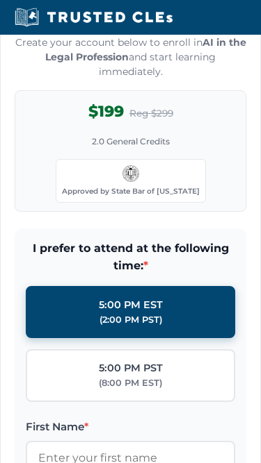
scroll to position [1567, 0]
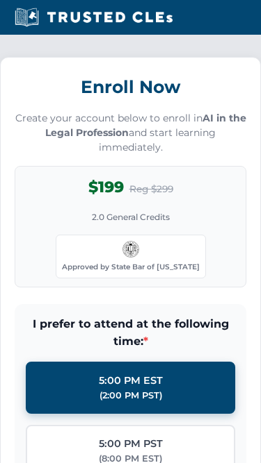
click at [81, 93] on h3 "Enroll Now" at bounding box center [130, 87] width 231 height 31
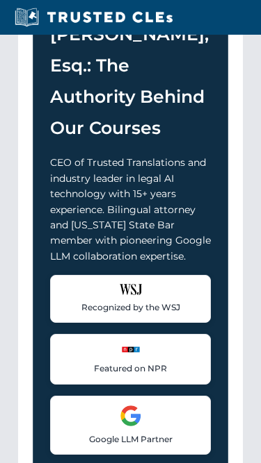
scroll to position [803, 0]
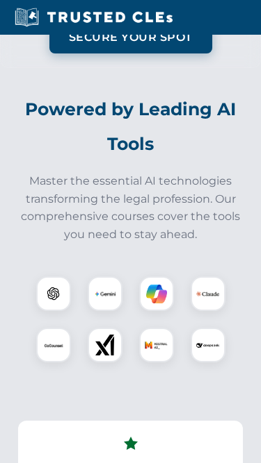
click at [38, 126] on h2 "Powered by Leading AI Tools" at bounding box center [130, 126] width 230 height 69
click at [207, 54] on button "Secure Your Spot" at bounding box center [130, 38] width 163 height 32
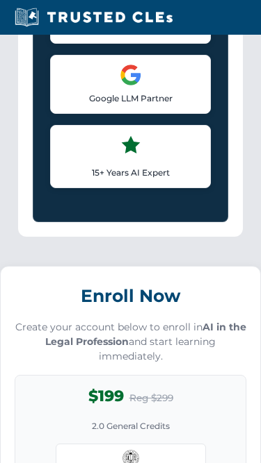
scroll to position [1358, 0]
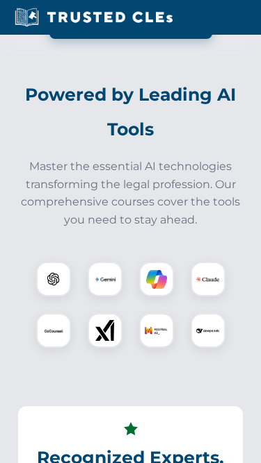
click at [156, 39] on button "Secure Your Spot" at bounding box center [130, 23] width 163 height 32
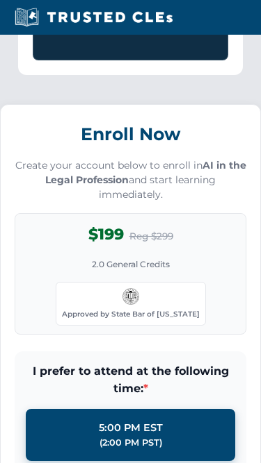
scroll to position [1643, 0]
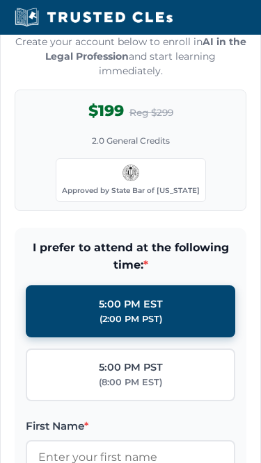
click at [156, 57] on p "Create your account below to enroll in AI in the Legal Profession and start lea…" at bounding box center [130, 57] width 231 height 44
click at [215, 59] on strong "AI in the Legal Profession" at bounding box center [145, 48] width 201 height 27
click at [116, 63] on strong "AI in the Legal Profession" at bounding box center [145, 48] width 201 height 27
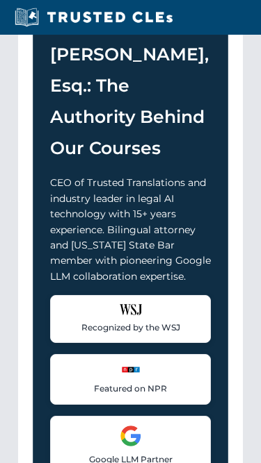
scroll to position [874, 0]
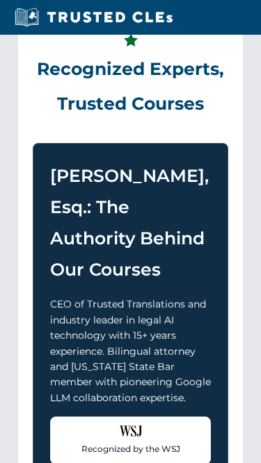
click at [34, 58] on h2 "Recognized Experts, Trusted Courses" at bounding box center [130, 77] width 195 height 89
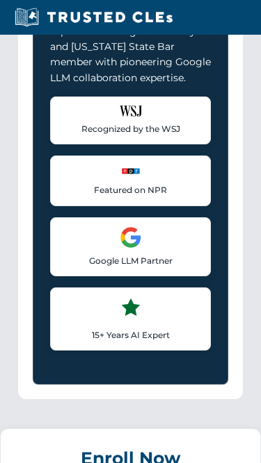
scroll to position [1745, 0]
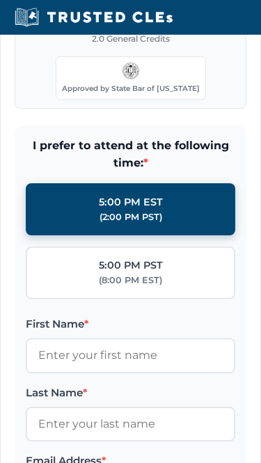
click at [34, 59] on div "$199 Reg $299 2.0 General Credits Approved by State Bar of [US_STATE]" at bounding box center [130, 48] width 231 height 122
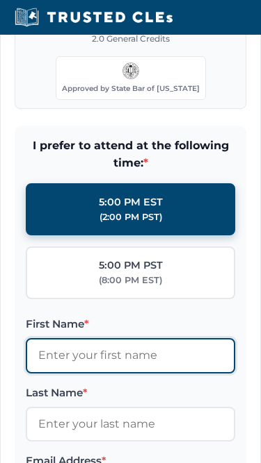
click at [121, 373] on input "First Name *" at bounding box center [130, 355] width 209 height 35
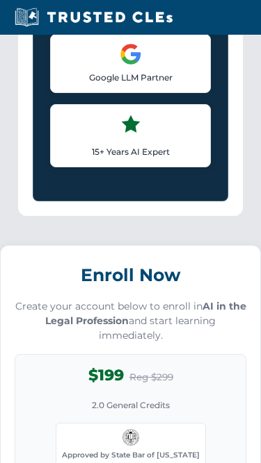
scroll to position [1378, 0]
click at [124, 374] on div "$199 Reg $299 2.0 General Credits Approved by State Bar of [US_STATE]" at bounding box center [130, 415] width 231 height 122
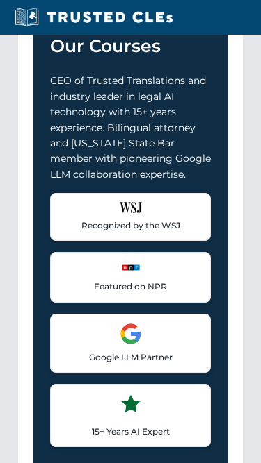
scroll to position [1062, 0]
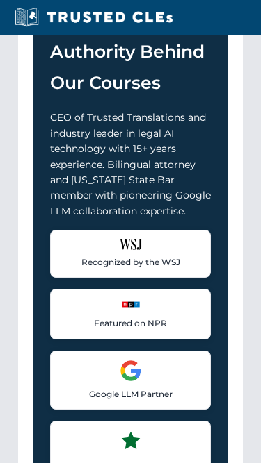
click at [227, 106] on div "[PERSON_NAME], Esq.: The Authority Behind Our Courses CEO of Trusted Translatio…" at bounding box center [130, 236] width 195 height 561
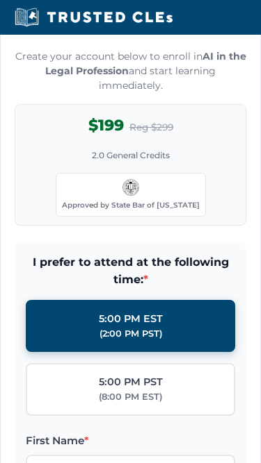
scroll to position [1851, 0]
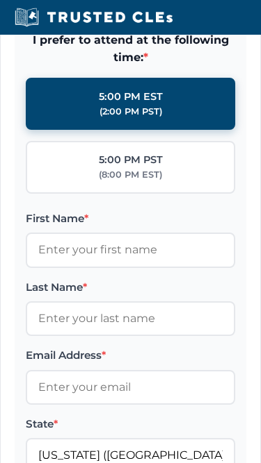
click at [211, 67] on span "I prefer to attend at the following time: *" at bounding box center [130, 48] width 209 height 35
click at [35, 66] on span "I prefer to attend at the following time: *" at bounding box center [130, 48] width 209 height 35
click at [35, 112] on label "5:00 PM EST (2:00 PM PST)" at bounding box center [130, 104] width 209 height 53
click at [0, 0] on input "5:00 PM EST (2:00 PM PST)" at bounding box center [0, 0] width 0 height 0
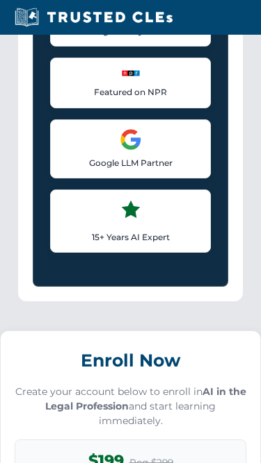
scroll to position [1293, 0]
click at [76, 80] on div "Featured on NPR Recognized for thought leadership in legal AI applications" at bounding box center [130, 83] width 161 height 50
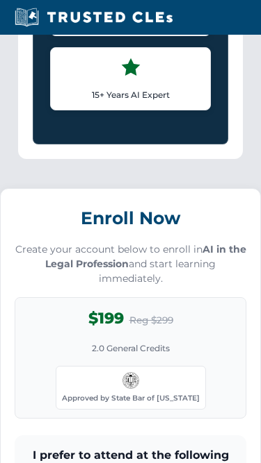
scroll to position [1554, 0]
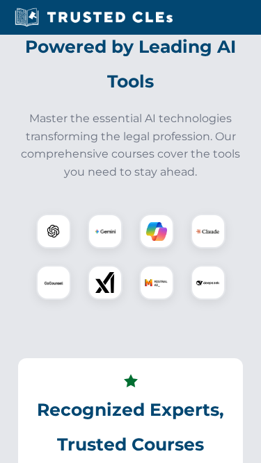
scroll to position [352, 0]
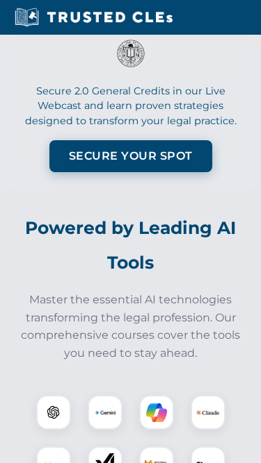
click at [128, 29] on h3 "Approved by the State Bar of [US_STATE]" at bounding box center [130, 6] width 231 height 45
click at [129, 29] on h3 "Approved by the State Bar of [US_STATE]" at bounding box center [130, 6] width 231 height 45
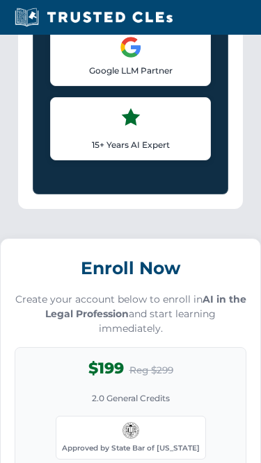
scroll to position [1442, 0]
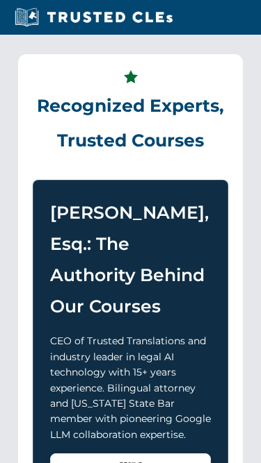
scroll to position [611, 0]
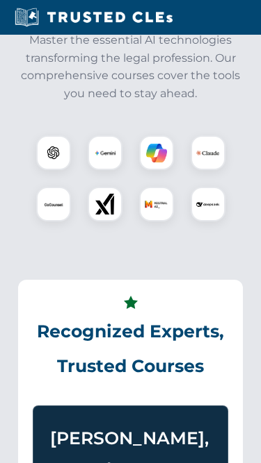
click at [23, 103] on p "Master the essential AI technologies transforming the legal profession. Our com…" at bounding box center [130, 67] width 230 height 71
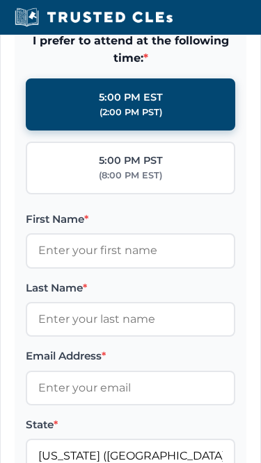
scroll to position [2048, 0]
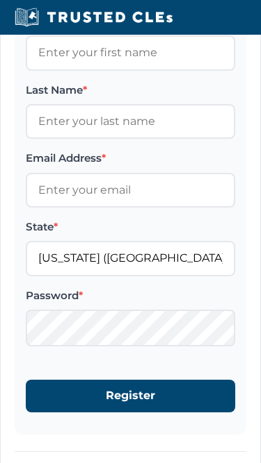
click at [220, 30] on label "First Name *" at bounding box center [130, 21] width 209 height 17
click at [220, 45] on input "First Name *" at bounding box center [130, 52] width 209 height 35
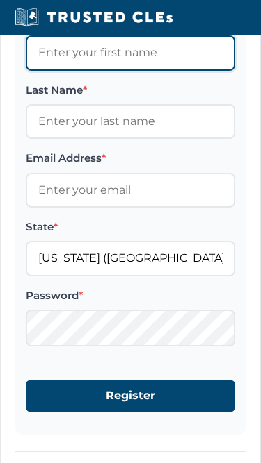
scroll to position [1993, 0]
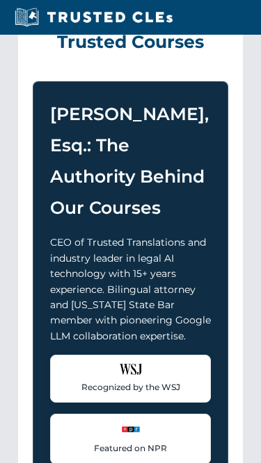
click at [176, 58] on h2 "Recognized Experts, Trusted Courses" at bounding box center [130, 15] width 195 height 89
click at [176, 58] on h2 "Recognized Experts, Trusted Courses" at bounding box center [130, 14] width 195 height 89
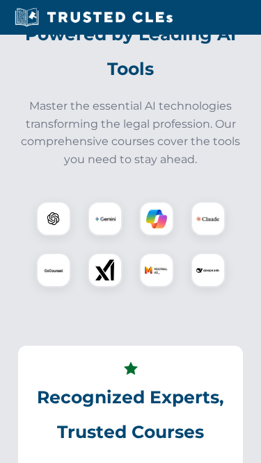
scroll to position [545, 0]
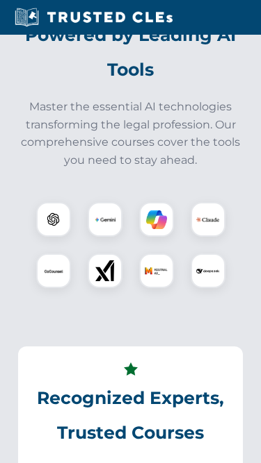
click at [85, 51] on h2 "Powered by Leading AI Tools" at bounding box center [130, 51] width 230 height 69
click at [28, 59] on h2 "Powered by Leading AI Tools" at bounding box center [130, 51] width 230 height 69
click at [183, 60] on h2 "Powered by Leading AI Tools" at bounding box center [130, 51] width 230 height 69
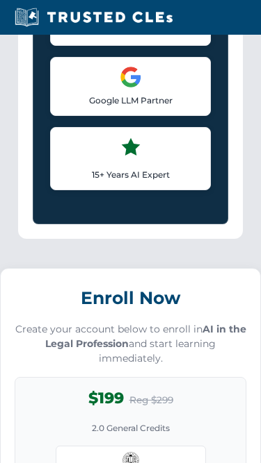
scroll to position [1568, 0]
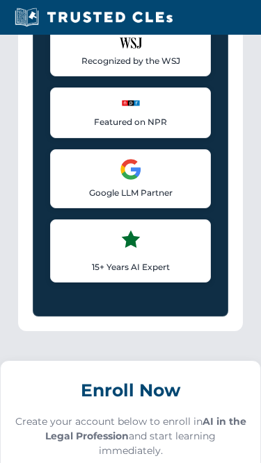
scroll to position [1263, 0]
click at [80, 76] on div "Recognized by the WSJ [PERSON_NAME] was featured for his expertise in AI legal …" at bounding box center [130, 52] width 161 height 48
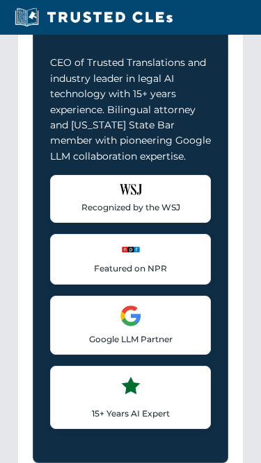
scroll to position [1092, 0]
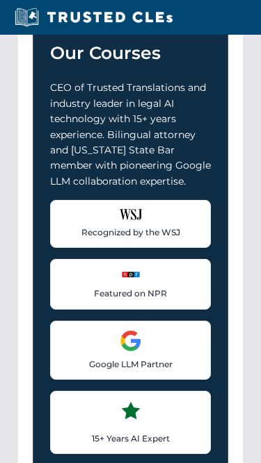
click at [182, 132] on p "CEO of Trusted Translations and industry leader in legal AI technology with 15+…" at bounding box center [130, 134] width 161 height 109
click at [127, 123] on p "CEO of Trusted Translations and industry leader in legal AI technology with 15+…" at bounding box center [130, 134] width 161 height 109
click at [72, 129] on p "CEO of Trusted Translations and industry leader in legal AI technology with 15+…" at bounding box center [130, 134] width 161 height 109
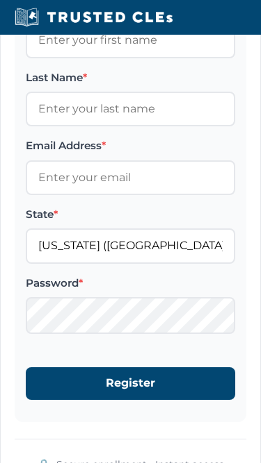
scroll to position [2062, 0]
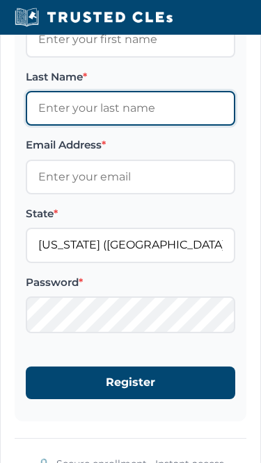
click at [174, 126] on input "Last Name *" at bounding box center [130, 108] width 209 height 35
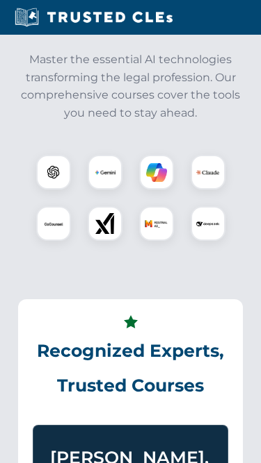
scroll to position [444, 0]
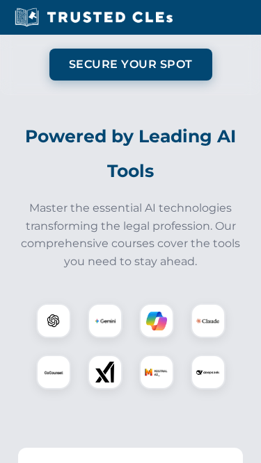
click at [180, 38] on p "Secure 2.0 General Credits in our Live Webcast and learn proven strategies desi…" at bounding box center [130, 14] width 231 height 45
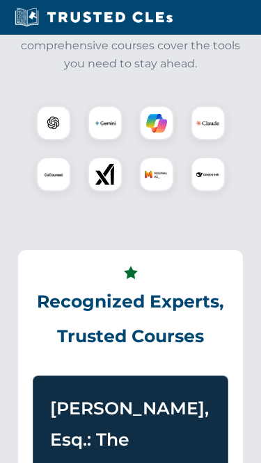
scroll to position [680, 0]
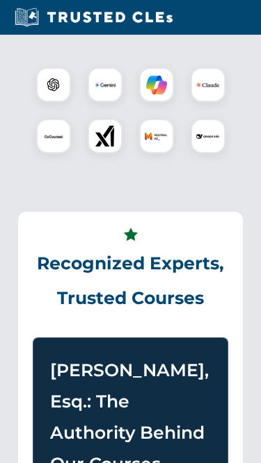
click at [33, 113] on div at bounding box center [130, 110] width 230 height 97
click at [80, 80] on div at bounding box center [130, 111] width 230 height 120
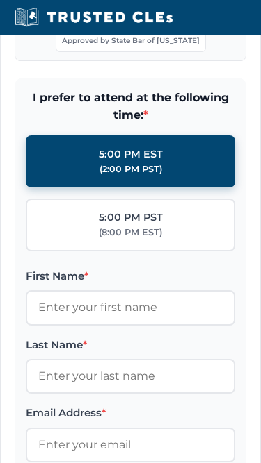
scroll to position [2076, 0]
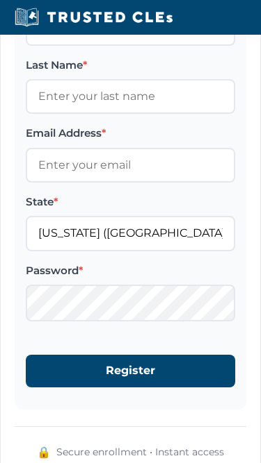
click at [222, 74] on label "Last Name *" at bounding box center [130, 65] width 209 height 17
click at [222, 114] on input "Last Name *" at bounding box center [130, 96] width 209 height 35
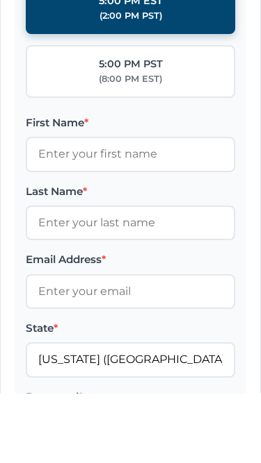
scroll to position [1807, 0]
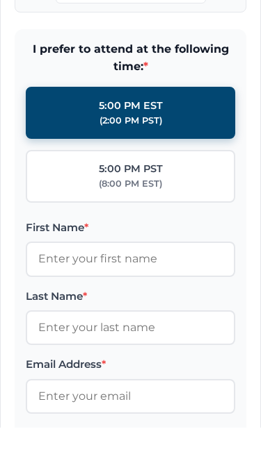
click at [31, 89] on form "I prefer to attend at the following time: * 5:00 PM EST (2:00 PM PST) 5:00 PM P…" at bounding box center [130, 371] width 231 height 612
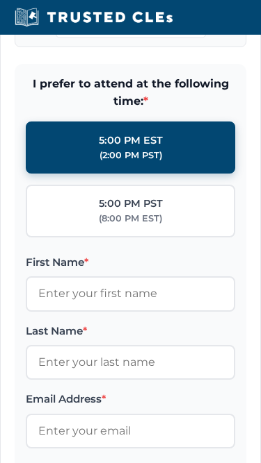
click at [31, 89] on form "I prefer to attend at the following time: * 5:00 PM EST (2:00 PM PST) 5:00 PM P…" at bounding box center [130, 371] width 231 height 612
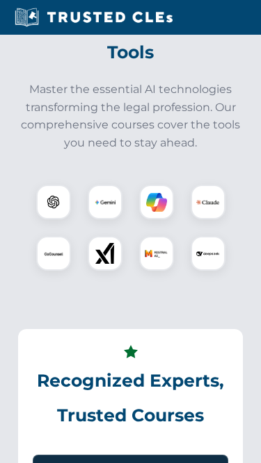
scroll to position [417, 0]
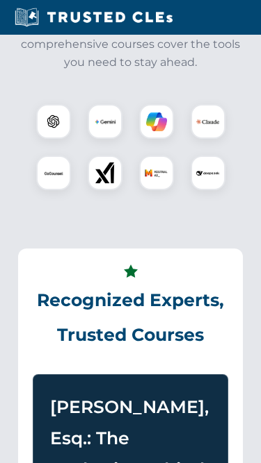
click at [149, 176] on div at bounding box center [130, 148] width 230 height 120
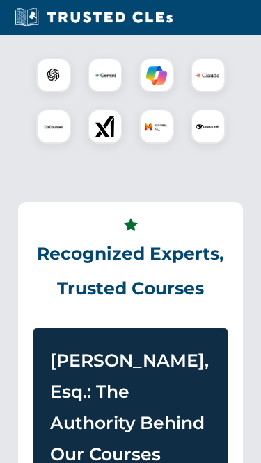
click at [119, 376] on h3 "[PERSON_NAME], Esq.: The Authority Behind Our Courses" at bounding box center [130, 408] width 161 height 125
click at [116, 375] on h3 "[PERSON_NAME], Esq.: The Authority Behind Our Courses" at bounding box center [130, 408] width 161 height 125
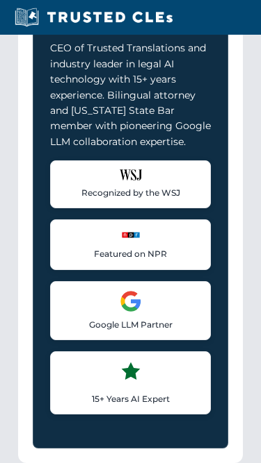
scroll to position [1270, 0]
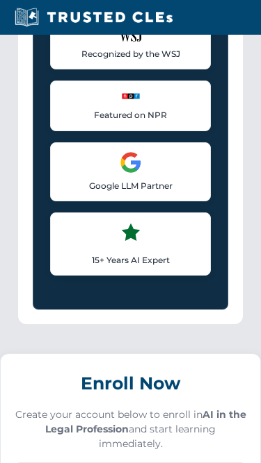
click at [41, 135] on div "[PERSON_NAME], Esq.: The Authority Behind Our Courses CEO of Trusted Translatio…" at bounding box center [130, 28] width 195 height 561
click at [122, 89] on div "Recognized by the WSJ [PERSON_NAME] was featured for his expertise in AI legal …" at bounding box center [130, 149] width 161 height 254
click at [69, 177] on div "Google LLM Partner Collaborated with Google on early Large Language Model techn…" at bounding box center [130, 171] width 161 height 59
click at [122, 89] on div "Recognized by the WSJ [PERSON_NAME] was featured for his expertise in AI legal …" at bounding box center [130, 149] width 161 height 254
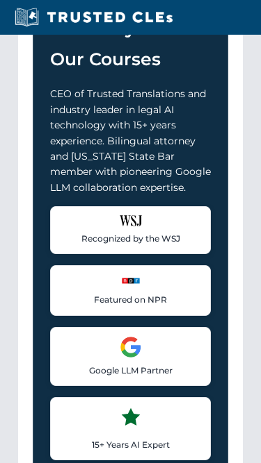
scroll to position [826, 0]
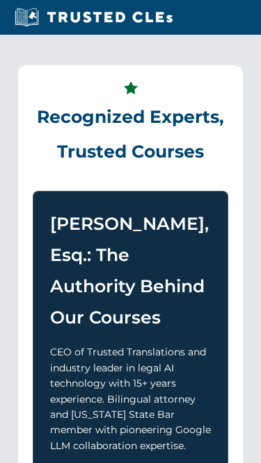
click at [177, 164] on h2 "Recognized Experts, Trusted Courses" at bounding box center [130, 125] width 195 height 89
click at [79, 94] on div "Recognized Experts, Trusted Courses [PERSON_NAME], Esq.: The Authority Behind O…" at bounding box center [130, 417] width 224 height 702
click at [169, 85] on section "Recognized Experts, Trusted Courses [PERSON_NAME], Esq.: The Authority Behind O…" at bounding box center [130, 417] width 247 height 746
click at [179, 110] on h2 "Recognized Experts, Trusted Courses" at bounding box center [130, 125] width 195 height 89
click at [180, 165] on h2 "Recognized Experts, Trusted Courses" at bounding box center [130, 125] width 195 height 89
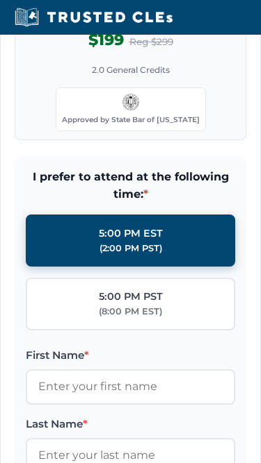
scroll to position [1961, 0]
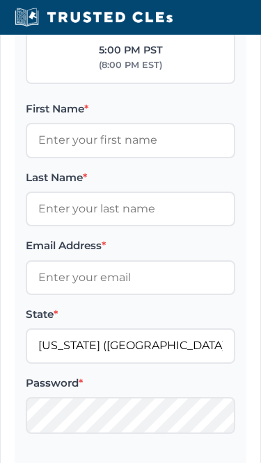
click at [174, 84] on label "5:00 PM PST (8:00 PM EST)" at bounding box center [130, 57] width 209 height 53
click at [0, 0] on input "5:00 PM PST (8:00 PM EST)" at bounding box center [0, 0] width 0 height 0
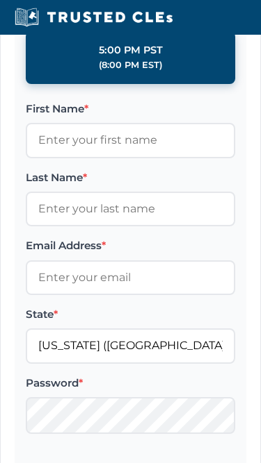
click at [174, 84] on label "5:00 PM PST (8:00 PM EST)" at bounding box center [130, 57] width 209 height 53
click at [0, 0] on input "5:00 PM PST (8:00 PM EST)" at bounding box center [0, 0] width 0 height 0
click at [72, 117] on label "First Name *" at bounding box center [130, 109] width 209 height 17
click at [72, 133] on input "First Name *" at bounding box center [130, 140] width 209 height 35
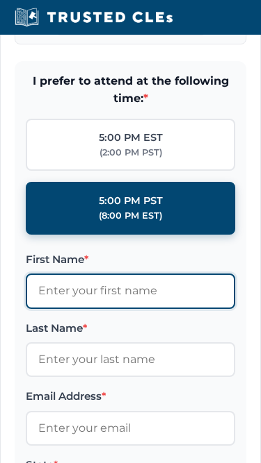
scroll to position [1756, 0]
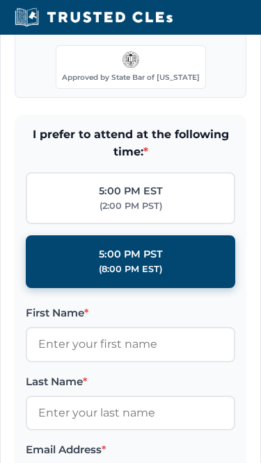
click at [170, 66] on div "Approved by State Bar of [US_STATE]" at bounding box center [131, 66] width 150 height 43
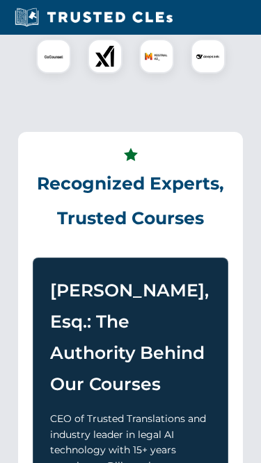
click at [170, 67] on div at bounding box center [156, 56] width 35 height 35
click at [217, 68] on img at bounding box center [207, 56] width 23 height 23
click at [218, 56] on div at bounding box center [130, 30] width 230 height 97
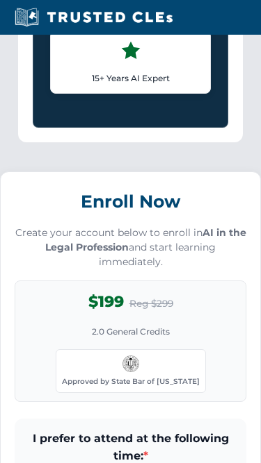
scroll to position [1379, 0]
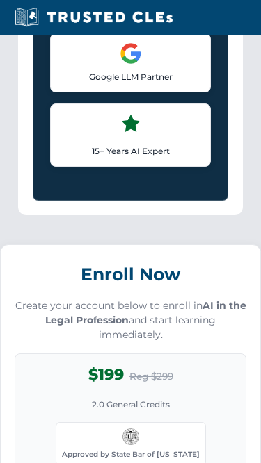
click at [193, 64] on div "Google LLM Partner Collaborated with Google on early Large Language Model techn…" at bounding box center [130, 62] width 161 height 59
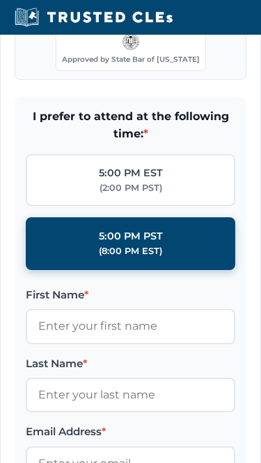
scroll to position [1775, 0]
click at [108, 80] on div "$199 Reg $299 2.0 General Credits Approved by State Bar of [US_STATE]" at bounding box center [130, 19] width 231 height 122
click at [64, 70] on div "Approved by State Bar of [US_STATE]" at bounding box center [131, 48] width 150 height 43
click at [122, 64] on span "Approved by State Bar of [US_STATE]" at bounding box center [131, 60] width 138 height 8
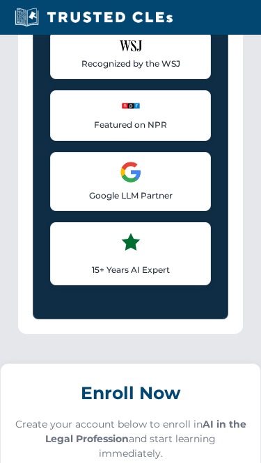
scroll to position [1115, 0]
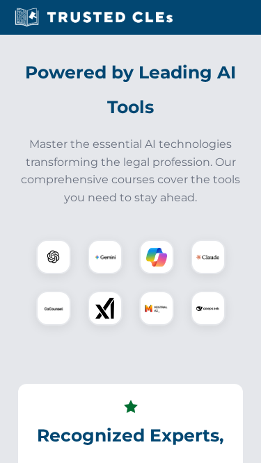
scroll to position [407, 0]
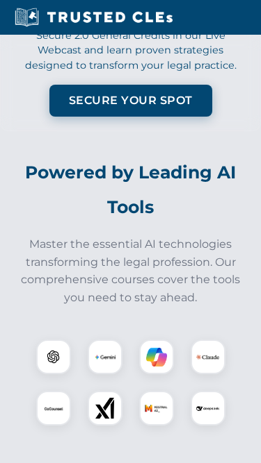
click at [227, 46] on div "Approved by the State Bar of [US_STATE] Secure 2.0 General Credits in our Live …" at bounding box center [130, 23] width 261 height 218
click at [78, 74] on p "Secure 2.0 General Credits in our Live Webcast and learn proven strategies desi…" at bounding box center [130, 51] width 231 height 45
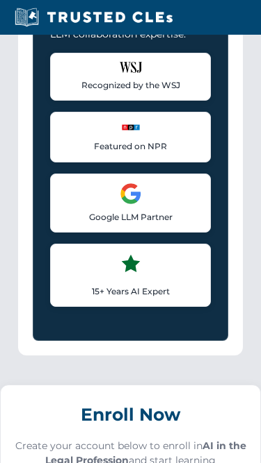
scroll to position [1206, 0]
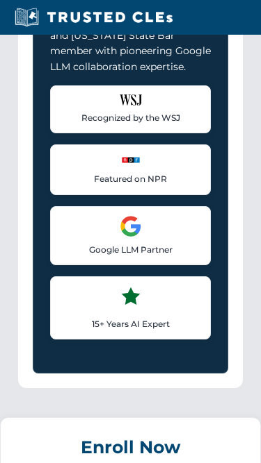
click at [129, 74] on p "CEO of Trusted Translations and industry leader in legal AI technology with 15+…" at bounding box center [130, 19] width 161 height 109
click at [83, 68] on p "CEO of Trusted Translations and industry leader in legal AI technology with 15+…" at bounding box center [130, 19] width 161 height 109
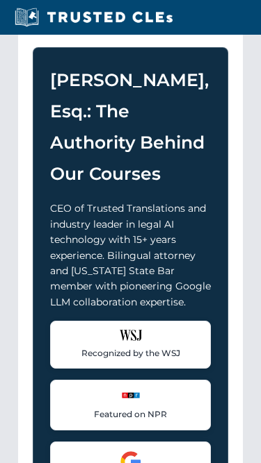
scroll to position [565, 0]
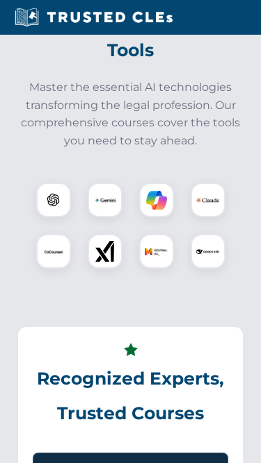
click at [120, 375] on h2 "Recognized Experts, Trusted Courses" at bounding box center [130, 386] width 195 height 89
click at [119, 373] on h2 "Recognized Experts, Trusted Courses" at bounding box center [130, 386] width 195 height 89
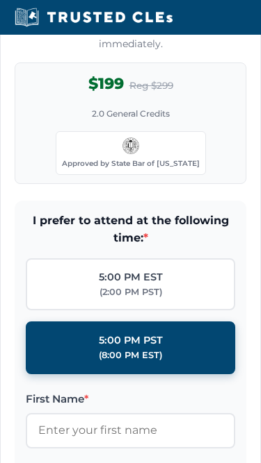
scroll to position [1673, 0]
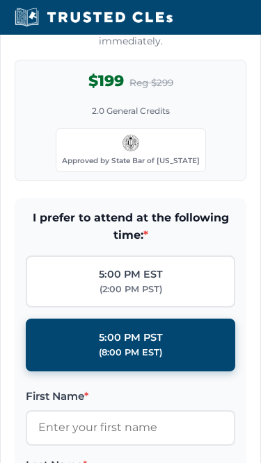
click at [40, 118] on div "$199 Reg $299 2.0 General Credits Approved by State Bar of [US_STATE]" at bounding box center [130, 121] width 231 height 122
click at [156, 49] on p "Create your account below to enroll in AI in the Legal Profession and start lea…" at bounding box center [130, 28] width 231 height 44
click at [40, 118] on div "$199 Reg $299 2.0 General Credits Approved by State Bar of [US_STATE]" at bounding box center [130, 121] width 231 height 122
click at [156, 49] on p "Create your account below to enroll in AI in the Legal Profession and start lea…" at bounding box center [130, 28] width 231 height 44
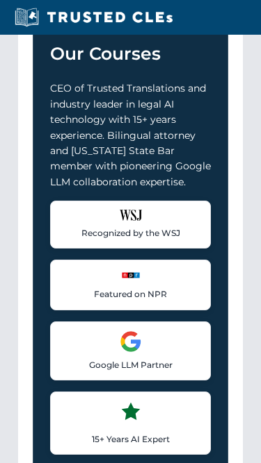
scroll to position [1016, 0]
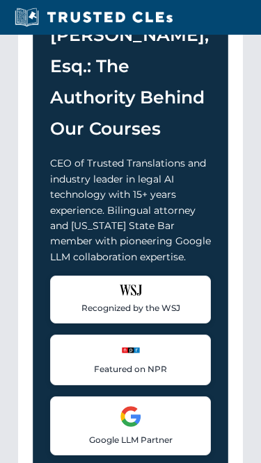
click at [120, 88] on h3 "[PERSON_NAME], Esq.: The Authority Behind Our Courses" at bounding box center [130, 81] width 161 height 125
click at [126, 60] on h3 "[PERSON_NAME], Esq.: The Authority Behind Our Courses" at bounding box center [130, 81] width 161 height 125
click at [120, 88] on h3 "[PERSON_NAME], Esq.: The Authority Behind Our Courses" at bounding box center [130, 81] width 161 height 125
click at [126, 60] on h3 "[PERSON_NAME], Esq.: The Authority Behind Our Courses" at bounding box center [130, 81] width 161 height 125
click at [183, 48] on h3 "[PERSON_NAME], Esq.: The Authority Behind Our Courses" at bounding box center [130, 81] width 161 height 125
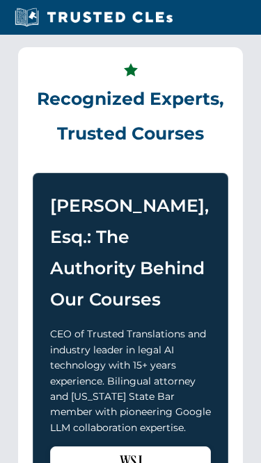
scroll to position [790, 0]
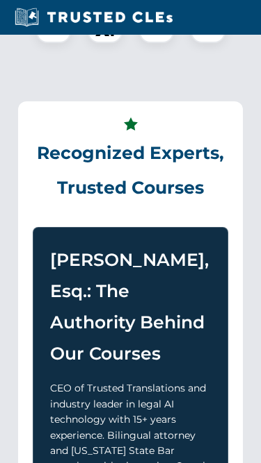
click at [181, 49] on div at bounding box center [130, 0] width 230 height 97
click at [32, 49] on div at bounding box center [130, 0] width 230 height 97
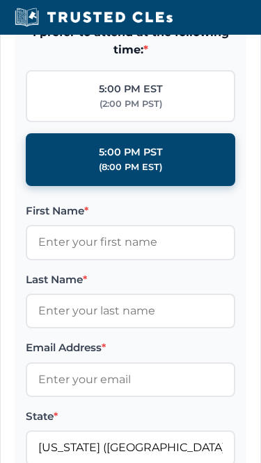
scroll to position [1859, 0]
click at [187, 102] on label "5:00 PM EST (2:00 PM PST)" at bounding box center [130, 96] width 209 height 53
click at [0, 0] on input "5:00 PM EST (2:00 PM PST)" at bounding box center [0, 0] width 0 height 0
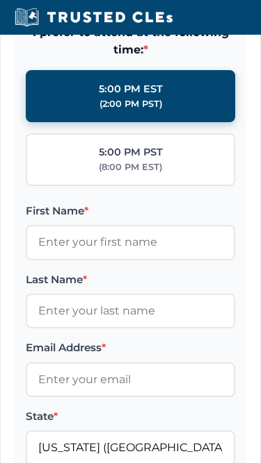
click at [120, 356] on label "Email Address *" at bounding box center [130, 348] width 209 height 17
click at [120, 372] on input "Email Address *" at bounding box center [130, 380] width 209 height 35
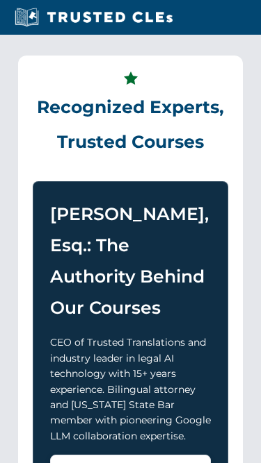
scroll to position [771, 0]
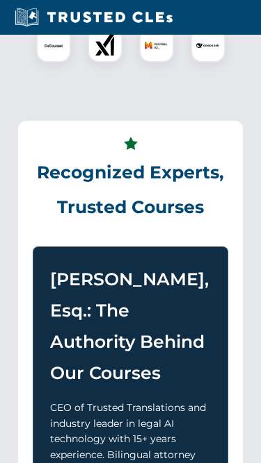
click at [186, 79] on div at bounding box center [130, 20] width 230 height 120
click at [181, 58] on div at bounding box center [130, 19] width 230 height 97
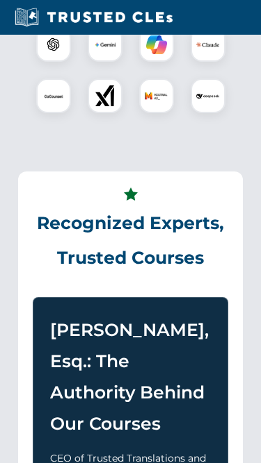
scroll to position [656, 0]
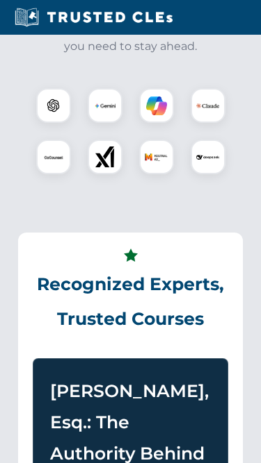
click at [220, 56] on p "Master the essential AI technologies transforming the legal profession. Our com…" at bounding box center [130, 20] width 230 height 71
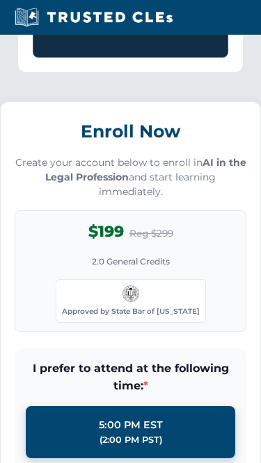
scroll to position [1679, 0]
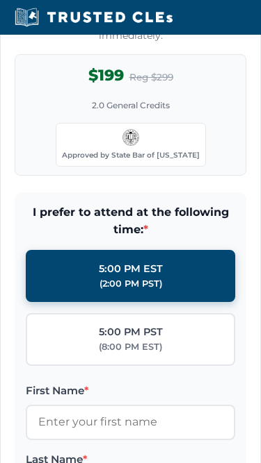
click at [81, 76] on div "$199 Reg $299 2.0 General Credits Approved by State Bar of [US_STATE]" at bounding box center [130, 115] width 231 height 122
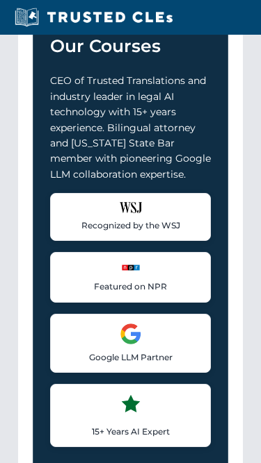
scroll to position [1331, 0]
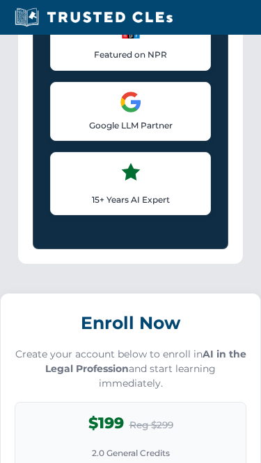
click at [120, 374] on p "Create your account below to enroll in AI in the Legal Profession and start lea…" at bounding box center [130, 369] width 231 height 44
click at [120, 377] on p "Create your account below to enroll in AI in the Legal Profession and start lea…" at bounding box center [130, 369] width 231 height 44
click at [129, 70] on div "Featured on NPR Recognized for thought leadership in legal AI applications" at bounding box center [130, 45] width 161 height 50
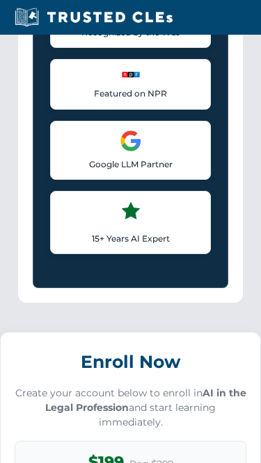
click at [35, 40] on div "[PERSON_NAME], Esq.: The Authority Behind Our Courses CEO of Trusted Translatio…" at bounding box center [130, 7] width 195 height 561
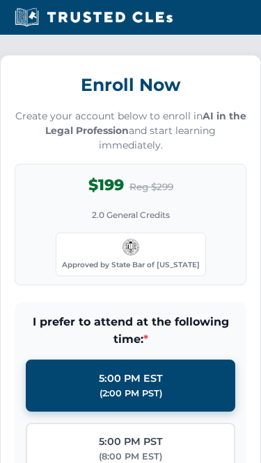
scroll to position [1597, 0]
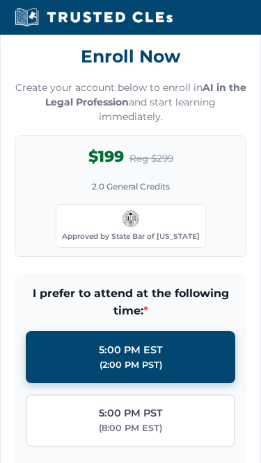
click at [40, 72] on h3 "Enroll Now" at bounding box center [130, 56] width 231 height 31
click at [219, 72] on h3 "Enroll Now" at bounding box center [130, 56] width 231 height 31
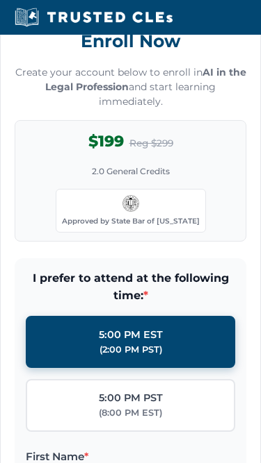
scroll to position [1613, 0]
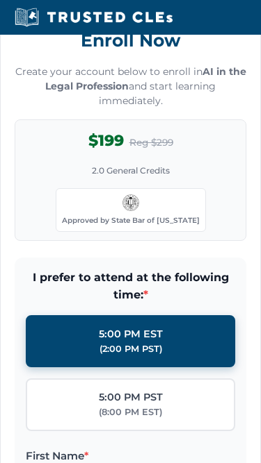
click at [115, 78] on div "Enroll Now Create your account below to enroll in AI in the Legal Profession an…" at bounding box center [130, 134] width 231 height 216
click at [181, 92] on p "Create your account below to enroll in AI in the Legal Profession and start lea…" at bounding box center [130, 87] width 231 height 44
click at [217, 57] on h3 "Enroll Now" at bounding box center [130, 41] width 231 height 31
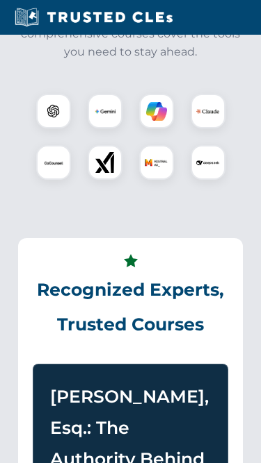
click at [174, 88] on div "Powered by Leading AI Tools Master the essential AI technologies transforming t…" at bounding box center [130, 53] width 247 height 288
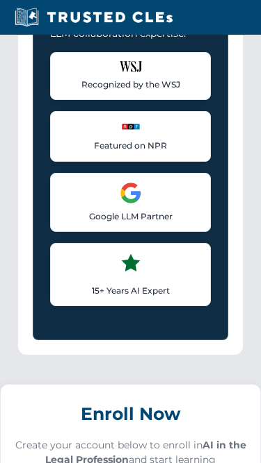
scroll to position [1240, 0]
click at [117, 91] on div "Recognized by the WSJ [PERSON_NAME] was featured for his expertise in AI legal …" at bounding box center [130, 76] width 161 height 48
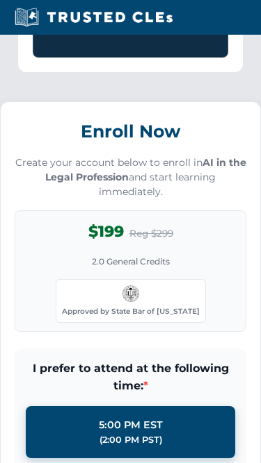
scroll to position [1522, 0]
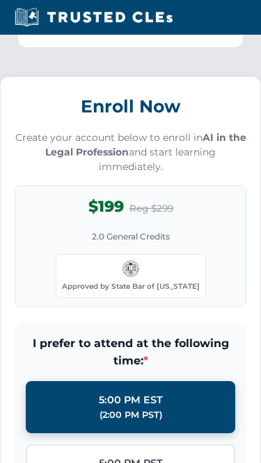
scroll to position [1547, 0]
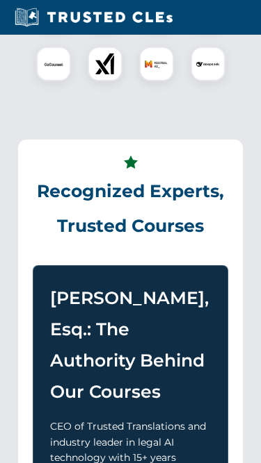
scroll to position [579, 0]
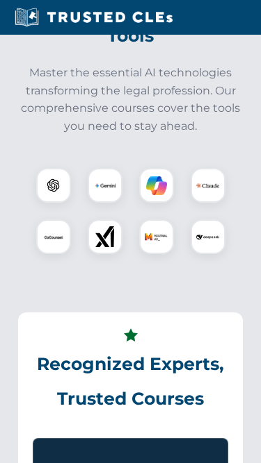
click at [206, 411] on h2 "Recognized Experts, Trusted Courses" at bounding box center [130, 372] width 195 height 89
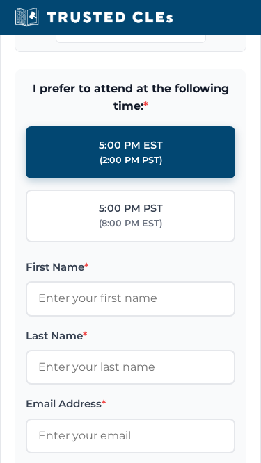
scroll to position [1887, 0]
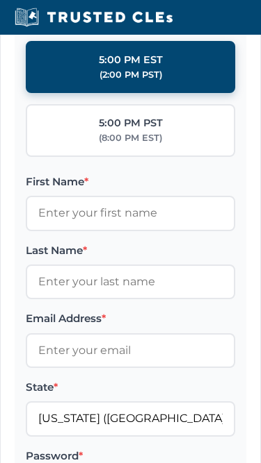
click at [206, 396] on label "State *" at bounding box center [130, 387] width 209 height 17
click at [206, 413] on input "[US_STATE] ([GEOGRAPHIC_DATA])" at bounding box center [130, 419] width 209 height 35
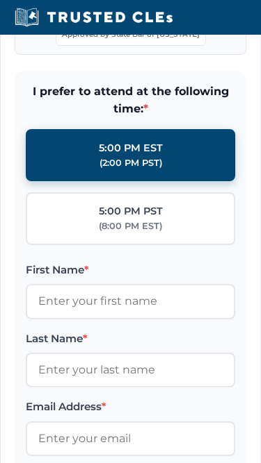
scroll to position [1880, 0]
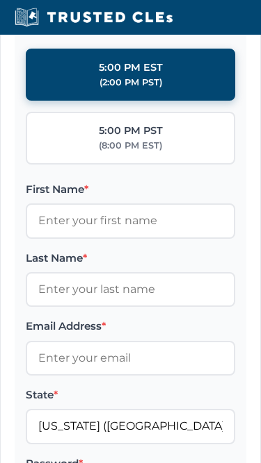
click at [88, 86] on label "5:00 PM EST (2:00 PM PST)" at bounding box center [130, 75] width 209 height 53
click at [0, 0] on input "5:00 PM EST (2:00 PM PST)" at bounding box center [0, 0] width 0 height 0
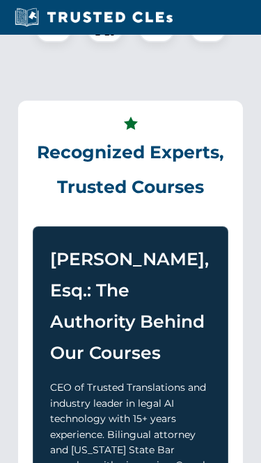
scroll to position [787, 0]
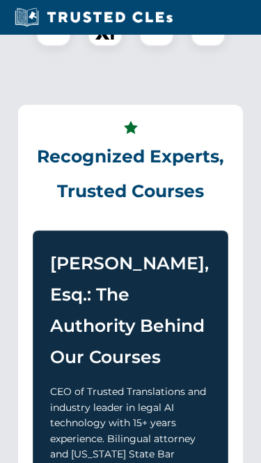
click at [31, 52] on div at bounding box center [130, 3] width 230 height 97
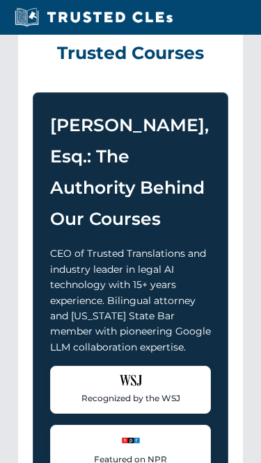
scroll to position [983, 0]
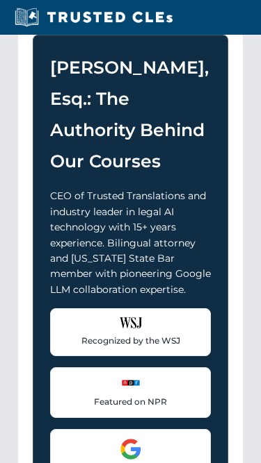
click at [224, 50] on div "Recognized Experts, Trusted Courses [PERSON_NAME], Esq.: The Authority Behind O…" at bounding box center [130, 260] width 224 height 702
click at [138, 75] on h3 "[PERSON_NAME], Esq.: The Authority Behind Our Courses" at bounding box center [130, 114] width 161 height 125
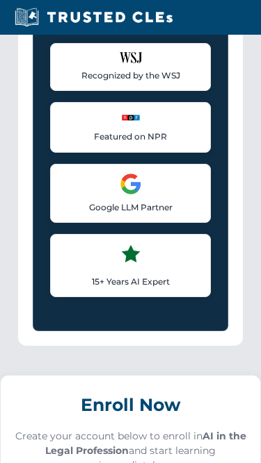
scroll to position [1249, 0]
click at [175, 82] on p "Recognized by the WSJ" at bounding box center [130, 75] width 142 height 13
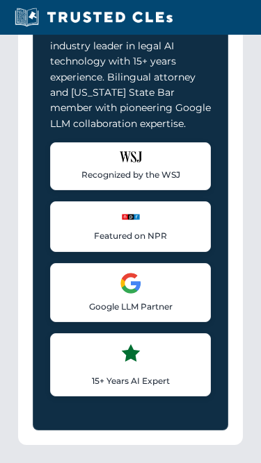
scroll to position [1119, 0]
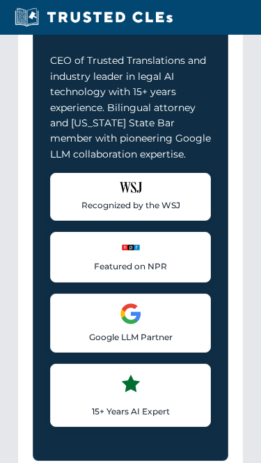
click at [117, 373] on div "Recognized by the WSJ [PERSON_NAME] was featured for his expertise in AI legal …" at bounding box center [130, 300] width 161 height 254
click at [117, 372] on div "Recognized by the WSJ [PERSON_NAME] was featured for his expertise in AI legal …" at bounding box center [130, 300] width 161 height 254
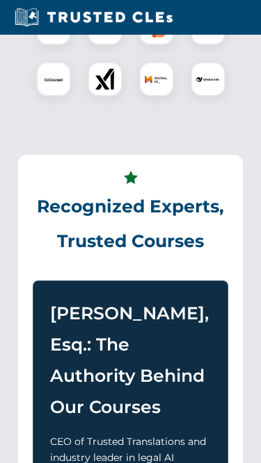
scroll to position [582, 0]
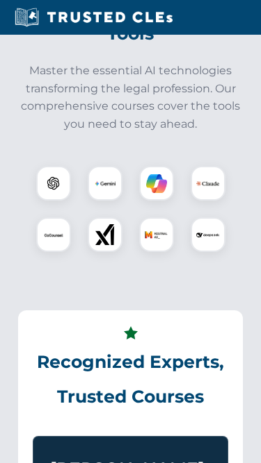
click at [25, 51] on h2 "Powered by Leading AI Tools" at bounding box center [130, 15] width 230 height 69
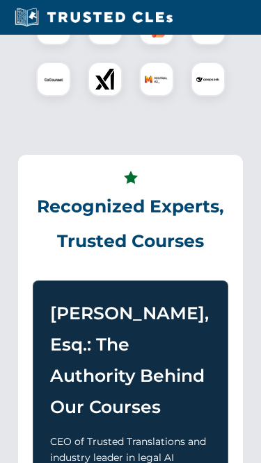
scroll to position [820, 0]
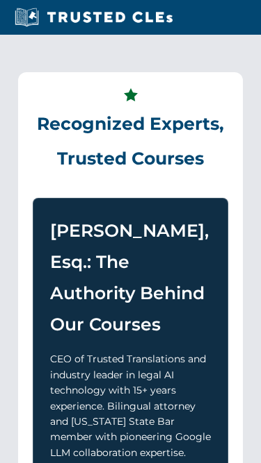
click at [25, 70] on div "Landing Expertise - [PERSON_NAME] Recognized Experts, Trusted Courses [PERSON_N…" at bounding box center [130, 423] width 247 height 760
click at [112, 373] on p "CEO of Trusted Translations and industry leader in legal AI technology with 15+…" at bounding box center [130, 406] width 161 height 109
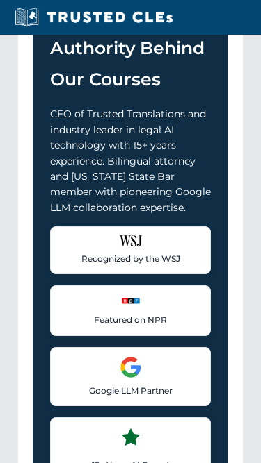
scroll to position [1723, 0]
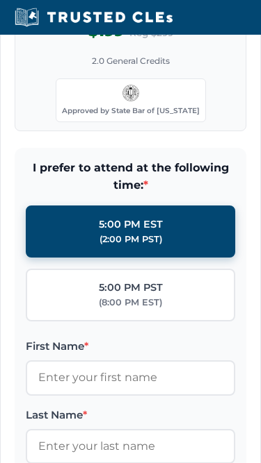
click at [172, 76] on div "$199 Reg $299 2.0 General Credits Approved by State Bar of [US_STATE]" at bounding box center [130, 71] width 231 height 122
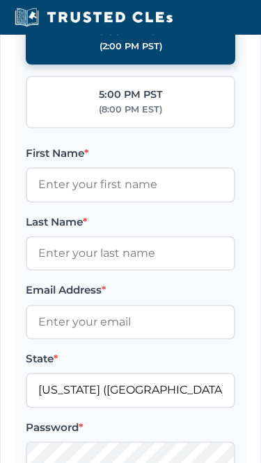
scroll to position [1916, 0]
click at [128, 104] on label "5:00 PM PST (8:00 PM EST)" at bounding box center [130, 102] width 209 height 53
click at [0, 0] on input "5:00 PM PST (8:00 PM EST)" at bounding box center [0, 0] width 0 height 0
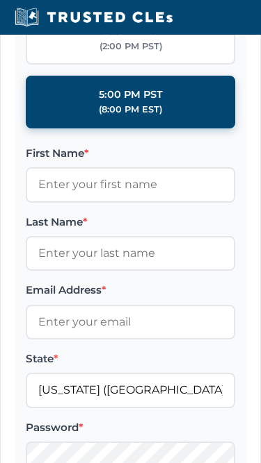
click at [83, 65] on label "5:00 PM EST (2:00 PM PST)" at bounding box center [130, 39] width 209 height 53
click at [0, 0] on input "5:00 PM EST (2:00 PM PST)" at bounding box center [0, 0] width 0 height 0
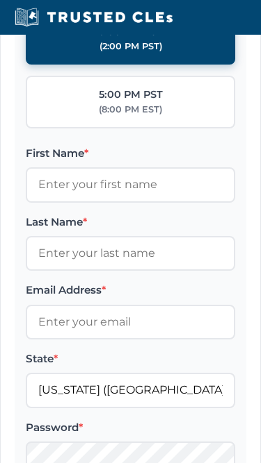
click at [128, 103] on div "5:00 PM PST" at bounding box center [131, 95] width 64 height 16
click at [0, 0] on input "5:00 PM PST (8:00 PM EST)" at bounding box center [0, 0] width 0 height 0
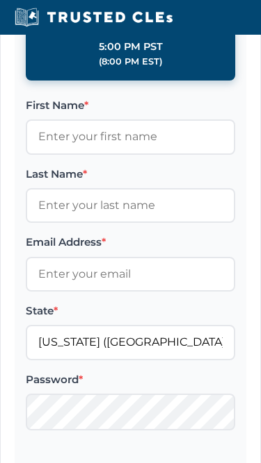
scroll to position [1964, 0]
click at [147, 114] on label "First Name *" at bounding box center [130, 105] width 209 height 17
click at [147, 124] on input "First Name *" at bounding box center [130, 137] width 209 height 35
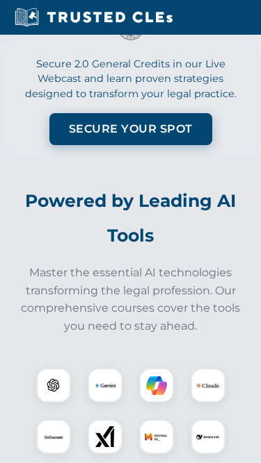
scroll to position [379, 0]
click at [156, 102] on p "Secure 2.0 General Credits in our Live Webcast and learn proven strategies desi…" at bounding box center [130, 79] width 231 height 45
click at [118, 375] on div at bounding box center [130, 412] width 230 height 120
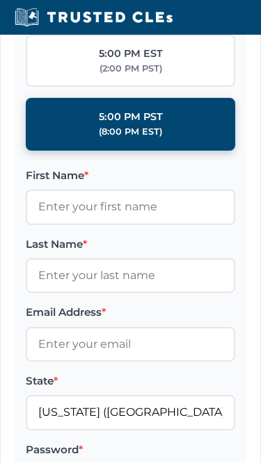
scroll to position [1894, 0]
click at [114, 76] on div "(2:00 PM PST)" at bounding box center [130, 69] width 63 height 14
click at [0, 0] on input "5:00 PM EST (2:00 PM PST)" at bounding box center [0, 0] width 0 height 0
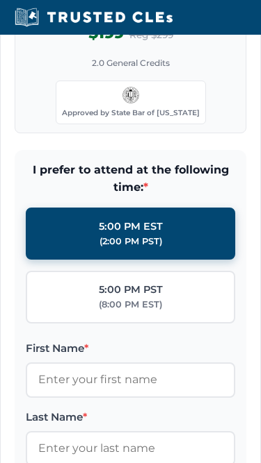
scroll to position [1698, 0]
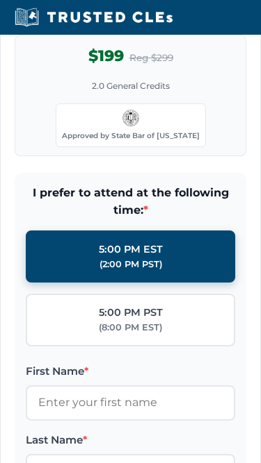
click at [37, 68] on div "$199 Reg $299 2.0 General Credits Approved by State Bar of [US_STATE]" at bounding box center [130, 96] width 231 height 122
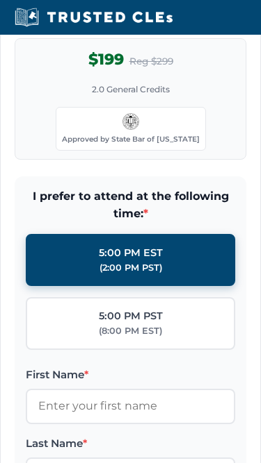
scroll to position [1692, 0]
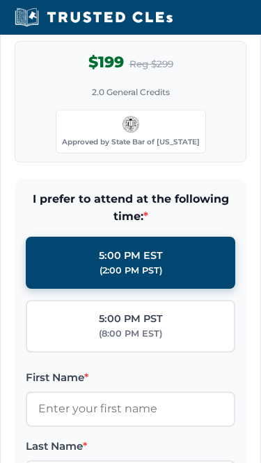
click at [37, 68] on div "$199 Reg $299 2.0 General Credits Approved by State Bar of [US_STATE]" at bounding box center [130, 102] width 231 height 122
click at [78, 89] on div "$199 Reg $299 2.0 General Credits Approved by State Bar of [US_STATE]" at bounding box center [130, 102] width 231 height 122
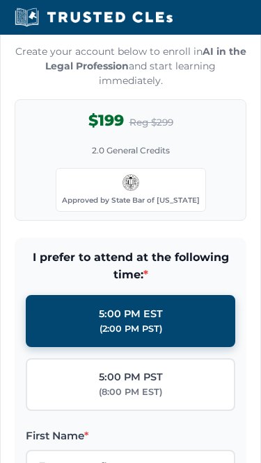
scroll to position [1622, 0]
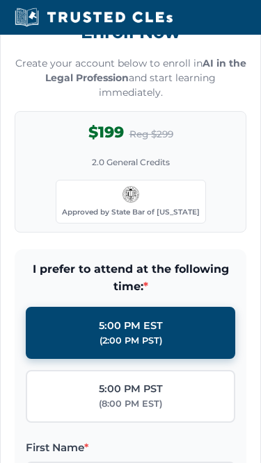
click at [114, 89] on p "Create your account below to enroll in AI in the Legal Profession and start lea…" at bounding box center [130, 78] width 231 height 44
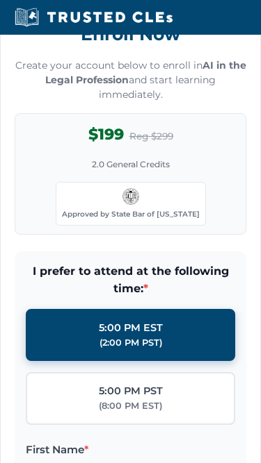
click at [37, 103] on div "Enroll Now Create your account below to enroll in AI in the Legal Profession an…" at bounding box center [130, 127] width 231 height 216
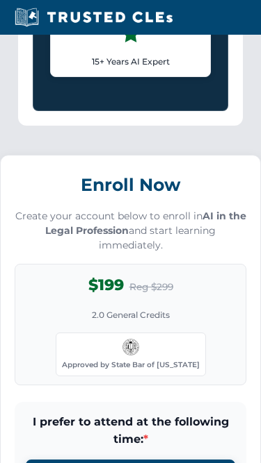
scroll to position [1451, 0]
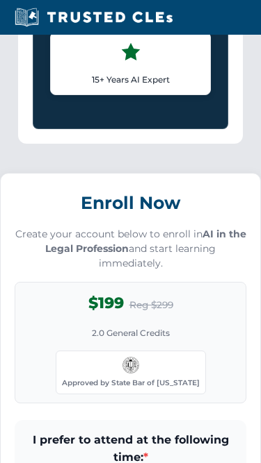
click at [122, 63] on icon at bounding box center [131, 52] width 22 height 22
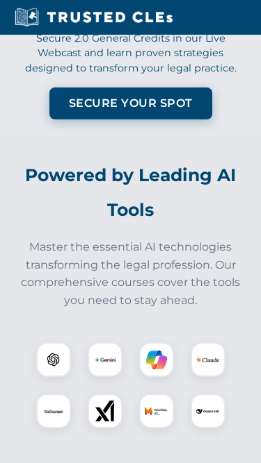
scroll to position [405, 0]
click at [85, 54] on div "Approved by the State Bar of [US_STATE] Secure 2.0 General Credits in our Live …" at bounding box center [130, 25] width 261 height 218
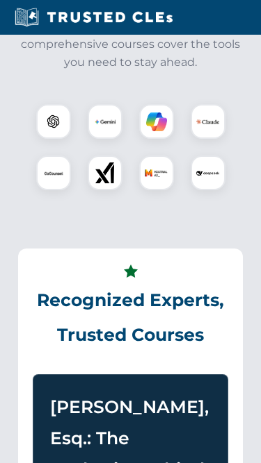
scroll to position [688, 0]
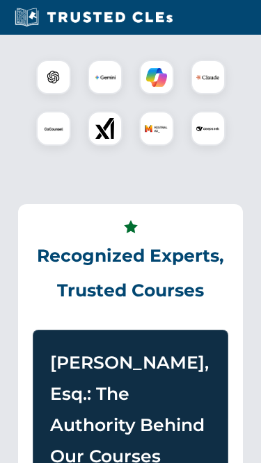
click at [27, 75] on div at bounding box center [130, 103] width 230 height 120
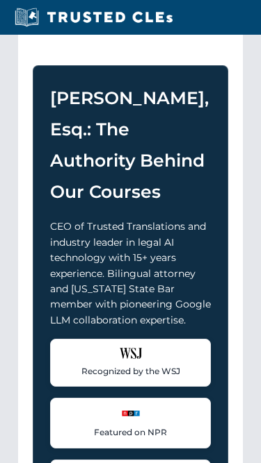
scroll to position [1437, 0]
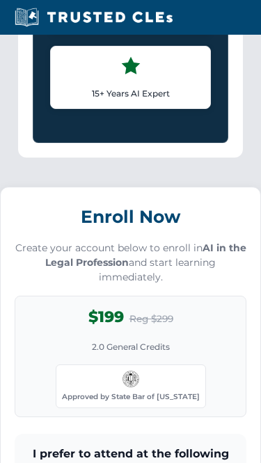
click at [79, 96] on div "15+ Years AI Expert Industry leader in AI technologies and machine learning for…" at bounding box center [130, 77] width 161 height 63
click at [116, 375] on div "$199 Reg $299 2.0 General Credits Approved by State Bar of [US_STATE]" at bounding box center [130, 357] width 231 height 122
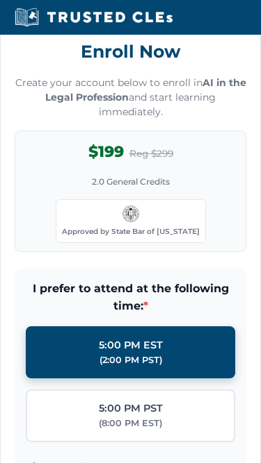
scroll to position [1635, 0]
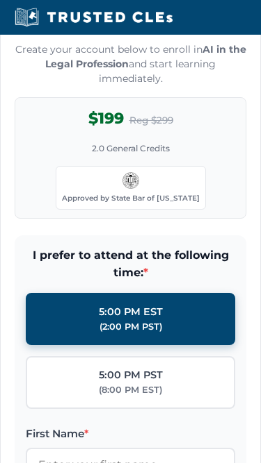
click at [145, 131] on div "$199 Reg $299" at bounding box center [130, 119] width 85 height 24
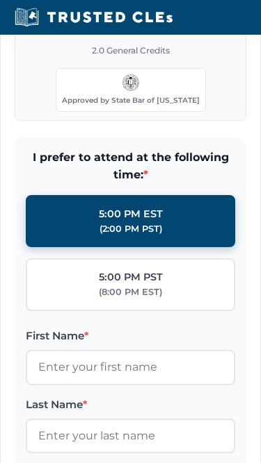
scroll to position [1827, 0]
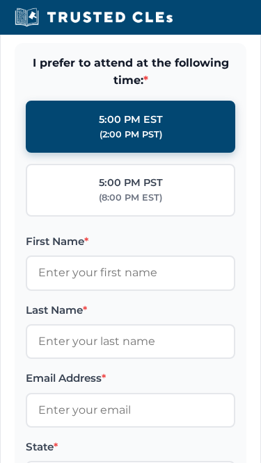
click at [35, 76] on span "I prefer to attend at the following time: *" at bounding box center [130, 72] width 209 height 35
click at [234, 79] on span "I prefer to attend at the following time: *" at bounding box center [130, 72] width 209 height 35
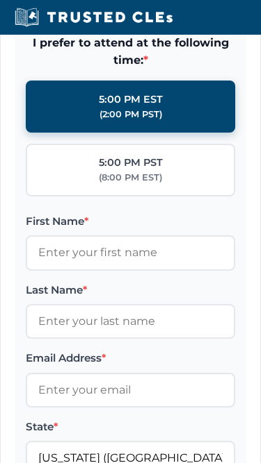
click at [131, 54] on span "I prefer to attend at the following time: *" at bounding box center [130, 51] width 209 height 35
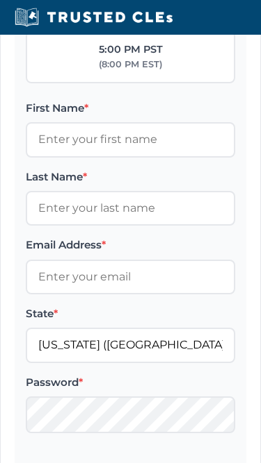
scroll to position [1962, 0]
click at [176, 70] on label "5:00 PM PST (8:00 PM EST)" at bounding box center [130, 57] width 209 height 53
click at [0, 0] on input "5:00 PM PST (8:00 PM EST)" at bounding box center [0, 0] width 0 height 0
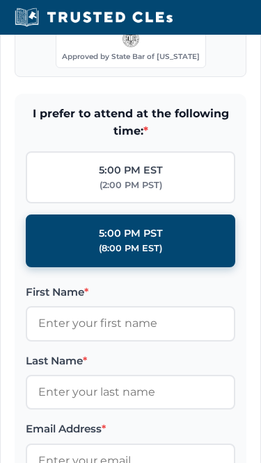
scroll to position [1509, 0]
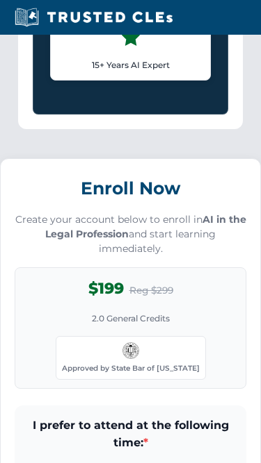
click at [174, 60] on div "15+ Years AI Expert Industry leader in AI technologies and machine learning for…" at bounding box center [130, 48] width 161 height 63
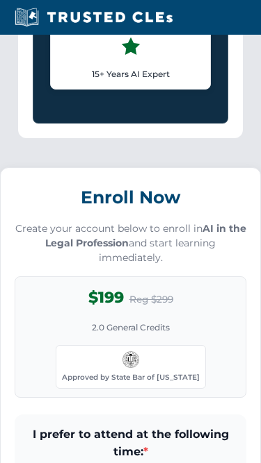
click at [174, 60] on div "15+ Years AI Expert Industry leader in AI technologies and machine learning for…" at bounding box center [130, 57] width 161 height 63
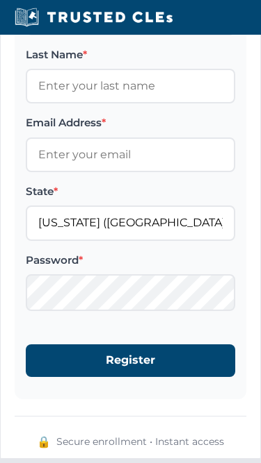
click at [115, 374] on button "Register" at bounding box center [130, 361] width 209 height 32
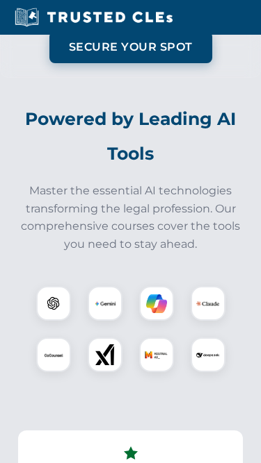
scroll to position [392, 0]
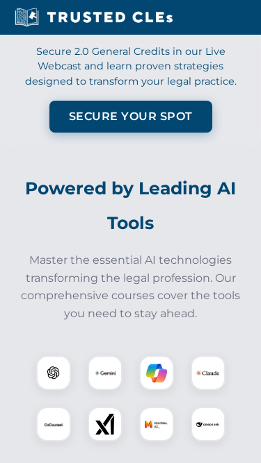
click at [174, 116] on div "Approved by the State Bar of [US_STATE] Secure 2.0 General Credits in our Live …" at bounding box center [130, 38] width 261 height 218
click at [26, 131] on div "Approved by the State Bar of [US_STATE] Secure 2.0 General Credits in our Live …" at bounding box center [130, 38] width 261 height 218
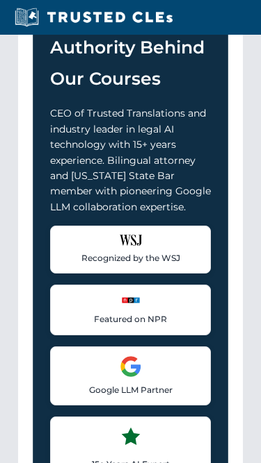
scroll to position [1185, 0]
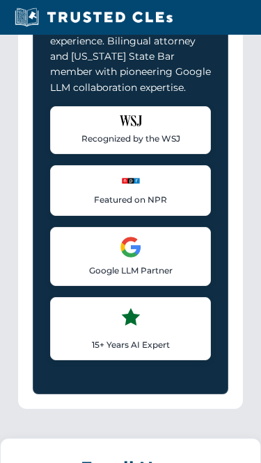
click at [108, 352] on p "15+ Years AI Expert" at bounding box center [130, 344] width 142 height 13
click at [106, 361] on div "15+ Years AI Expert Industry leader in AI technologies and machine learning for…" at bounding box center [130, 328] width 161 height 63
click at [186, 145] on p "Recognized by the WSJ" at bounding box center [130, 138] width 142 height 13
click at [229, 126] on div "Recognized Experts, Trusted Courses [PERSON_NAME], Esq.: The Authority Behind O…" at bounding box center [130, 58] width 224 height 702
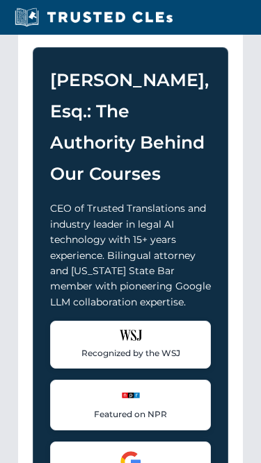
scroll to position [971, 0]
click at [114, 360] on p "Recognized by the WSJ" at bounding box center [130, 353] width 142 height 13
click at [111, 360] on p "Recognized by the WSJ" at bounding box center [130, 353] width 142 height 13
click at [84, 179] on h3 "[PERSON_NAME], Esq.: The Authority Behind Our Courses" at bounding box center [130, 127] width 161 height 125
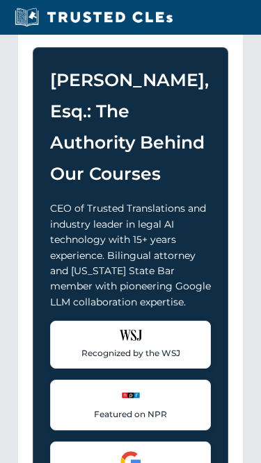
click at [31, 177] on div "Recognized Experts, Trusted Courses [PERSON_NAME], Esq.: The Authority Behind O…" at bounding box center [130, 272] width 224 height 702
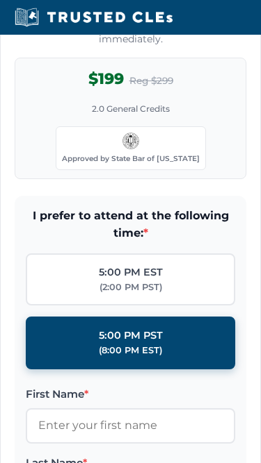
scroll to position [1883, 0]
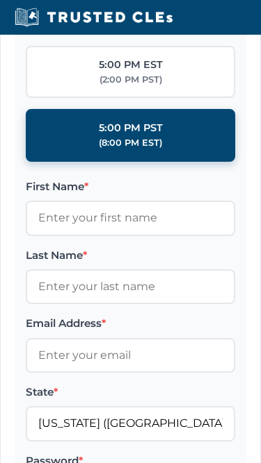
click at [167, 92] on label "5:00 PM EST (2:00 PM PST)" at bounding box center [130, 72] width 209 height 53
click at [0, 0] on input "5:00 PM EST (2:00 PM PST)" at bounding box center [0, 0] width 0 height 0
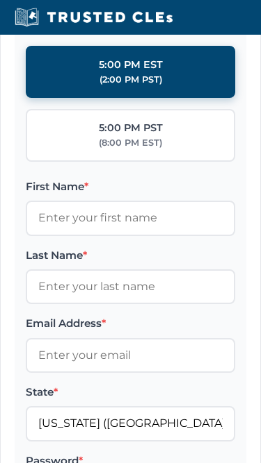
click at [81, 99] on label "5:00 PM EST (2:00 PM PST)" at bounding box center [130, 72] width 209 height 53
click at [0, 0] on input "5:00 PM EST (2:00 PM PST)" at bounding box center [0, 0] width 0 height 0
click at [82, 73] on label "5:00 PM EST (2:00 PM PST)" at bounding box center [130, 72] width 209 height 53
click at [0, 0] on input "5:00 PM EST (2:00 PM PST)" at bounding box center [0, 0] width 0 height 0
click at [81, 99] on label "5:00 PM EST (2:00 PM PST)" at bounding box center [130, 72] width 209 height 53
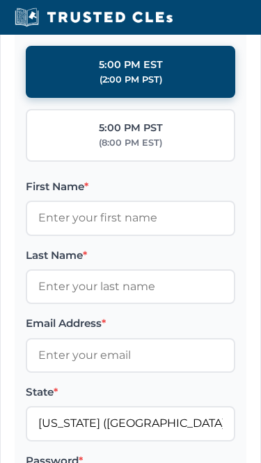
click at [0, 0] on input "5:00 PM EST (2:00 PM PST)" at bounding box center [0, 0] width 0 height 0
click at [81, 99] on label "5:00 PM EST (2:00 PM PST)" at bounding box center [130, 72] width 209 height 53
click at [0, 0] on input "5:00 PM EST (2:00 PM PST)" at bounding box center [0, 0] width 0 height 0
click at [182, 158] on label "5:00 PM PST (8:00 PM EST)" at bounding box center [130, 135] width 209 height 53
click at [0, 0] on input "5:00 PM PST (8:00 PM EST)" at bounding box center [0, 0] width 0 height 0
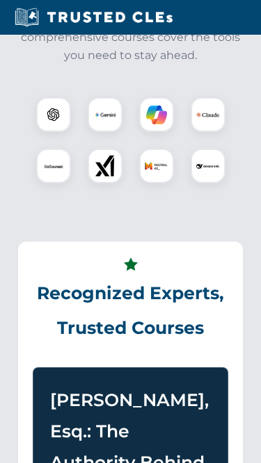
click at [182, 158] on div at bounding box center [130, 140] width 230 height 97
click at [178, 62] on p "Master the essential AI technologies transforming the legal profession. Our com…" at bounding box center [130, 28] width 230 height 71
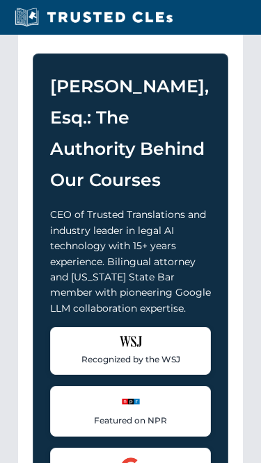
scroll to position [971, 0]
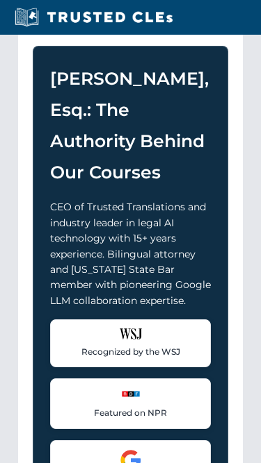
click at [86, 75] on div "[PERSON_NAME], Esq.: The Authority Behind Our Courses CEO of Trusted Translatio…" at bounding box center [130, 327] width 195 height 561
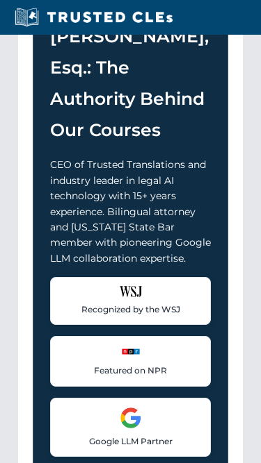
scroll to position [1021, 0]
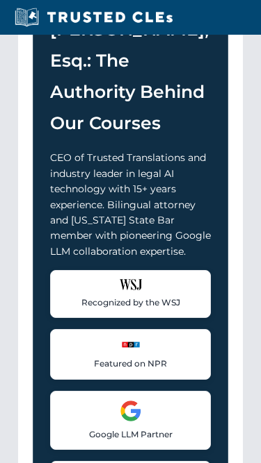
click at [33, 176] on div "[PERSON_NAME], Esq.: The Authority Behind Our Courses CEO of Trusted Translatio…" at bounding box center [130, 277] width 195 height 561
click at [227, 73] on div "[PERSON_NAME], Esq.: The Authority Behind Our Courses CEO of Trusted Translatio…" at bounding box center [130, 277] width 195 height 561
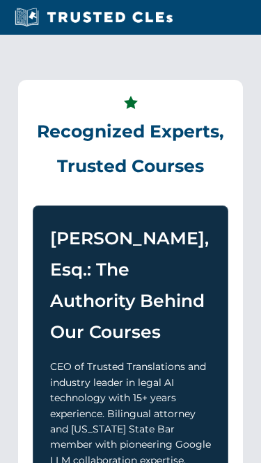
scroll to position [689, 0]
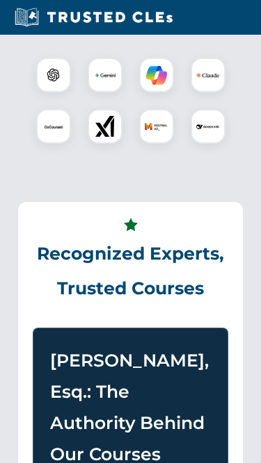
click at [227, 73] on div at bounding box center [130, 102] width 230 height 120
click at [129, 85] on div at bounding box center [130, 101] width 230 height 97
click at [133, 49] on div "Powered by Leading AI Tools Master the essential AI technologies transforming t…" at bounding box center [130, 18] width 247 height 288
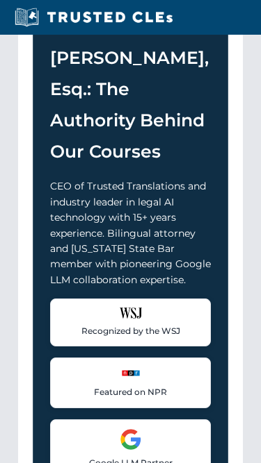
scroll to position [1071, 0]
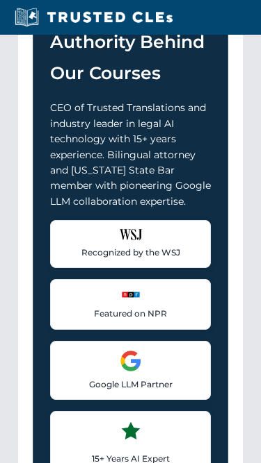
click at [172, 90] on h3 "[PERSON_NAME], Esq.: The Authority Behind Our Courses" at bounding box center [130, 27] width 161 height 125
click at [88, 81] on h3 "[PERSON_NAME], Esq.: The Authority Behind Our Courses" at bounding box center [130, 27] width 161 height 125
click at [172, 90] on h3 "[PERSON_NAME], Esq.: The Authority Behind Our Courses" at bounding box center [130, 27] width 161 height 125
click at [88, 81] on h3 "[PERSON_NAME], Esq.: The Authority Behind Our Courses" at bounding box center [130, 27] width 161 height 125
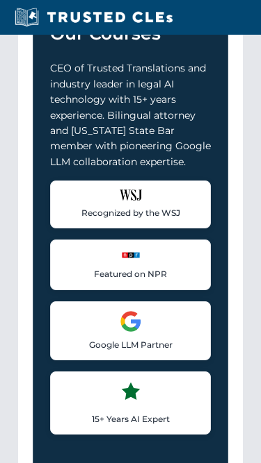
scroll to position [1115, 0]
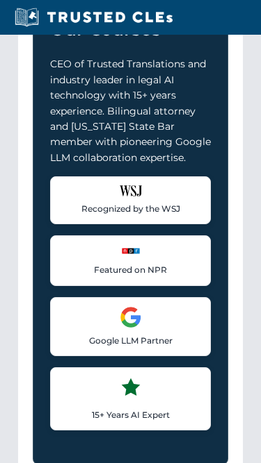
click at [38, 53] on div "[PERSON_NAME], Esq.: The Authority Behind Our Courses CEO of Trusted Translatio…" at bounding box center [130, 183] width 195 height 561
click at [138, 69] on div "[PERSON_NAME], Esq.: The Authority Behind Our Courses CEO of Trusted Translatio…" at bounding box center [130, 183] width 195 height 561
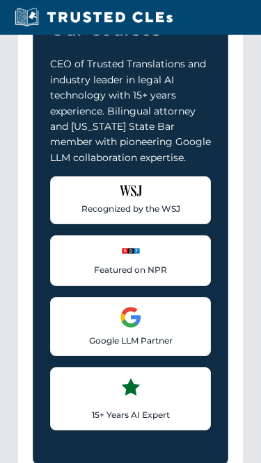
scroll to position [515, 0]
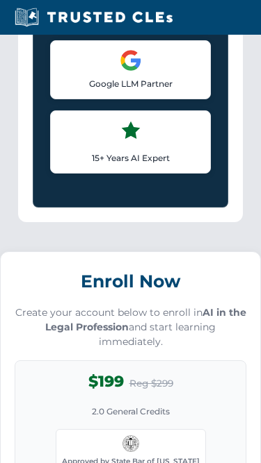
scroll to position [1547, 0]
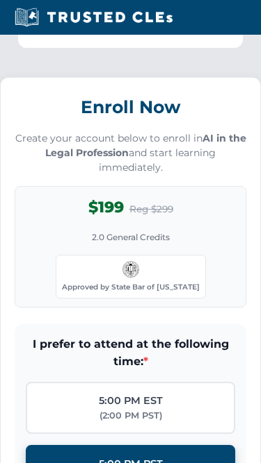
click at [131, 122] on h3 "Enroll Now" at bounding box center [130, 107] width 231 height 31
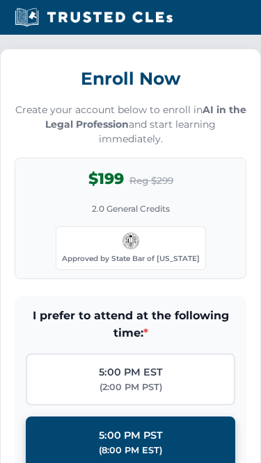
scroll to position [1577, 0]
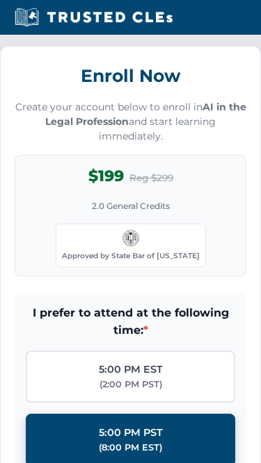
click at [178, 92] on h3 "Enroll Now" at bounding box center [130, 76] width 231 height 31
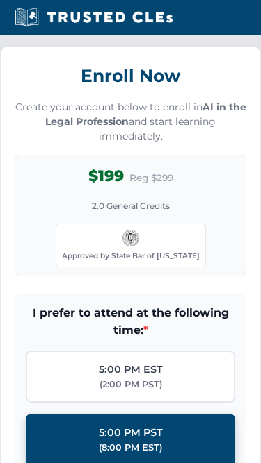
click at [134, 128] on p "Create your account below to enroll in AI in the Legal Profession and start lea…" at bounding box center [130, 123] width 231 height 44
click at [114, 88] on h3 "Enroll Now" at bounding box center [130, 76] width 231 height 31
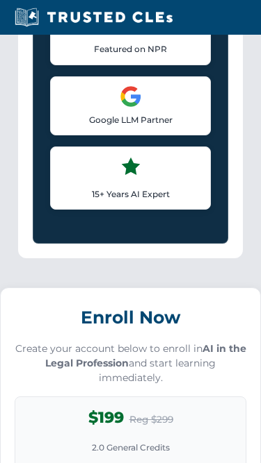
scroll to position [1320, 0]
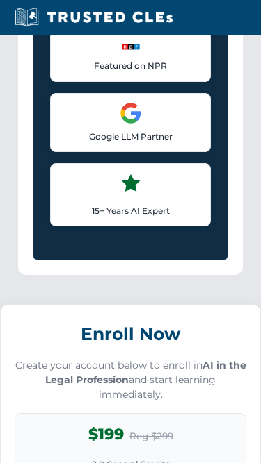
click at [114, 72] on p "Featured on NPR" at bounding box center [130, 65] width 142 height 13
click at [88, 124] on div "Google LLM Partner Collaborated with Google on early Large Language Model techn…" at bounding box center [130, 122] width 161 height 59
click at [114, 72] on p "Featured on NPR" at bounding box center [130, 65] width 142 height 13
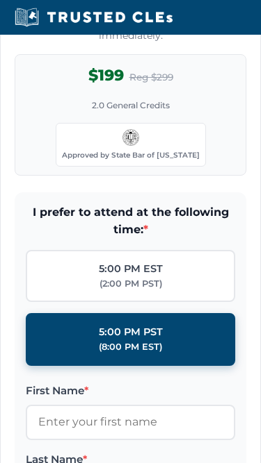
scroll to position [1679, 0]
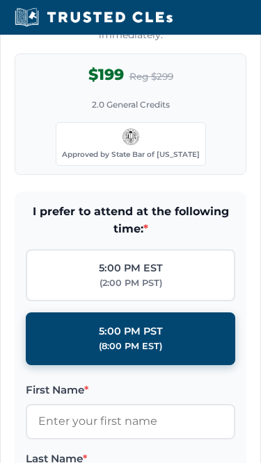
click at [213, 88] on div "$199 Reg $299 2.0 General Credits Approved by State Bar of [US_STATE]" at bounding box center [130, 115] width 231 height 122
click at [73, 87] on div "$199 Reg $299 2.0 General Credits Approved by State Bar of [US_STATE]" at bounding box center [130, 115] width 231 height 122
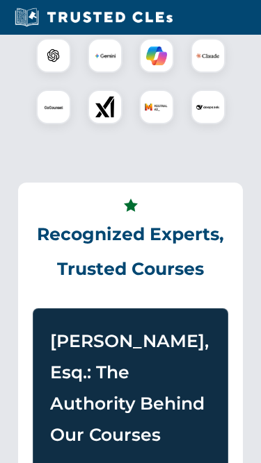
scroll to position [570, 0]
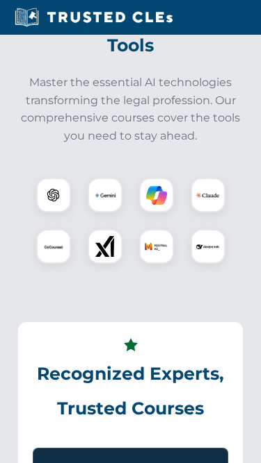
click at [179, 102] on p "Master the essential AI technologies transforming the legal profession. Our com…" at bounding box center [130, 109] width 230 height 71
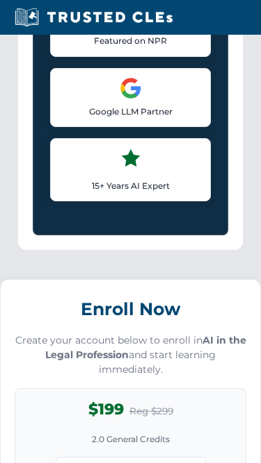
scroll to position [1807, 0]
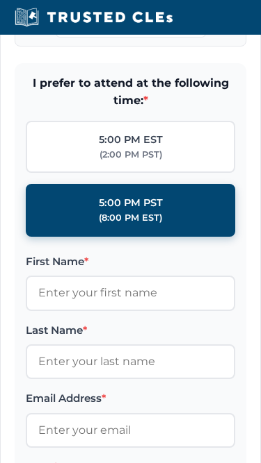
click at [133, 129] on div "I prefer to attend at the following time: * 5:00 PM EST (2:00 PM PST) 5:00 PM P…" at bounding box center [130, 156] width 209 height 163
click at [85, 85] on form "I prefer to attend at the following time: * 5:00 PM EST (2:00 PM PST) 5:00 PM P…" at bounding box center [130, 370] width 231 height 612
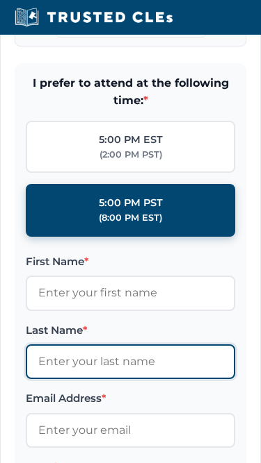
click at [110, 372] on input "Last Name *" at bounding box center [130, 362] width 209 height 35
click at [110, 371] on input "Last Name *" at bounding box center [130, 362] width 209 height 35
click at [113, 370] on input "Last Name *" at bounding box center [130, 362] width 209 height 35
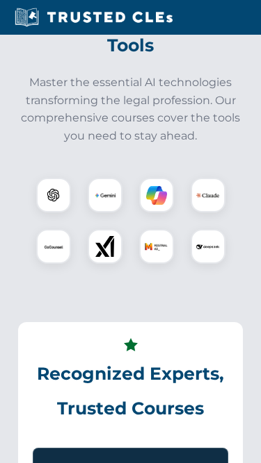
scroll to position [716, 0]
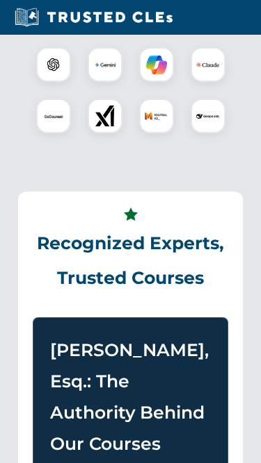
click at [120, 63] on div at bounding box center [105, 64] width 35 height 35
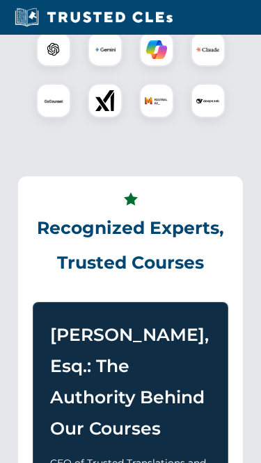
click at [24, 44] on div at bounding box center [130, 75] width 230 height 120
click at [120, 63] on div at bounding box center [105, 49] width 35 height 35
click at [83, 79] on div at bounding box center [130, 74] width 230 height 97
click at [180, 103] on div at bounding box center [130, 74] width 230 height 97
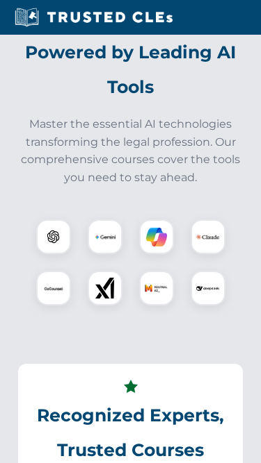
scroll to position [475, 0]
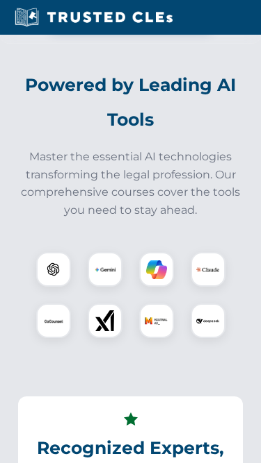
scroll to position [510, 0]
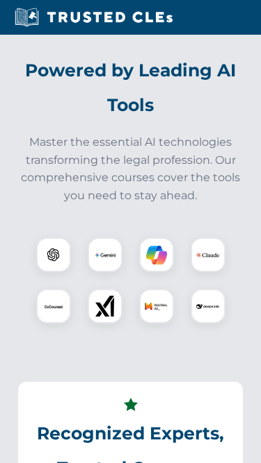
click at [168, 66] on section "Powered by Leading AI Tools Master the essential AI technologies transforming t…" at bounding box center [130, 205] width 247 height 338
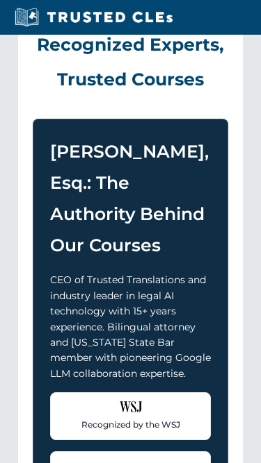
scroll to position [960, 0]
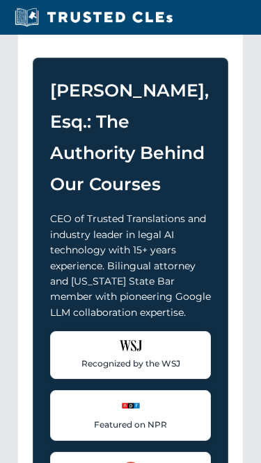
click at [135, 72] on div "Recognized Experts, Trusted Courses [PERSON_NAME], Esq.: The Authority Behind O…" at bounding box center [130, 284] width 224 height 702
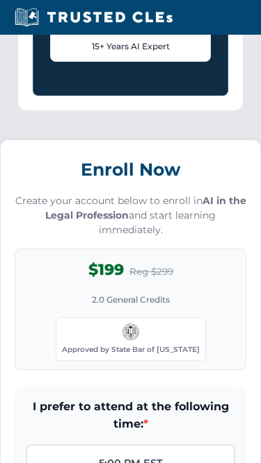
scroll to position [1722, 0]
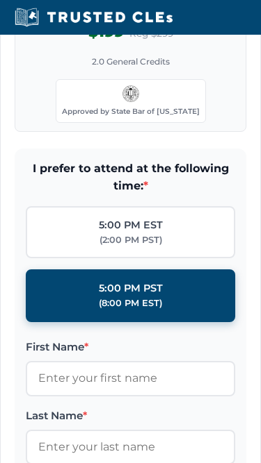
click at [26, 47] on div "$199 Reg $299 2.0 General Credits Approved by State Bar of [US_STATE]" at bounding box center [130, 72] width 231 height 122
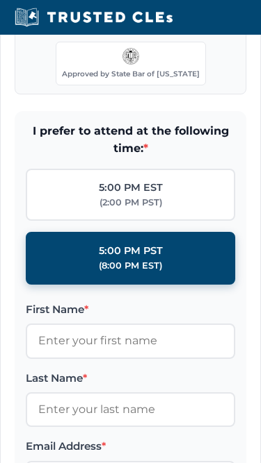
click at [129, 65] on img at bounding box center [130, 56] width 17 height 17
click at [213, 79] on div "$199 Reg $299 2.0 General Credits Approved by State Bar of [US_STATE]" at bounding box center [130, 34] width 231 height 122
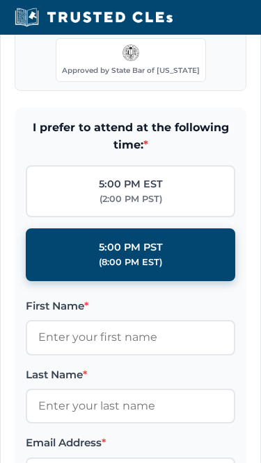
click at [213, 79] on div "$199 Reg $299 2.0 General Credits Approved by State Bar of [US_STATE]" at bounding box center [130, 31] width 231 height 122
click at [93, 124] on div "Enroll Now Create your account below to enroll in AI in the Legal Profession an…" at bounding box center [130, 324] width 261 height 926
click at [87, 79] on div "Approved by State Bar of [US_STATE]" at bounding box center [131, 60] width 150 height 43
click at [87, 76] on div "Approved by State Bar of [US_STATE]" at bounding box center [131, 60] width 150 height 43
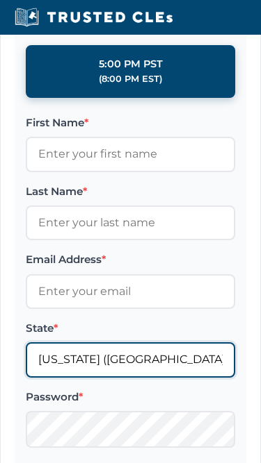
click at [115, 375] on input "[US_STATE] ([GEOGRAPHIC_DATA])" at bounding box center [130, 360] width 209 height 35
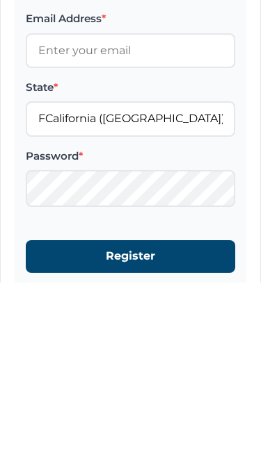
type input "[US_STATE] ([GEOGRAPHIC_DATA])"
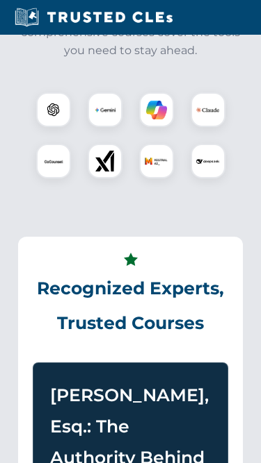
scroll to position [416, 0]
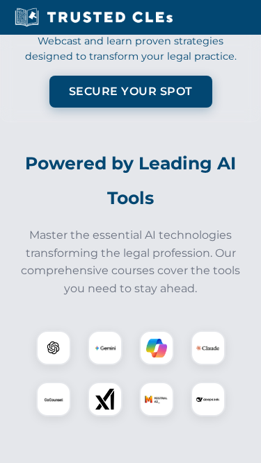
click at [233, 65] on p "Secure 2.0 General Credits in our Live Webcast and learn proven strategies desi…" at bounding box center [130, 42] width 231 height 45
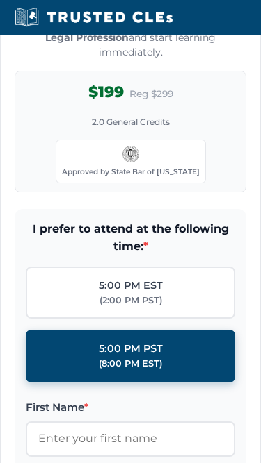
scroll to position [1868, 0]
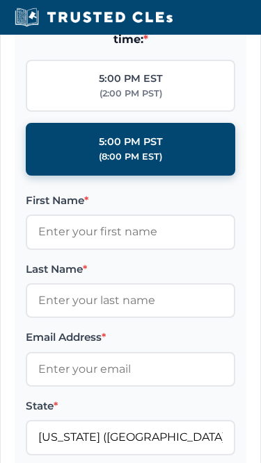
click at [32, 88] on label "5:00 PM EST (2:00 PM PST)" at bounding box center [130, 86] width 209 height 53
click at [0, 0] on input "5:00 PM EST (2:00 PM PST)" at bounding box center [0, 0] width 0 height 0
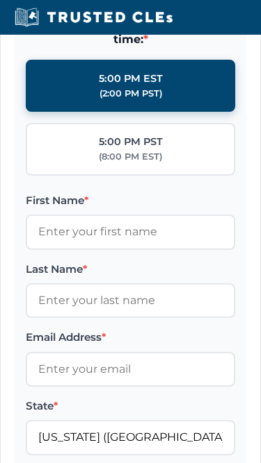
scroll to position [834, 0]
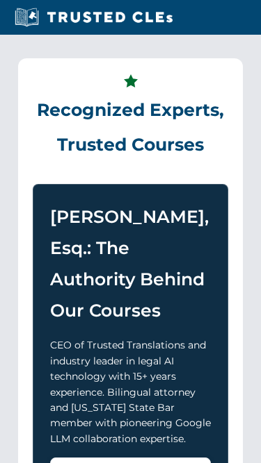
click at [32, 88] on div "Recognized Experts, Trusted Courses [PERSON_NAME], Esq.: The Authority Behind O…" at bounding box center [130, 409] width 224 height 702
click at [181, 81] on div "Recognized Experts, Trusted Courses [PERSON_NAME], Esq.: The Authority Behind O…" at bounding box center [130, 409] width 224 height 702
click at [123, 90] on icon at bounding box center [130, 81] width 17 height 17
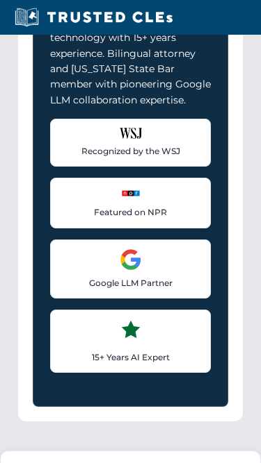
scroll to position [1215, 0]
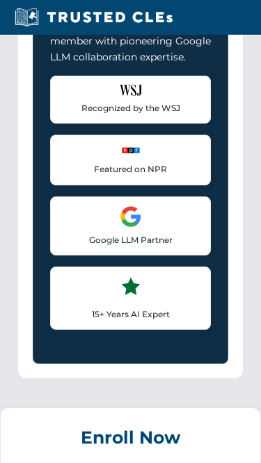
click at [223, 133] on div "[PERSON_NAME], Esq.: The Authority Behind Our Courses CEO of Trusted Translatio…" at bounding box center [130, 83] width 195 height 561
click at [136, 85] on div "CEO of Trusted Translations and industry leader in legal AI technology with 15+…" at bounding box center [130, 143] width 161 height 374
click at [178, 65] on p "CEO of Trusted Translations and industry leader in legal AI technology with 15+…" at bounding box center [130, 10] width 161 height 109
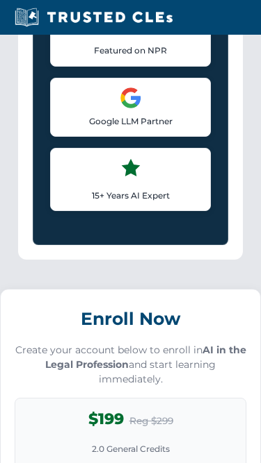
scroll to position [1370, 0]
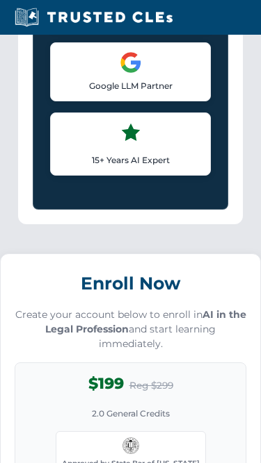
click at [186, 92] on p "Google LLM Partner" at bounding box center [130, 85] width 142 height 13
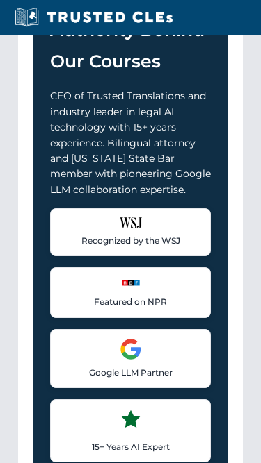
click at [186, 102] on div "[PERSON_NAME], Esq.: The Authority Behind Our Courses CEO of Trusted Translatio…" at bounding box center [130, 215] width 195 height 561
click at [147, 127] on p "CEO of Trusted Translations and industry leader in legal AI technology with 15+…" at bounding box center [130, 142] width 161 height 109
click at [33, 54] on div "[PERSON_NAME], Esq.: The Authority Behind Our Courses CEO of Trusted Translatio…" at bounding box center [130, 215] width 195 height 561
click at [85, 77] on h3 "[PERSON_NAME], Esq.: The Authority Behind Our Courses" at bounding box center [130, 14] width 161 height 125
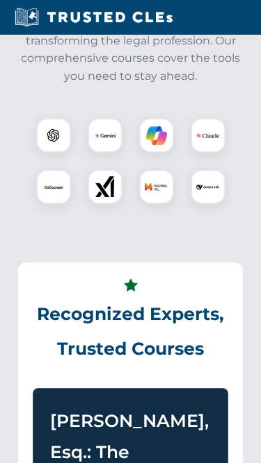
scroll to position [624, 0]
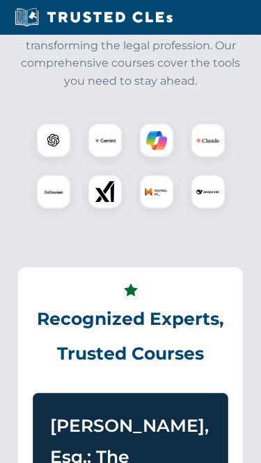
click at [164, 117] on div "Powered by Leading AI Tools Master the essential AI technologies transforming t…" at bounding box center [130, 83] width 247 height 288
click at [133, 82] on p "Master the essential AI technologies transforming the legal profession. Our com…" at bounding box center [130, 54] width 230 height 71
click at [29, 90] on p "Master the essential AI technologies transforming the legal profession. Our com…" at bounding box center [130, 54] width 230 height 71
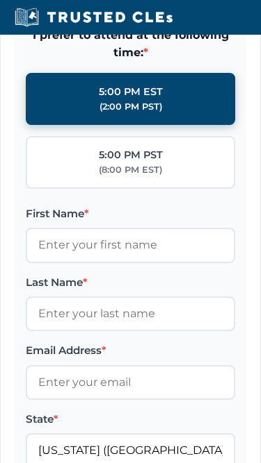
click at [106, 357] on span "*" at bounding box center [103, 350] width 4 height 13
click at [108, 372] on input "Email Address *" at bounding box center [130, 382] width 209 height 35
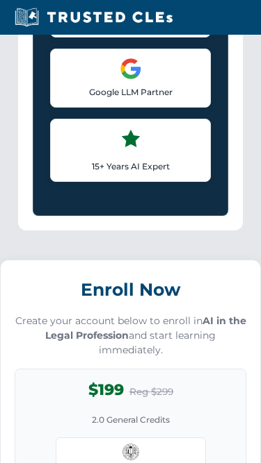
scroll to position [1133, 0]
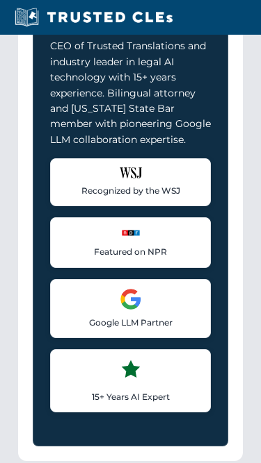
click at [166, 115] on p "CEO of Trusted Translations and industry leader in legal AI technology with 15+…" at bounding box center [130, 92] width 161 height 109
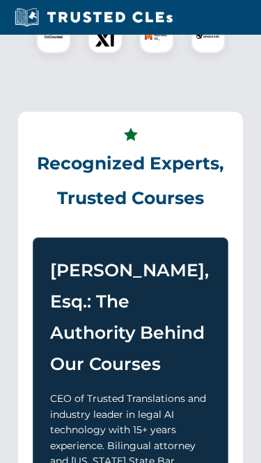
scroll to position [575, 0]
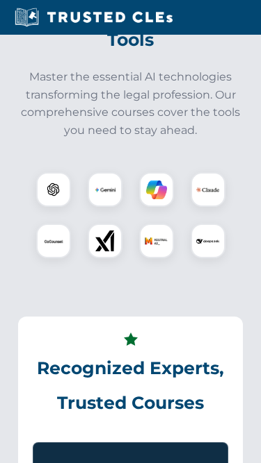
click at [227, 87] on div "Powered by Leading AI Tools Master the essential AI technologies transforming t…" at bounding box center [130, 62] width 230 height 151
click at [27, 82] on div "Powered by Leading AI Tools Master the essential AI technologies transforming t…" at bounding box center [130, 62] width 230 height 151
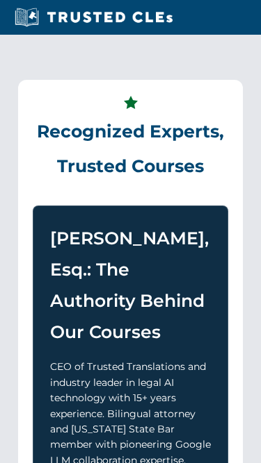
scroll to position [709, 0]
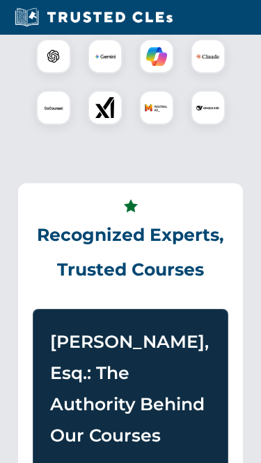
click at [170, 103] on div at bounding box center [130, 81] width 230 height 97
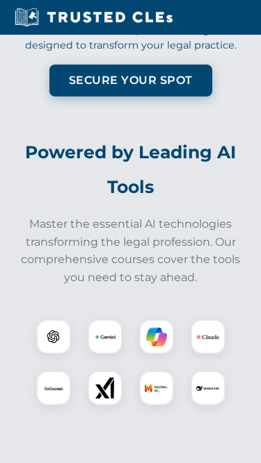
scroll to position [393, 0]
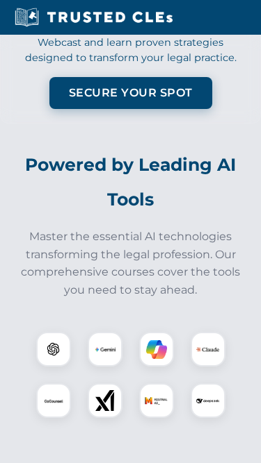
click at [227, 49] on p "Secure 2.0 General Credits in our Live Webcast and learn proven strategies desi…" at bounding box center [130, 44] width 231 height 45
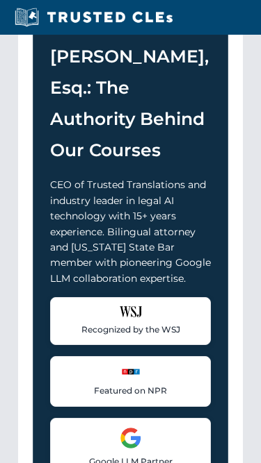
scroll to position [1059, 0]
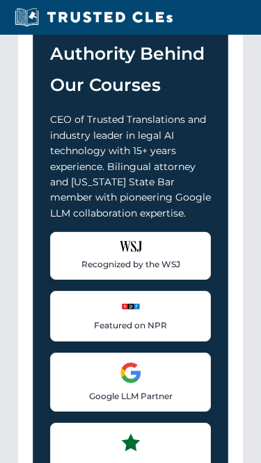
click at [34, 72] on div "[PERSON_NAME], Esq.: The Authority Behind Our Courses CEO of Trusted Translatio…" at bounding box center [130, 239] width 195 height 561
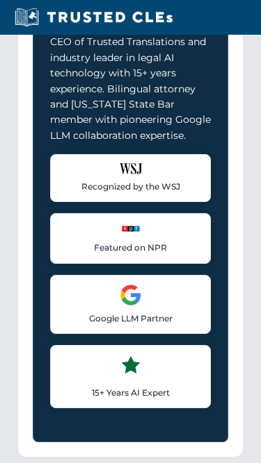
click at [125, 52] on div "[PERSON_NAME], Esq.: The Authority Behind Our Courses CEO of Trusted Translatio…" at bounding box center [130, 161] width 195 height 561
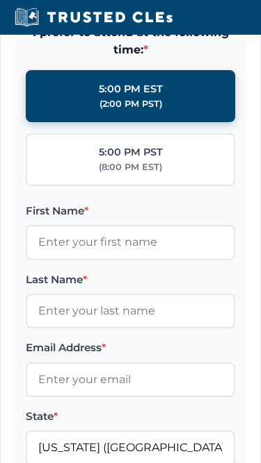
scroll to position [2074, 0]
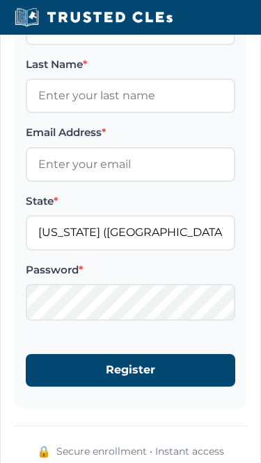
click at [121, 378] on button "Register" at bounding box center [130, 370] width 209 height 32
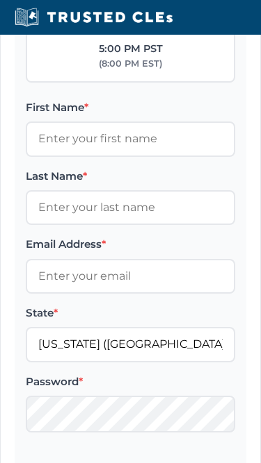
scroll to position [1962, 0]
click at [120, 71] on div "(8:00 PM EST)" at bounding box center [130, 64] width 63 height 14
click at [0, 0] on input "5:00 PM PST (8:00 PM EST)" at bounding box center [0, 0] width 0 height 0
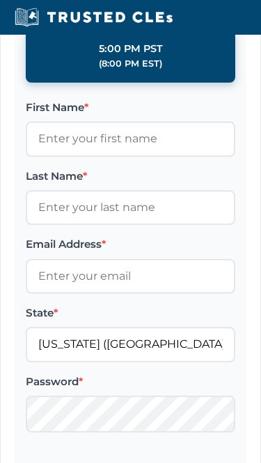
click at [120, 71] on div "(8:00 PM EST)" at bounding box center [130, 64] width 63 height 14
click at [0, 0] on input "5:00 PM PST (8:00 PM EST)" at bounding box center [0, 0] width 0 height 0
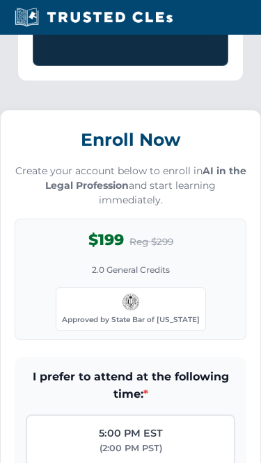
scroll to position [552, 0]
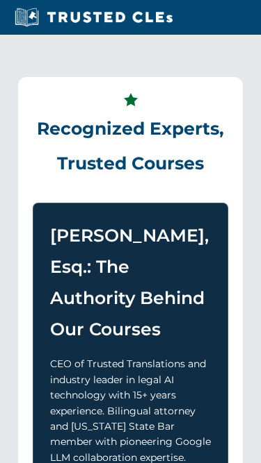
scroll to position [841, 0]
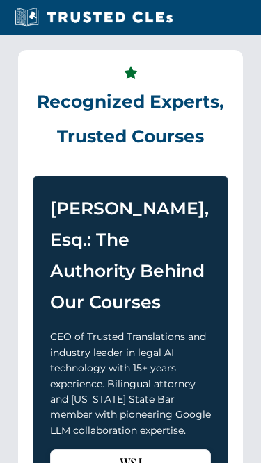
click at [168, 83] on div "Recognized Experts, Trusted Courses [PERSON_NAME], Esq.: The Authority Behind O…" at bounding box center [130, 402] width 224 height 702
click at [129, 47] on div "Landing Expertise - [PERSON_NAME] Recognized Experts, Trusted Courses [PERSON_N…" at bounding box center [130, 402] width 247 height 760
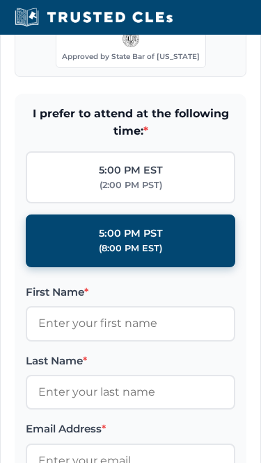
scroll to position [1889, 0]
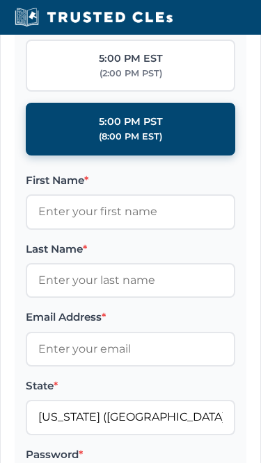
click at [26, 51] on div "I prefer to attend at the following time: * 5:00 PM EST (2:00 PM PST) 5:00 PM P…" at bounding box center [130, 75] width 209 height 163
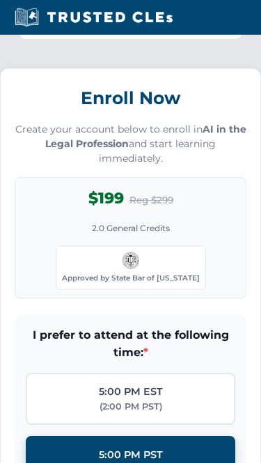
scroll to position [1727, 0]
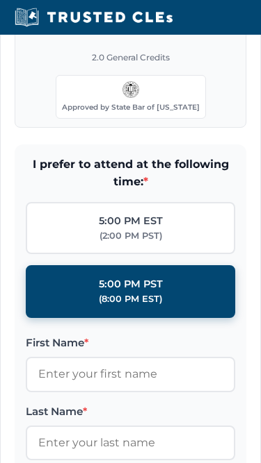
click at [75, 56] on div "$199 Reg $299 2.0 General Credits Approved by State Bar of [US_STATE]" at bounding box center [130, 67] width 231 height 122
click at [47, 74] on div "$199 Reg $299 2.0 General Credits Approved by State Bar of [US_STATE]" at bounding box center [130, 67] width 231 height 122
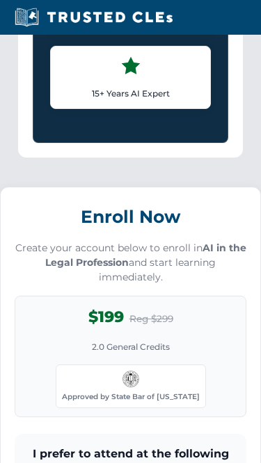
click at [105, 81] on div "15+ Years AI Expert Industry leader in AI technologies and machine learning for…" at bounding box center [130, 77] width 161 height 63
click at [79, 35] on div "Google LLM Partner Collaborated with Google on early Large Language Model techn…" at bounding box center [130, 5] width 161 height 59
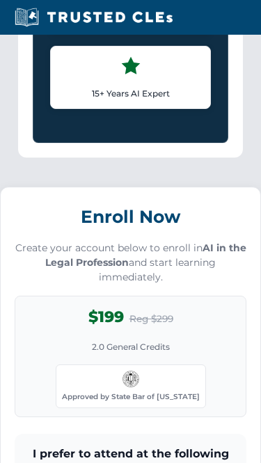
click at [106, 85] on div "15+ Years AI Expert Industry leader in AI technologies and machine learning for…" at bounding box center [130, 77] width 161 height 63
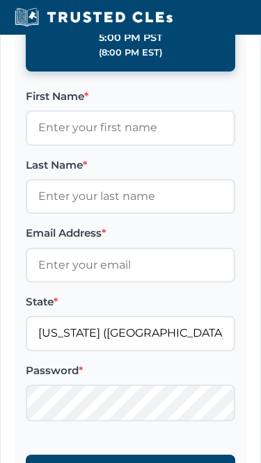
scroll to position [1973, 0]
click at [158, 60] on div "(8:00 PM EST)" at bounding box center [130, 53] width 63 height 14
click at [0, 0] on input "5:00 PM PST (8:00 PM EST)" at bounding box center [0, 0] width 0 height 0
click at [117, 44] on label "5:00 PM PST (8:00 PM EST)" at bounding box center [130, 45] width 209 height 53
click at [0, 0] on input "5:00 PM PST (8:00 PM EST)" at bounding box center [0, 0] width 0 height 0
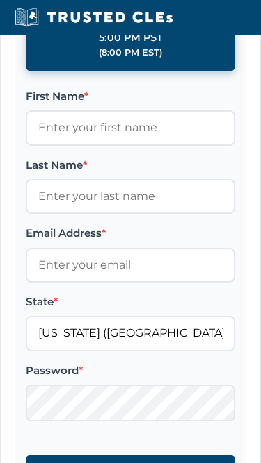
click at [35, 72] on label "5:00 PM PST (8:00 PM EST)" at bounding box center [130, 45] width 209 height 53
click at [0, 0] on input "5:00 PM PST (8:00 PM EST)" at bounding box center [0, 0] width 0 height 0
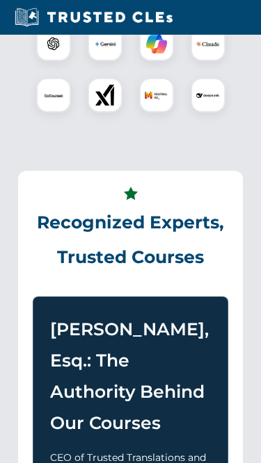
scroll to position [363, 0]
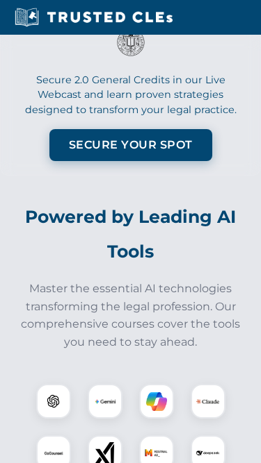
click at [35, 65] on div "Approved by the State Bar of [US_STATE]" at bounding box center [130, 18] width 231 height 92
click at [165, 65] on div "Approved by the State Bar of [US_STATE]" at bounding box center [130, 18] width 231 height 92
click at [35, 65] on div "Approved by the State Bar of [US_STATE]" at bounding box center [130, 18] width 231 height 92
click at [228, 52] on div "Approved by the State Bar of [US_STATE]" at bounding box center [130, 18] width 231 height 92
click at [35, 65] on div "Approved by the State Bar of [US_STATE]" at bounding box center [130, 18] width 231 height 92
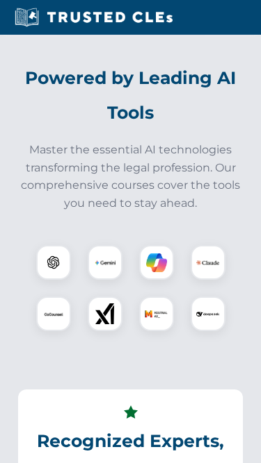
scroll to position [516, 0]
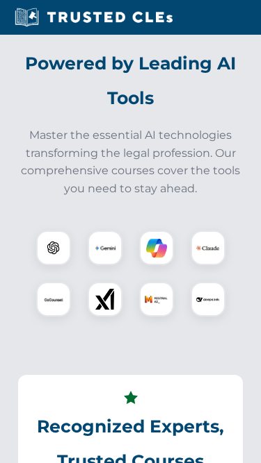
click at [31, 83] on h2 "Powered by Leading AI Tools" at bounding box center [130, 81] width 230 height 69
click at [34, 56] on section "Powered by Leading AI Tools Master the essential AI technologies transforming t…" at bounding box center [130, 199] width 247 height 338
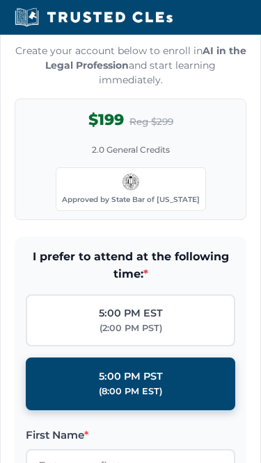
click at [120, 377] on label "5:00 PM PST (8:00 PM EST)" at bounding box center [130, 385] width 209 height 53
click at [0, 0] on input "5:00 PM PST (8:00 PM EST)" at bounding box center [0, 0] width 0 height 0
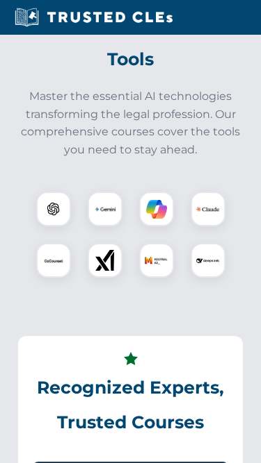
scroll to position [928, 0]
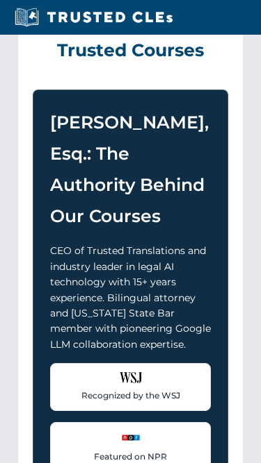
click at [26, 45] on div "Recognized Experts, Trusted Courses [PERSON_NAME], Esq.: The Authority Behind O…" at bounding box center [130, 315] width 224 height 702
click at [25, 45] on div "Recognized Experts, Trusted Courses [PERSON_NAME], Esq.: The Authority Behind O…" at bounding box center [130, 315] width 224 height 702
click at [30, 49] on div "Recognized Experts, Trusted Courses [PERSON_NAME], Esq.: The Authority Behind O…" at bounding box center [130, 315] width 224 height 702
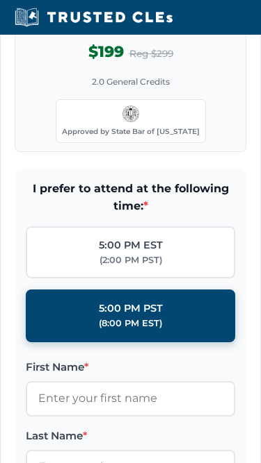
scroll to position [1811, 0]
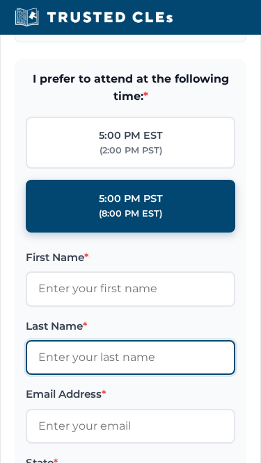
click at [113, 371] on input "Last Name *" at bounding box center [130, 358] width 209 height 35
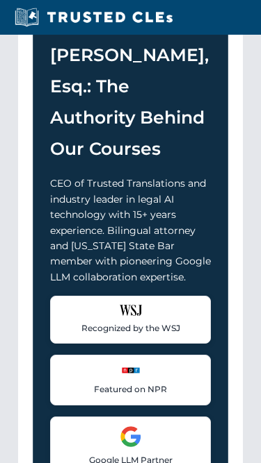
scroll to position [832, 0]
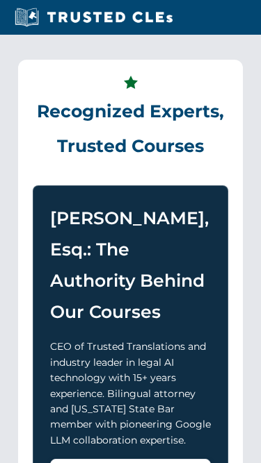
click at [39, 130] on h2 "Recognized Experts, Trusted Courses" at bounding box center [130, 118] width 195 height 89
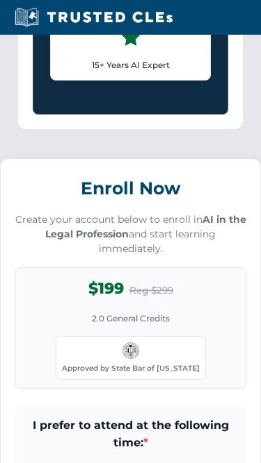
scroll to position [1762, 0]
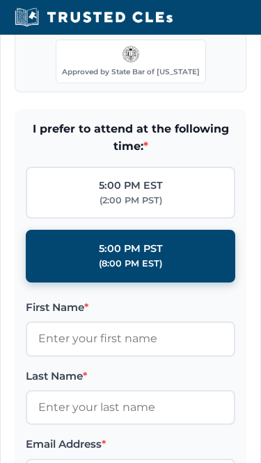
click at [39, 130] on form "I prefer to attend at the following time: * 5:00 PM EST (2:00 PM PST) 5:00 PM P…" at bounding box center [130, 415] width 231 height 612
click at [122, 356] on input "First Name *" at bounding box center [130, 339] width 209 height 35
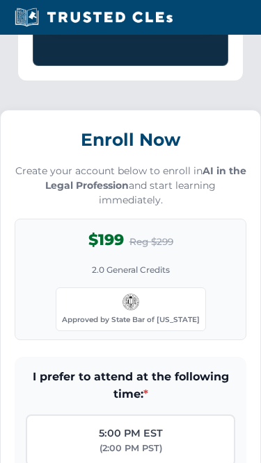
scroll to position [899, 0]
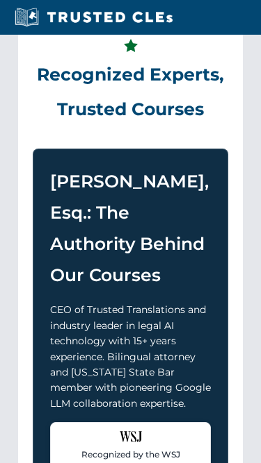
click at [136, 127] on h2 "Recognized Experts, Trusted Courses" at bounding box center [130, 82] width 195 height 89
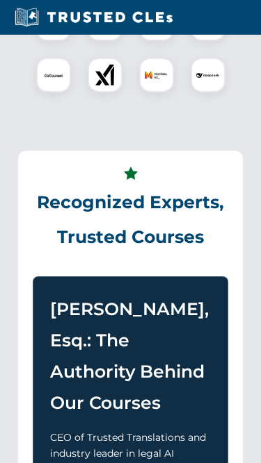
click at [166, 35] on img at bounding box center [156, 24] width 21 height 21
click at [222, 81] on div at bounding box center [130, 49] width 230 height 97
click at [154, 76] on div at bounding box center [130, 49] width 230 height 97
click at [35, 72] on div at bounding box center [130, 49] width 230 height 97
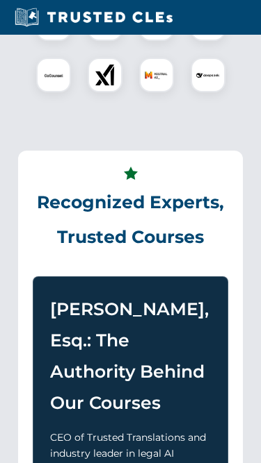
click at [88, 76] on div at bounding box center [130, 49] width 230 height 97
click at [165, 87] on img at bounding box center [156, 75] width 23 height 23
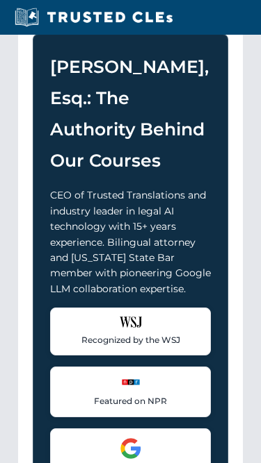
scroll to position [1009, 0]
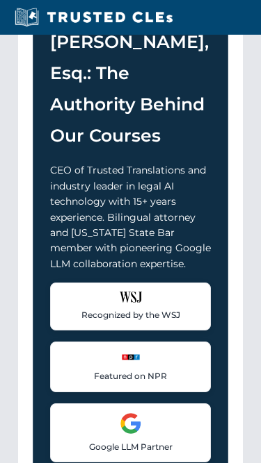
click at [137, 73] on h3 "[PERSON_NAME], Esq.: The Authority Behind Our Courses" at bounding box center [130, 88] width 161 height 125
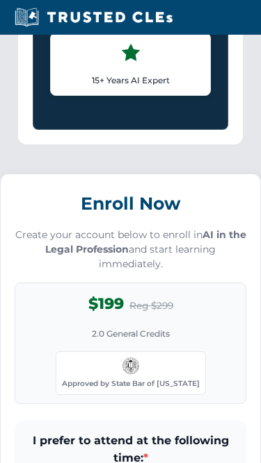
scroll to position [1622, 0]
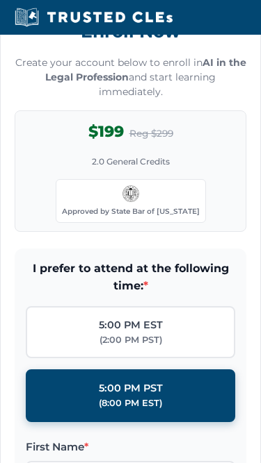
click at [83, 88] on p "Create your account below to enroll in AI in the Legal Profession and start lea…" at bounding box center [130, 78] width 231 height 44
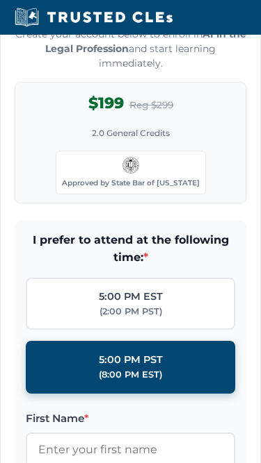
scroll to position [1668, 0]
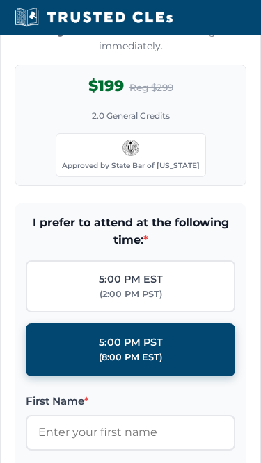
click at [25, 83] on div "Enroll Now Create your account below to enroll in AI in the Legal Profession an…" at bounding box center [130, 79] width 231 height 216
click at [76, 54] on p "Create your account below to enroll in AI in the Legal Profession and start lea…" at bounding box center [130, 32] width 231 height 44
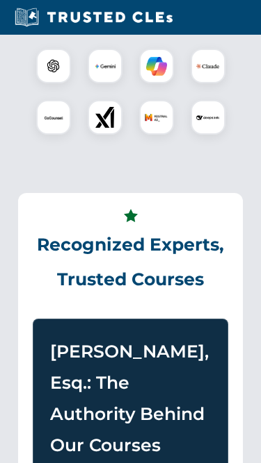
scroll to position [529, 0]
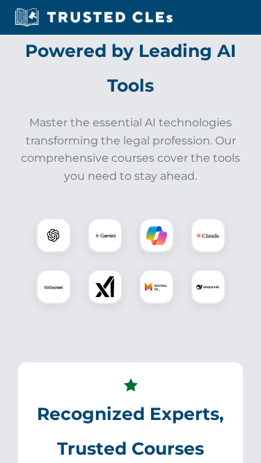
click at [131, 170] on p "Master the essential AI technologies transforming the legal profession. Our com…" at bounding box center [130, 150] width 230 height 71
click at [151, 104] on h2 "Powered by Leading AI Tools" at bounding box center [130, 68] width 230 height 69
click at [90, 94] on h2 "Powered by Leading AI Tools" at bounding box center [130, 68] width 230 height 69
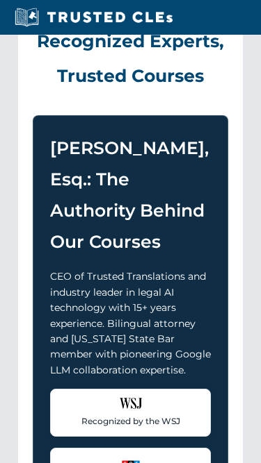
scroll to position [1034, 0]
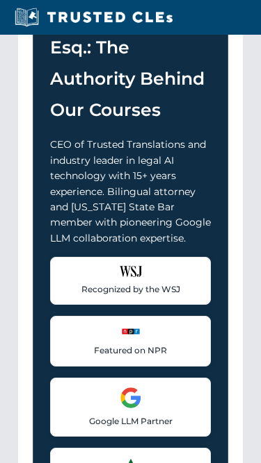
click at [29, 76] on div "Recognized Experts, Trusted Courses [PERSON_NAME], Esq.: The Authority Behind O…" at bounding box center [130, 209] width 224 height 702
click at [26, 37] on div "Recognized Experts, Trusted Courses [PERSON_NAME], Esq.: The Authority Behind O…" at bounding box center [130, 209] width 224 height 702
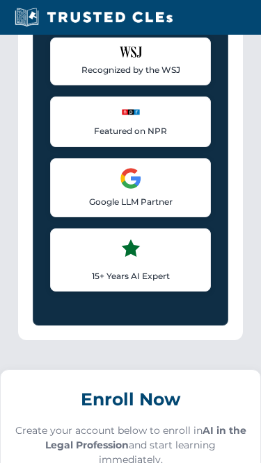
scroll to position [1363, 0]
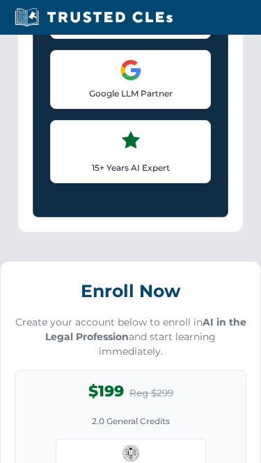
click at [101, 100] on p "Google LLM Partner" at bounding box center [130, 93] width 142 height 13
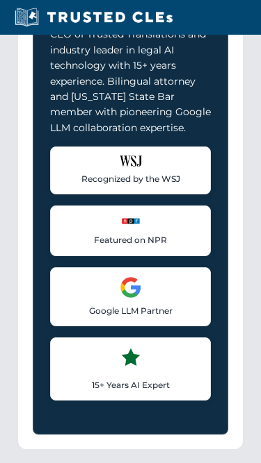
scroll to position [1145, 0]
click at [110, 106] on p "CEO of Trusted Translations and industry leader in legal AI technology with 15+…" at bounding box center [130, 80] width 161 height 109
click at [74, 57] on p "CEO of Trusted Translations and industry leader in legal AI technology with 15+…" at bounding box center [130, 80] width 161 height 109
click at [104, 72] on p "CEO of Trusted Translations and industry leader in legal AI technology with 15+…" at bounding box center [130, 80] width 161 height 109
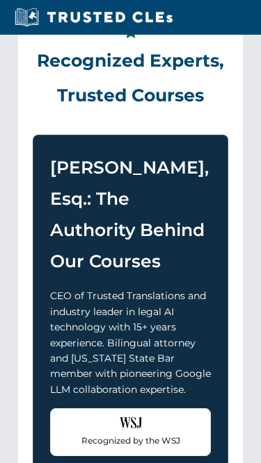
scroll to position [467, 0]
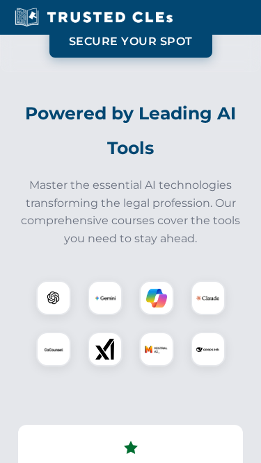
click at [35, 114] on section "Powered by Leading AI Tools Master the essential AI technologies transforming t…" at bounding box center [130, 248] width 247 height 338
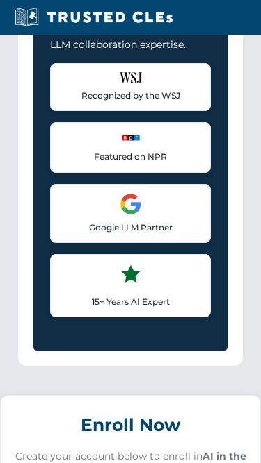
scroll to position [1452, 0]
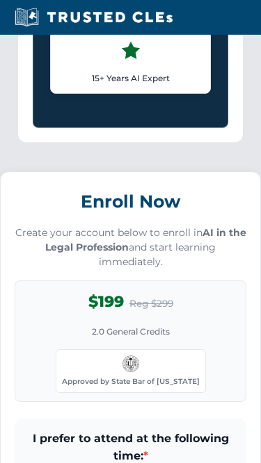
click at [85, 64] on div "15+ Years AI Expert Industry leader in AI technologies and machine learning for…" at bounding box center [130, 62] width 161 height 63
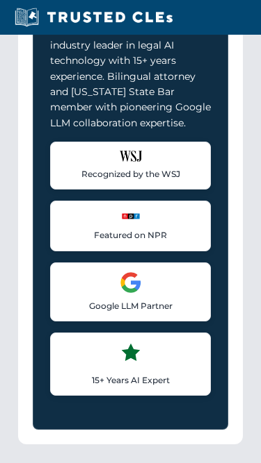
scroll to position [1170, 0]
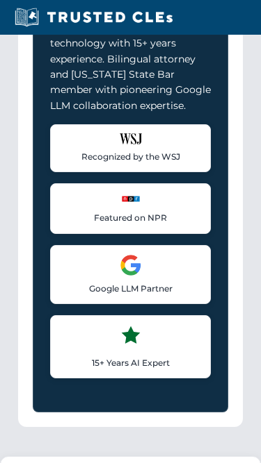
click at [118, 370] on p "15+ Years AI Expert" at bounding box center [130, 363] width 142 height 13
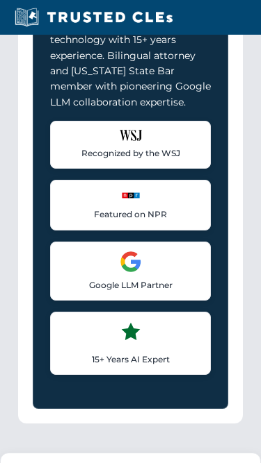
click at [116, 367] on p "15+ Years AI Expert" at bounding box center [130, 360] width 142 height 13
click at [90, 74] on p "CEO of Trusted Translations and industry leader in legal AI technology with 15+…" at bounding box center [130, 55] width 161 height 109
click at [80, 66] on p "CEO of Trusted Translations and industry leader in legal AI technology with 15+…" at bounding box center [130, 55] width 161 height 109
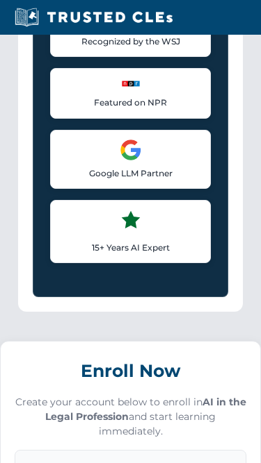
scroll to position [1293, 0]
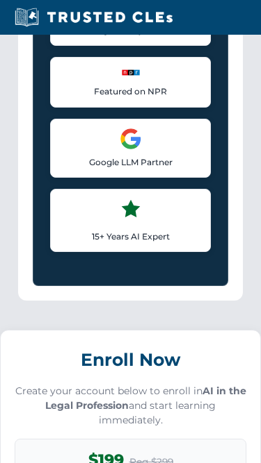
click at [80, 67] on div "Recognized by the WSJ [PERSON_NAME] was featured for his expertise in AI legal …" at bounding box center [130, 126] width 161 height 254
click at [120, 79] on img at bounding box center [131, 72] width 22 height 13
click at [133, 79] on img at bounding box center [131, 72] width 22 height 13
click at [138, 75] on div "Recognized by the WSJ [PERSON_NAME] was featured for his expertise in AI legal …" at bounding box center [130, 125] width 161 height 254
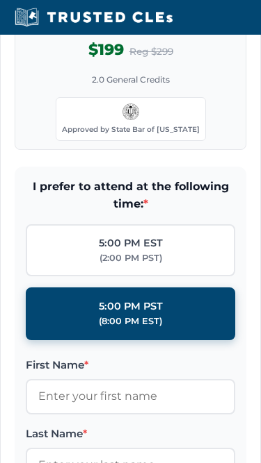
scroll to position [1742, 0]
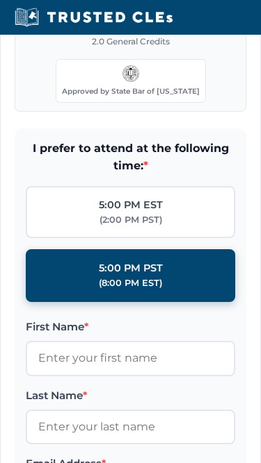
click at [32, 47] on div "$199 Reg $299 2.0 General Credits Approved by State Bar of [US_STATE]" at bounding box center [130, 52] width 231 height 122
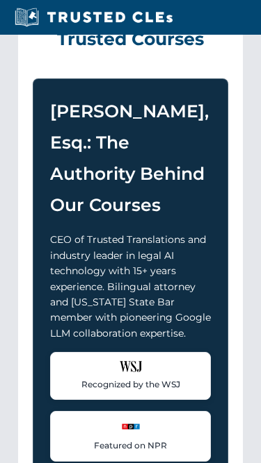
scroll to position [1007, 0]
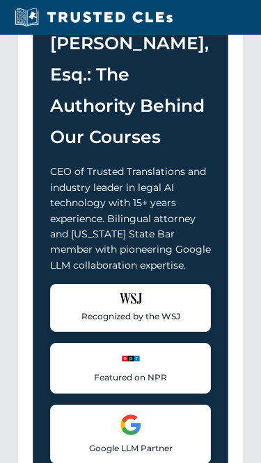
click at [39, 85] on div "[PERSON_NAME], Esq.: The Authority Behind Our Courses CEO of Trusted Translatio…" at bounding box center [130, 291] width 195 height 561
click at [83, 81] on h3 "[PERSON_NAME], Esq.: The Authority Behind Our Courses" at bounding box center [130, 90] width 161 height 125
click at [139, 87] on h3 "[PERSON_NAME], Esq.: The Authority Behind Our Courses" at bounding box center [130, 90] width 161 height 125
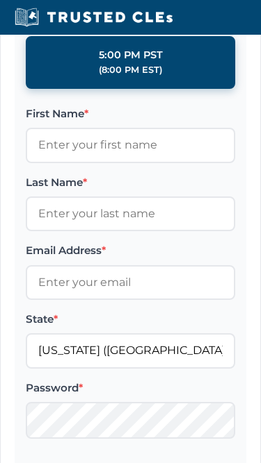
scroll to position [2069, 0]
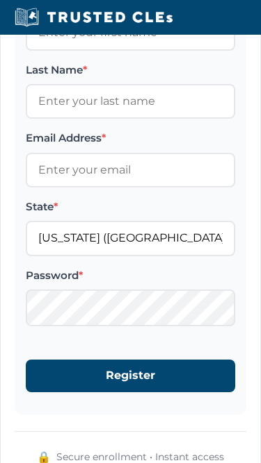
click at [229, 79] on label "Last Name *" at bounding box center [130, 70] width 209 height 17
click at [229, 84] on input "Last Name *" at bounding box center [130, 101] width 209 height 35
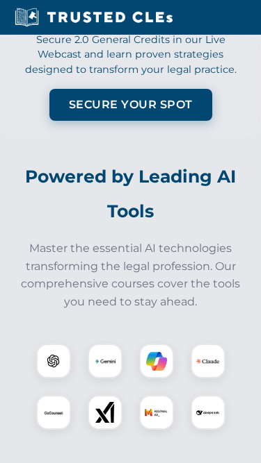
scroll to position [404, 0]
click at [119, 374] on div at bounding box center [105, 361] width 35 height 35
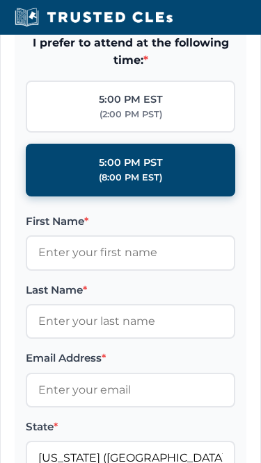
scroll to position [1848, 0]
click at [224, 69] on span "I prefer to attend at the following time: *" at bounding box center [130, 51] width 209 height 35
click at [188, 104] on label "5:00 PM EST (2:00 PM PST)" at bounding box center [130, 107] width 209 height 53
click at [0, 0] on input "5:00 PM EST (2:00 PM PST)" at bounding box center [0, 0] width 0 height 0
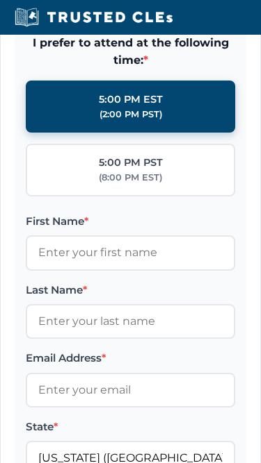
click at [125, 367] on label "Email Address *" at bounding box center [130, 358] width 209 height 17
click at [125, 373] on input "Email Address *" at bounding box center [130, 390] width 209 height 35
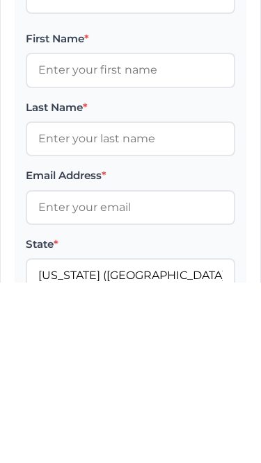
scroll to position [2032, 0]
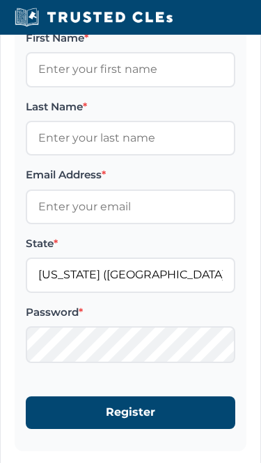
click at [71, 47] on label "First Name *" at bounding box center [130, 38] width 209 height 17
click at [71, 63] on input "First Name *" at bounding box center [130, 69] width 209 height 35
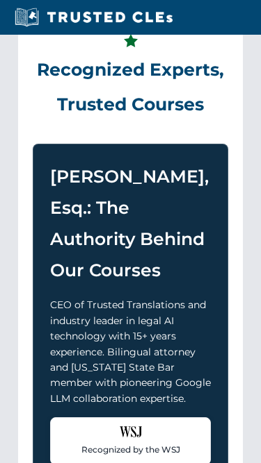
scroll to position [905, 0]
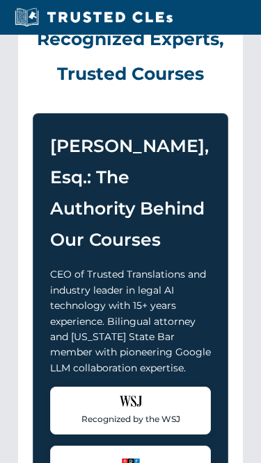
click at [228, 88] on div "Recognized Experts, Trusted Courses [PERSON_NAME], Esq.: The Authority Behind O…" at bounding box center [130, 338] width 224 height 702
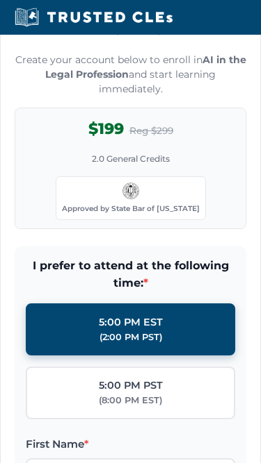
scroll to position [1779, 0]
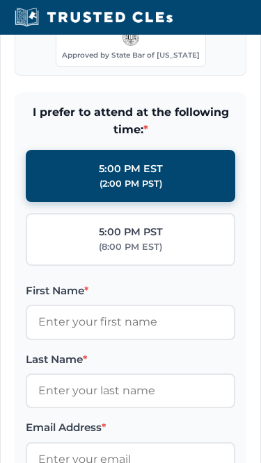
click at [120, 368] on label "Last Name *" at bounding box center [130, 360] width 209 height 17
click at [120, 375] on input "Last Name *" at bounding box center [130, 391] width 209 height 35
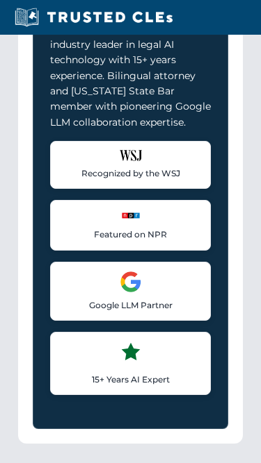
scroll to position [901, 0]
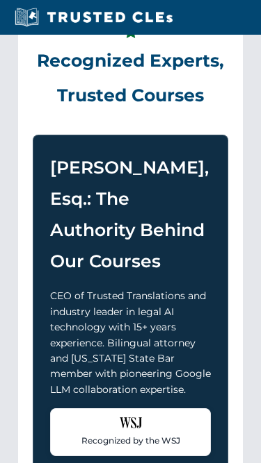
click at [130, 113] on h2 "Recognized Experts, Trusted Courses" at bounding box center [130, 68] width 195 height 89
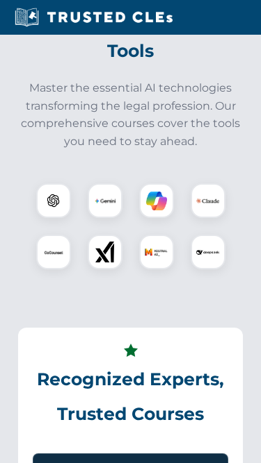
scroll to position [652, 0]
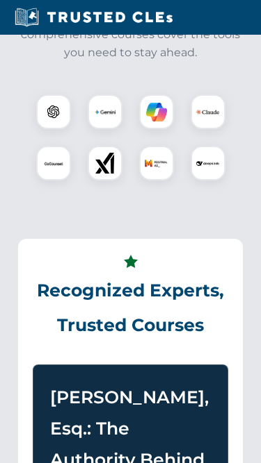
click at [206, 409] on h3 "[PERSON_NAME], Esq.: The Authority Behind Our Courses" at bounding box center [130, 445] width 161 height 125
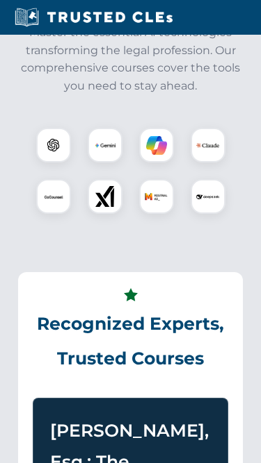
scroll to position [509, 0]
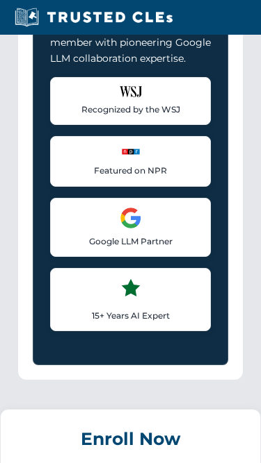
scroll to position [1192, 0]
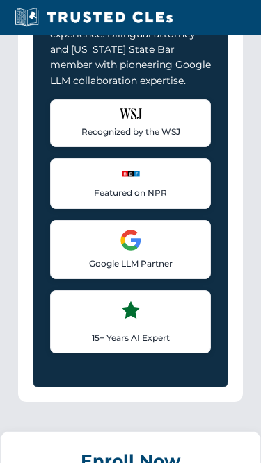
click at [206, 387] on div "[PERSON_NAME], Esq.: The Authority Behind Our Courses CEO of Trusted Translatio…" at bounding box center [130, 106] width 195 height 561
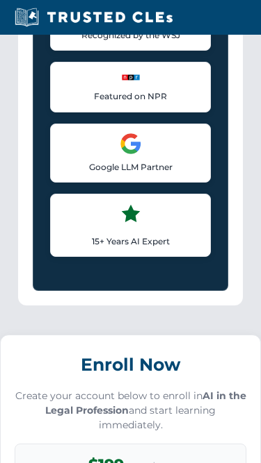
scroll to position [1418, 0]
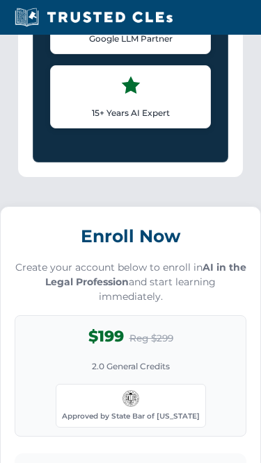
click at [74, 45] on p "Google LLM Partner" at bounding box center [130, 38] width 142 height 13
click at [74, 54] on div "Google LLM Partner Collaborated with Google on early Large Language Model techn…" at bounding box center [130, 24] width 161 height 59
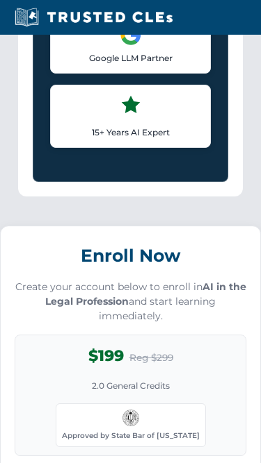
click at [207, 148] on div "Recognized by the WSJ [PERSON_NAME] was featured for his expertise in AI legal …" at bounding box center [130, 21] width 161 height 254
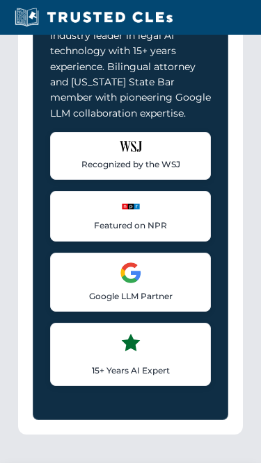
click at [115, 96] on p "CEO of Trusted Translations and industry leader in legal AI technology with 15+…" at bounding box center [130, 66] width 161 height 109
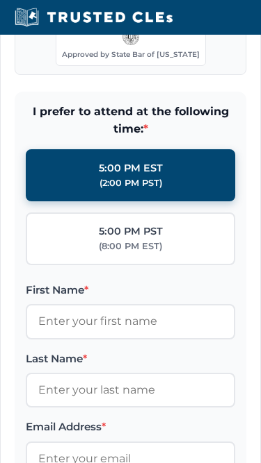
scroll to position [1735, 0]
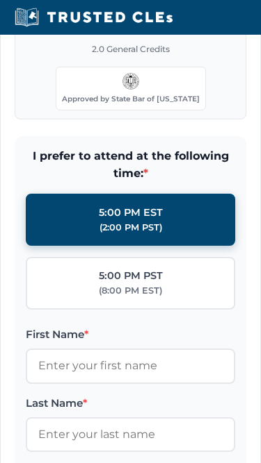
click at [213, 50] on div "$199 Reg $299 2.0 General Credits Approved by State Bar of [US_STATE]" at bounding box center [130, 59] width 231 height 122
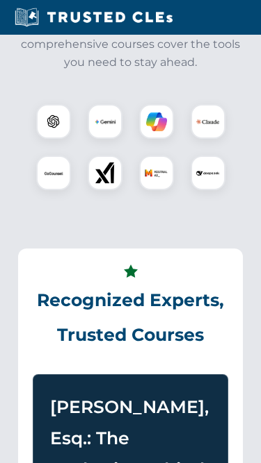
scroll to position [447, 0]
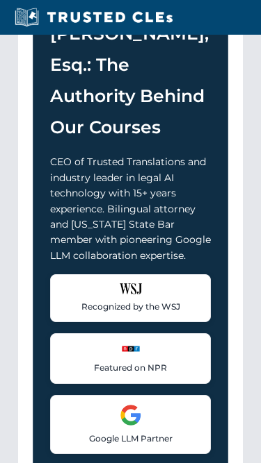
scroll to position [1178, 0]
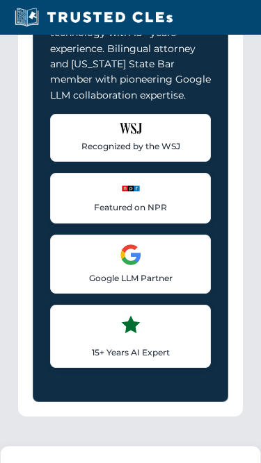
click at [168, 96] on p "CEO of Trusted Translations and industry leader in legal AI technology with 15+…" at bounding box center [130, 48] width 161 height 109
click at [26, 51] on div "Recognized Experts, Trusted Courses [PERSON_NAME], Esq.: The Authority Behind O…" at bounding box center [130, 65] width 224 height 702
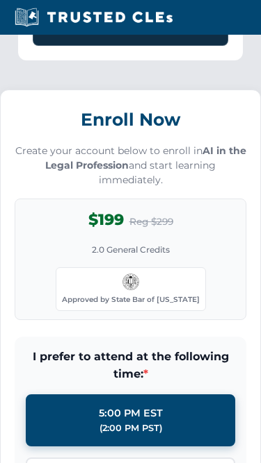
scroll to position [1545, 0]
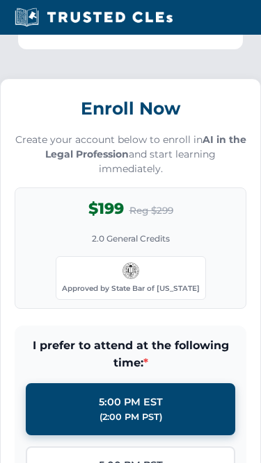
click at [120, 373] on span "I prefer to attend at the following time: *" at bounding box center [130, 355] width 209 height 35
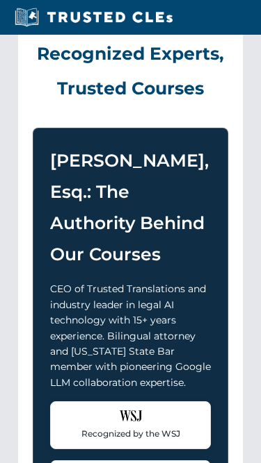
scroll to position [840, 0]
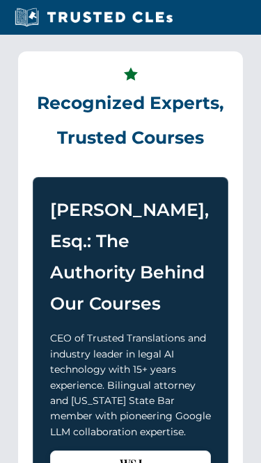
click at [216, 85] on div "Recognized Experts, Trusted Courses [PERSON_NAME], Esq.: The Authority Behind O…" at bounding box center [130, 403] width 224 height 702
click at [115, 373] on p "CEO of Trusted Translations and industry leader in legal AI technology with 15+…" at bounding box center [130, 385] width 161 height 109
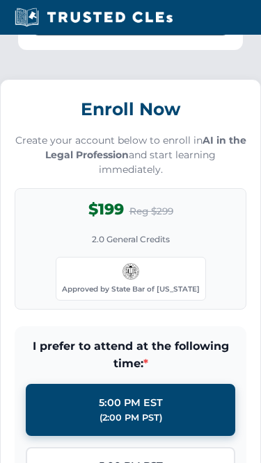
scroll to position [1827, 0]
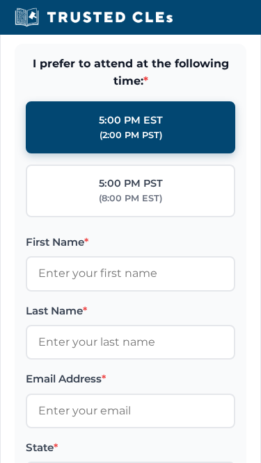
click at [166, 90] on span "I prefer to attend at the following time: *" at bounding box center [130, 72] width 209 height 35
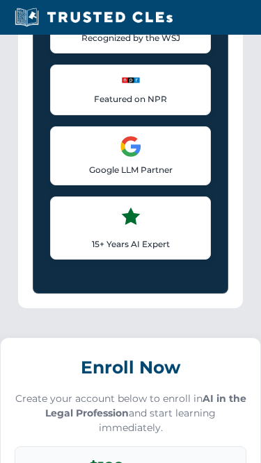
scroll to position [1579, 0]
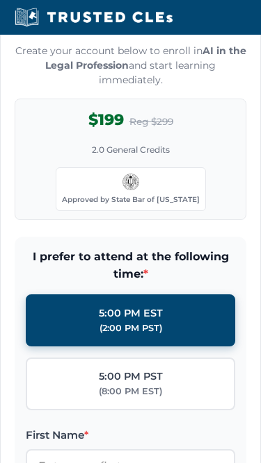
scroll to position [1672, 0]
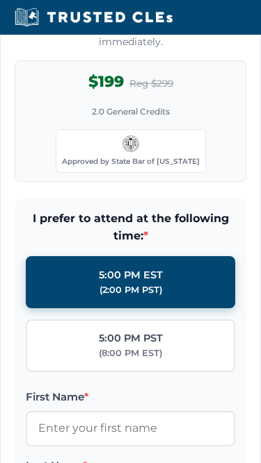
click at [33, 38] on p "Create your account below to enroll in AI in the Legal Profession and start lea…" at bounding box center [130, 28] width 231 height 44
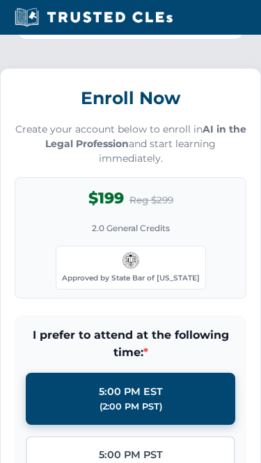
scroll to position [1506, 0]
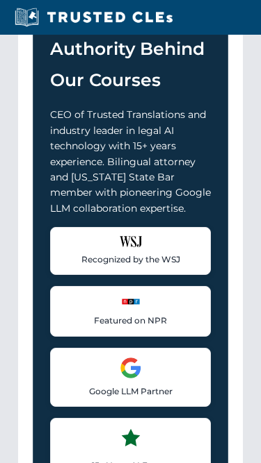
scroll to position [1070, 0]
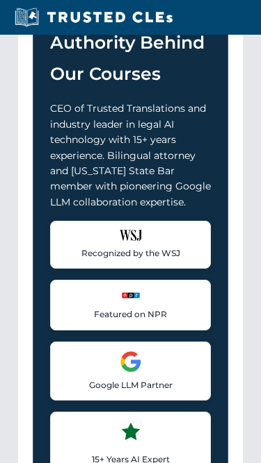
click at [93, 129] on p "CEO of Trusted Translations and industry leader in legal AI technology with 15+…" at bounding box center [130, 155] width 161 height 109
click at [93, 128] on p "CEO of Trusted Translations and industry leader in legal AI technology with 15+…" at bounding box center [130, 155] width 161 height 109
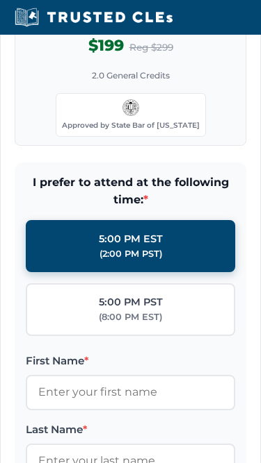
scroll to position [1782, 0]
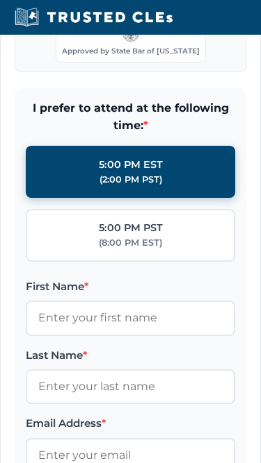
click at [129, 42] on img at bounding box center [130, 34] width 17 height 17
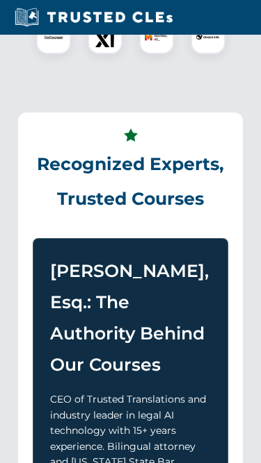
scroll to position [504, 0]
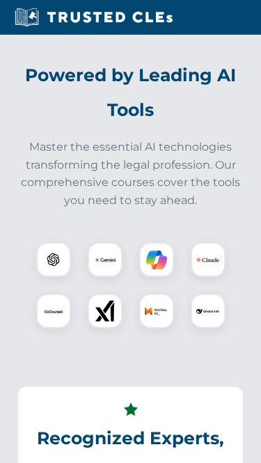
click at [129, 82] on h2 "Powered by Leading AI Tools" at bounding box center [130, 92] width 230 height 69
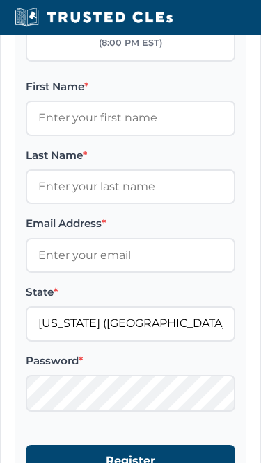
scroll to position [2080, 0]
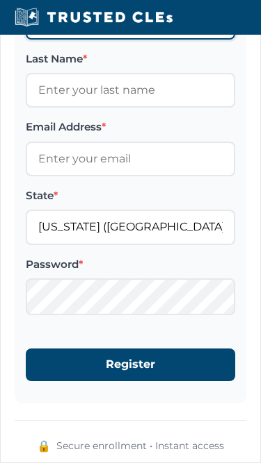
click at [175, 39] on input "First Name *" at bounding box center [130, 21] width 209 height 35
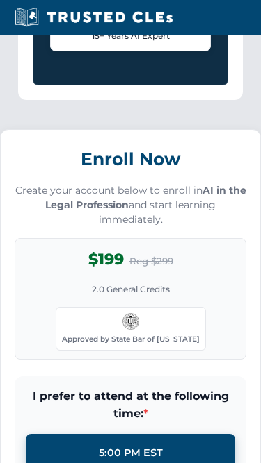
scroll to position [1495, 0]
click at [172, 42] on p "15+ Years AI Expert" at bounding box center [130, 35] width 142 height 13
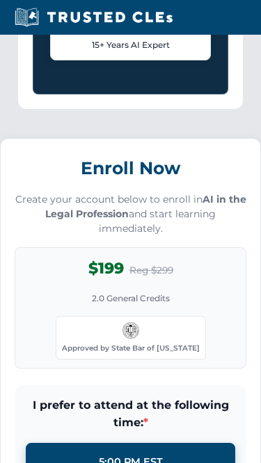
scroll to position [1604, 0]
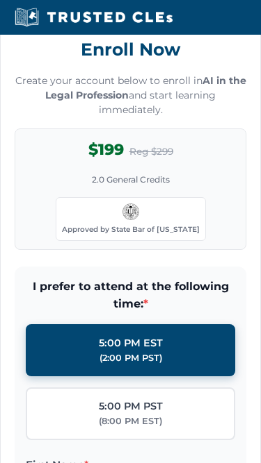
click at [227, 59] on h3 "Enroll Now" at bounding box center [130, 49] width 231 height 31
click at [88, 98] on p "Create your account below to enroll in AI in the Legal Profession and start lea…" at bounding box center [130, 96] width 231 height 44
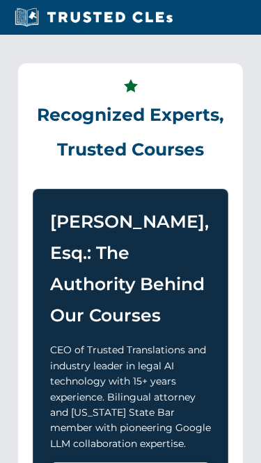
scroll to position [827, 0]
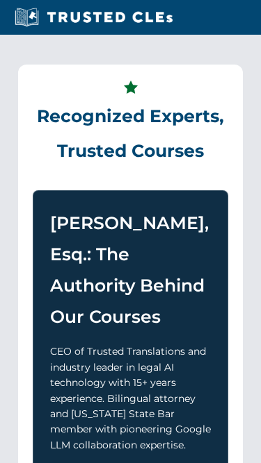
click at [117, 380] on p "CEO of Trusted Translations and industry leader in legal AI technology with 15+…" at bounding box center [130, 399] width 161 height 109
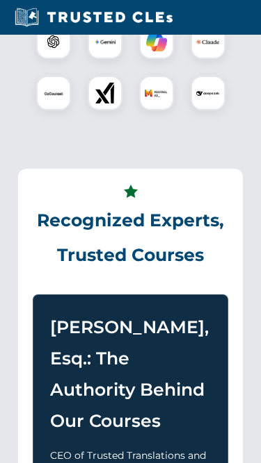
scroll to position [686, 0]
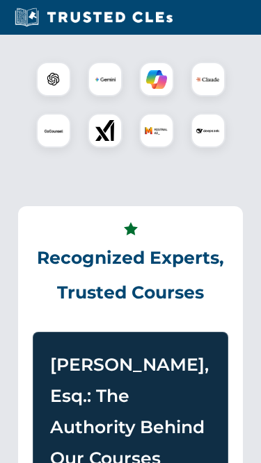
click at [117, 375] on h3 "[PERSON_NAME], Esq.: The Authority Behind Our Courses" at bounding box center [130, 412] width 161 height 125
click at [223, 89] on div at bounding box center [207, 79] width 35 height 35
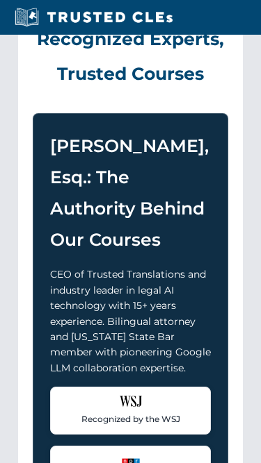
scroll to position [989, 0]
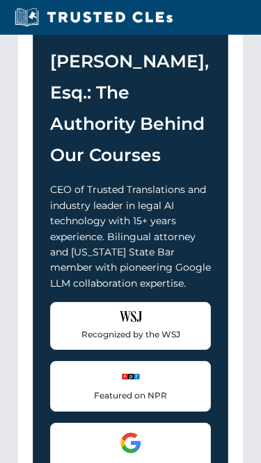
click at [230, 96] on div "Recognized Experts, Trusted Courses [PERSON_NAME], Esq.: The Authority Behind O…" at bounding box center [130, 254] width 224 height 702
click at [115, 129] on h3 "[PERSON_NAME], Esq.: The Authority Behind Our Courses" at bounding box center [130, 108] width 161 height 125
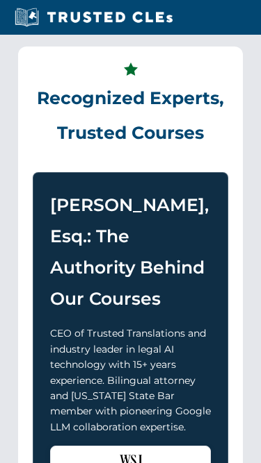
click at [85, 174] on div "Recognized Experts, Trusted Courses [PERSON_NAME], Esq.: The Authority Behind O…" at bounding box center [130, 398] width 224 height 702
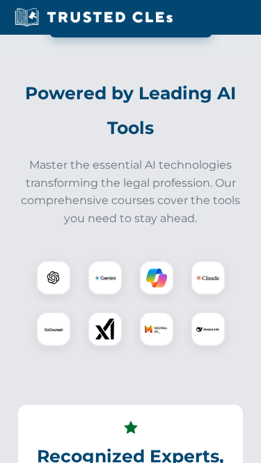
scroll to position [427, 0]
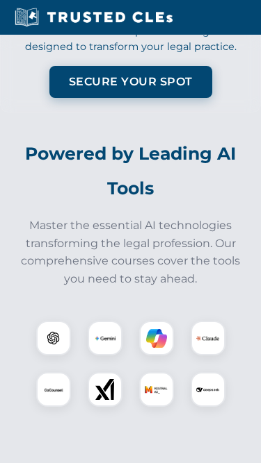
click at [71, 55] on p "Secure 2.0 General Credits in our Live Webcast and learn proven strategies desi…" at bounding box center [130, 32] width 231 height 45
click at [36, 113] on div "Approved by the State Bar of [US_STATE] Secure 2.0 General Credits in our Live …" at bounding box center [130, 3] width 261 height 218
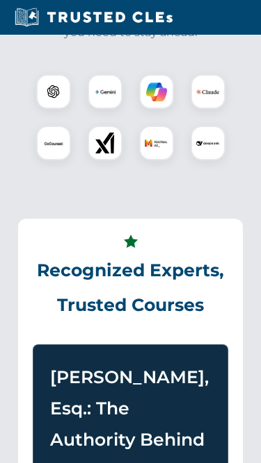
scroll to position [733, 0]
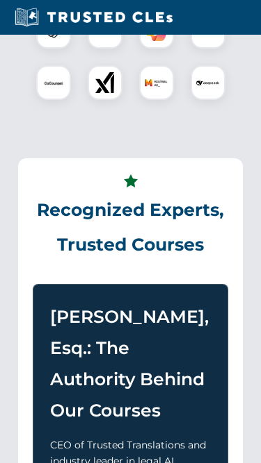
click at [185, 106] on div at bounding box center [130, 57] width 230 height 97
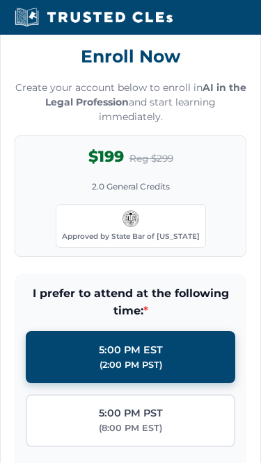
scroll to position [1679, 0]
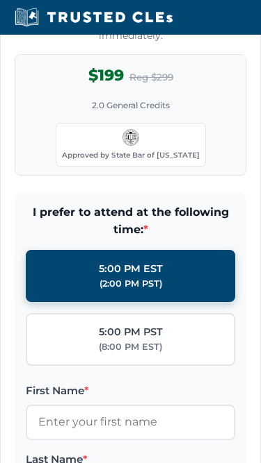
click at [185, 112] on div "$199 Reg $299 2.0 General Credits Approved by State Bar of [US_STATE]" at bounding box center [130, 115] width 231 height 122
click at [176, 43] on p "Create your account below to enroll in AI in the Legal Profession and start lea…" at bounding box center [130, 21] width 231 height 44
click at [185, 112] on div "$199 Reg $299 2.0 General Credits Approved by State Bar of [US_STATE]" at bounding box center [130, 115] width 231 height 122
click at [222, 140] on div "$199 Reg $299 2.0 General Credits Approved by State Bar of [US_STATE]" at bounding box center [130, 115] width 231 height 122
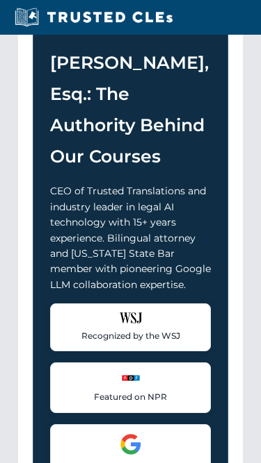
scroll to position [1058, 0]
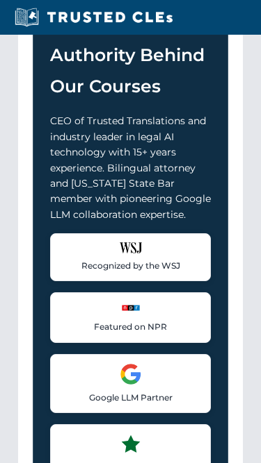
click at [124, 79] on h3 "[PERSON_NAME], Esq.: The Authority Behind Our Courses" at bounding box center [130, 39] width 161 height 125
click at [178, 102] on h3 "[PERSON_NAME], Esq.: The Authority Behind Our Courses" at bounding box center [130, 39] width 161 height 125
click at [89, 133] on div "[PERSON_NAME], Esq.: The Authority Behind Our Courses CEO of Trusted Translatio…" at bounding box center [130, 240] width 195 height 561
click at [31, 86] on div "Recognized Experts, Trusted Courses [PERSON_NAME], Esq.: The Authority Behind O…" at bounding box center [130, 185] width 224 height 702
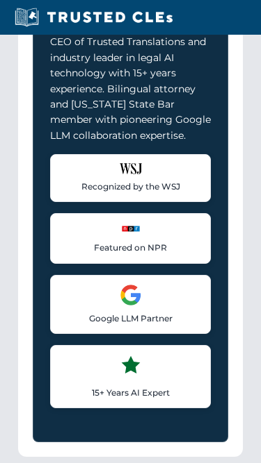
scroll to position [1283, 0]
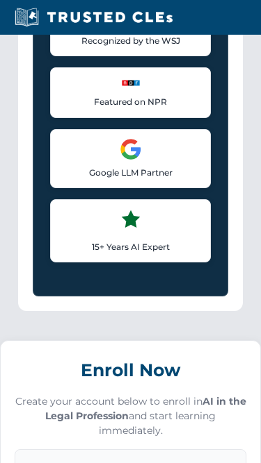
click at [130, 88] on div "Featured on NPR Recognized for thought leadership in legal AI applications" at bounding box center [130, 92] width 161 height 50
click at [91, 117] on div "Featured on NPR Recognized for thought leadership in legal AI applications" at bounding box center [130, 92] width 161 height 50
click at [38, 129] on div "[PERSON_NAME], Esq.: The Authority Behind Our Courses CEO of Trusted Translatio…" at bounding box center [130, 15] width 195 height 561
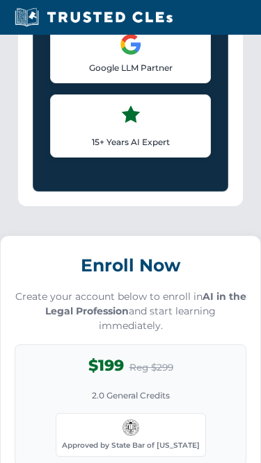
click at [185, 64] on div "Google LLM Partner Collaborated with Google on early Large Language Model techn…" at bounding box center [130, 53] width 161 height 59
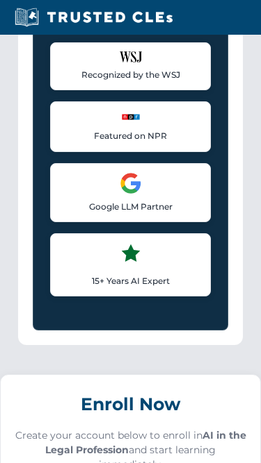
scroll to position [1242, 0]
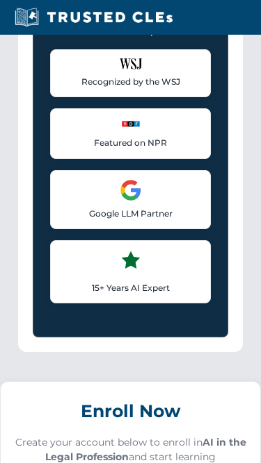
click at [229, 74] on div "Recognized Experts, Trusted Courses [PERSON_NAME], Esq.: The Authority Behind O…" at bounding box center [130, 1] width 224 height 702
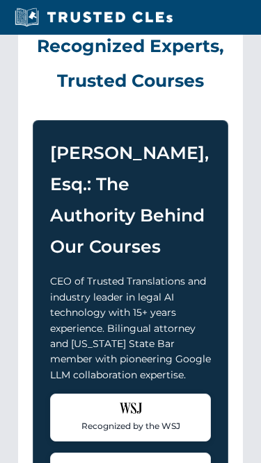
scroll to position [778, 0]
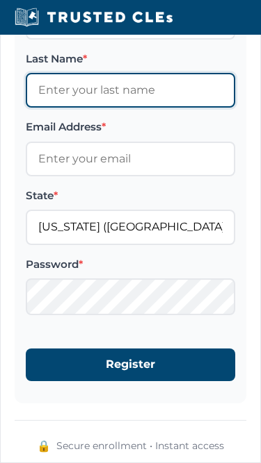
click at [83, 108] on input "Last Name *" at bounding box center [130, 91] width 209 height 35
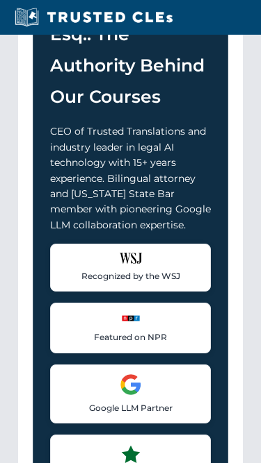
scroll to position [1048, 0]
click at [97, 113] on h3 "[PERSON_NAME], Esq.: The Authority Behind Our Courses" at bounding box center [130, 49] width 161 height 125
click at [202, 97] on h3 "[PERSON_NAME], Esq.: The Authority Behind Our Courses" at bounding box center [130, 49] width 161 height 125
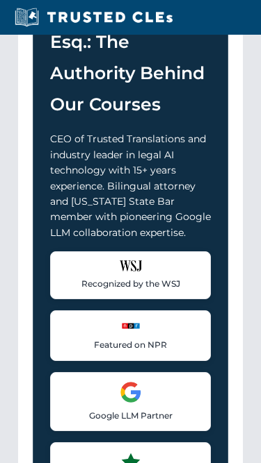
scroll to position [1040, 0]
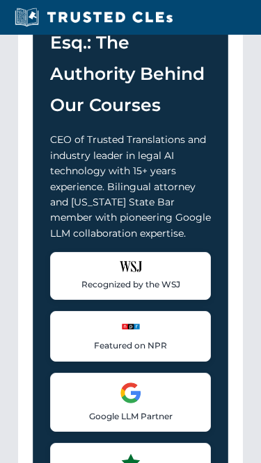
click at [124, 361] on div "Featured on NPR Recognized for thought leadership in legal AI applications" at bounding box center [130, 336] width 161 height 50
